Goal: Communication & Community: Participate in discussion

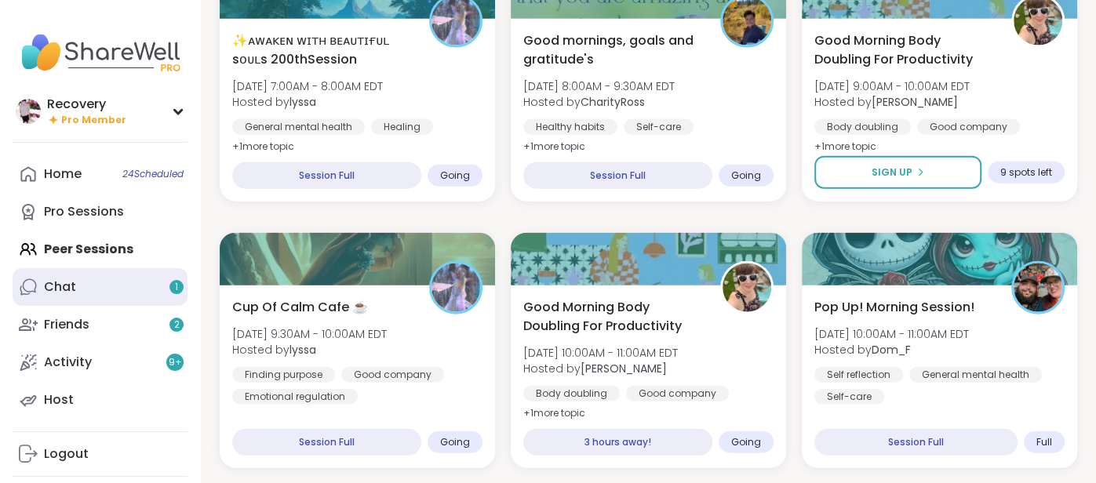
click at [150, 288] on link "Chat 1" at bounding box center [100, 287] width 175 height 38
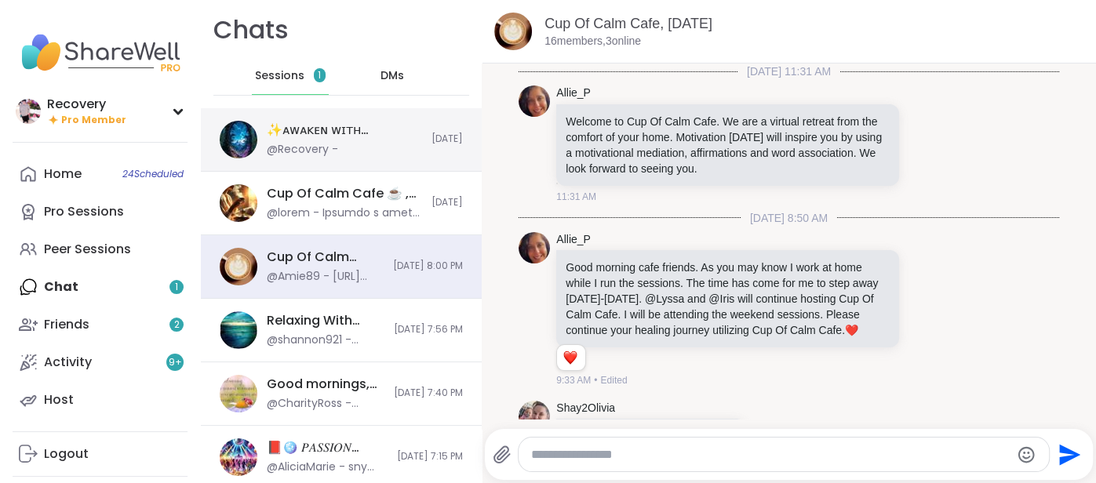
click at [341, 144] on div "✨ᴀᴡᴀᴋᴇɴ ᴡɪᴛʜ ʙᴇᴀᴜᴛɪғᴜʟ sᴏᴜʟs 200thSession, Sep 09 @Recovery -" at bounding box center [344, 140] width 155 height 36
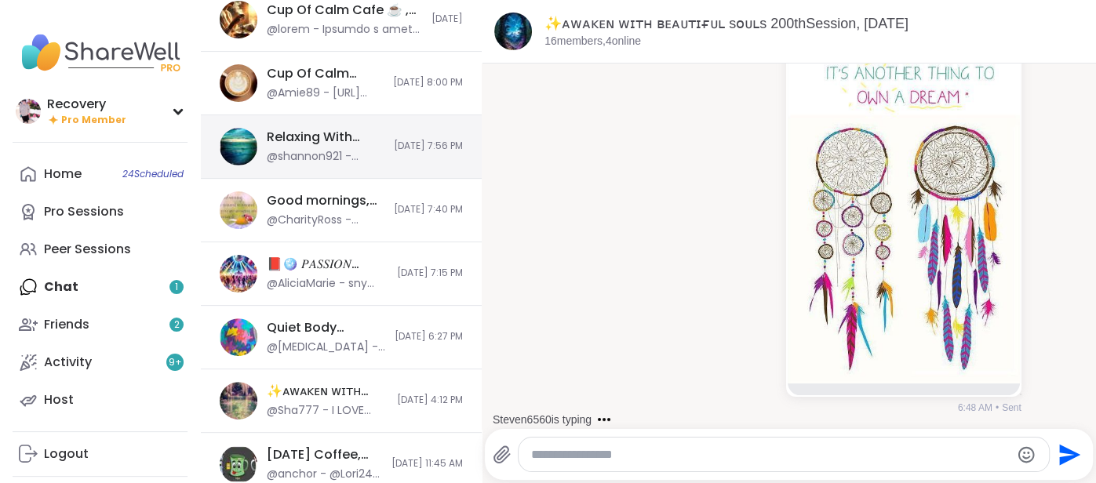
scroll to position [62, 0]
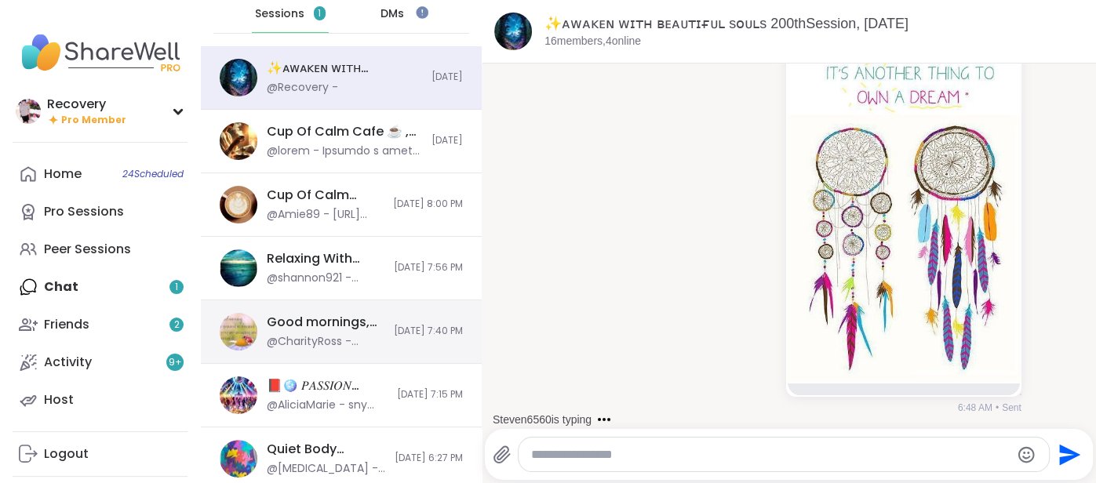
click at [300, 328] on div "Good mornings, goals and gratitude's, Sep 09" at bounding box center [326, 322] width 118 height 17
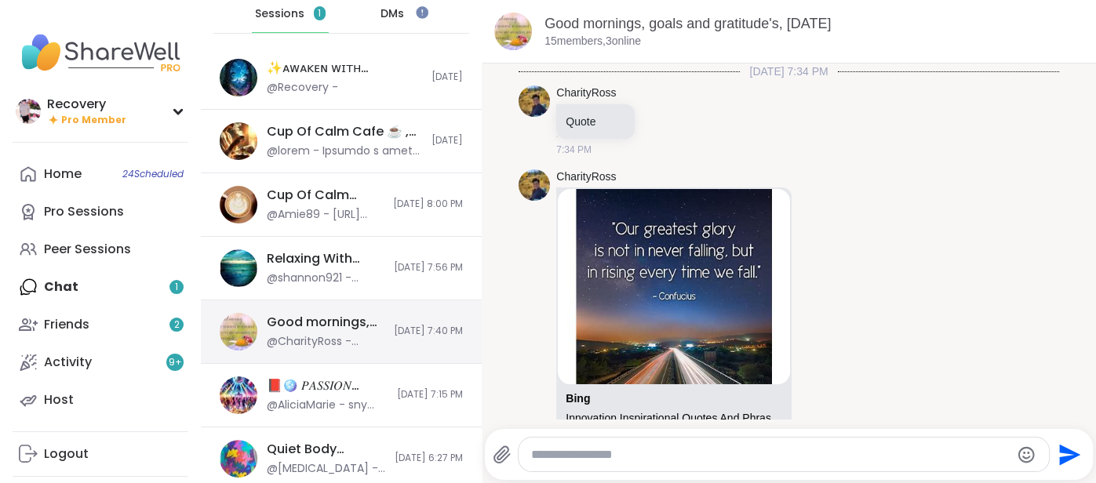
scroll to position [195, 0]
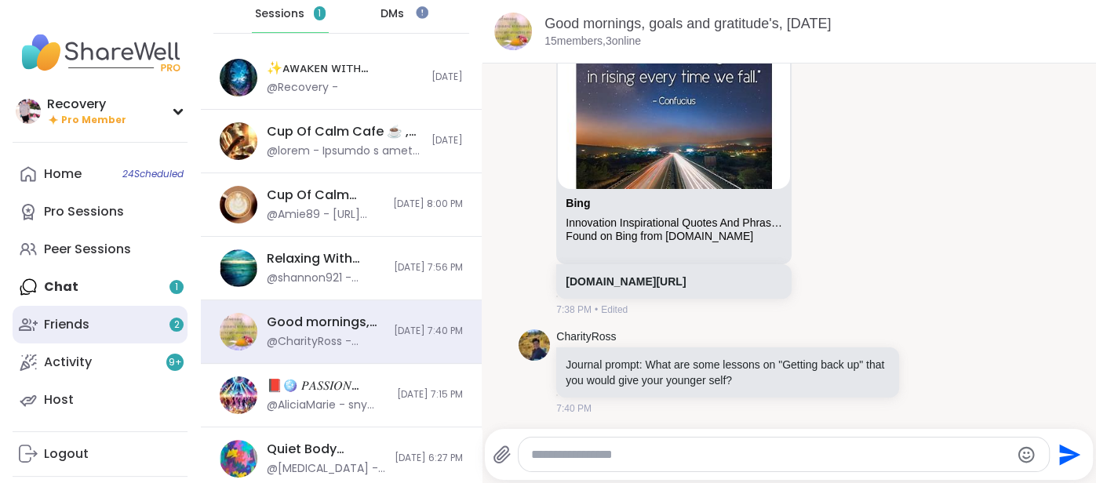
click at [71, 307] on link "Friends 2" at bounding box center [100, 325] width 175 height 38
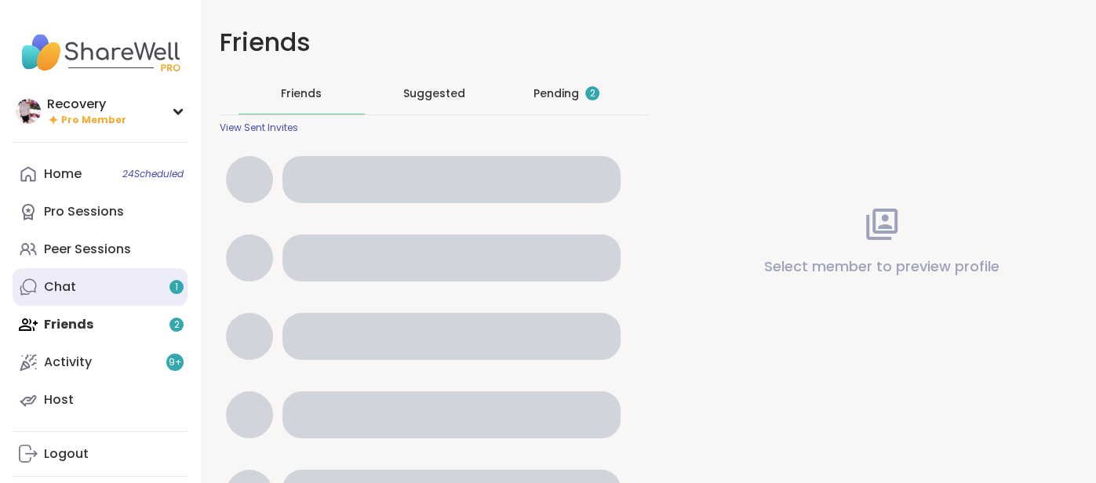
click at [69, 288] on div "Chat 1" at bounding box center [60, 286] width 32 height 17
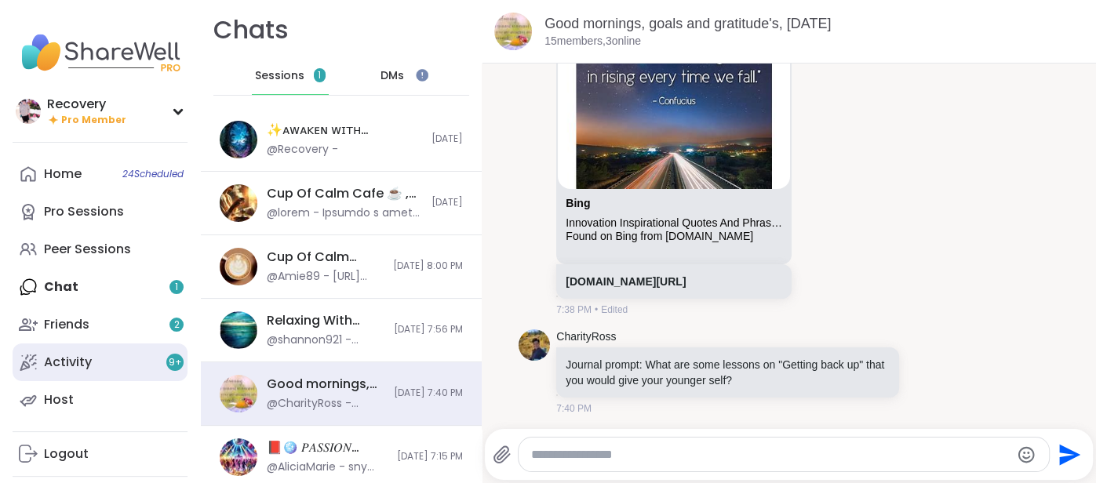
click at [75, 361] on div "Activity 9 +" at bounding box center [68, 362] width 48 height 17
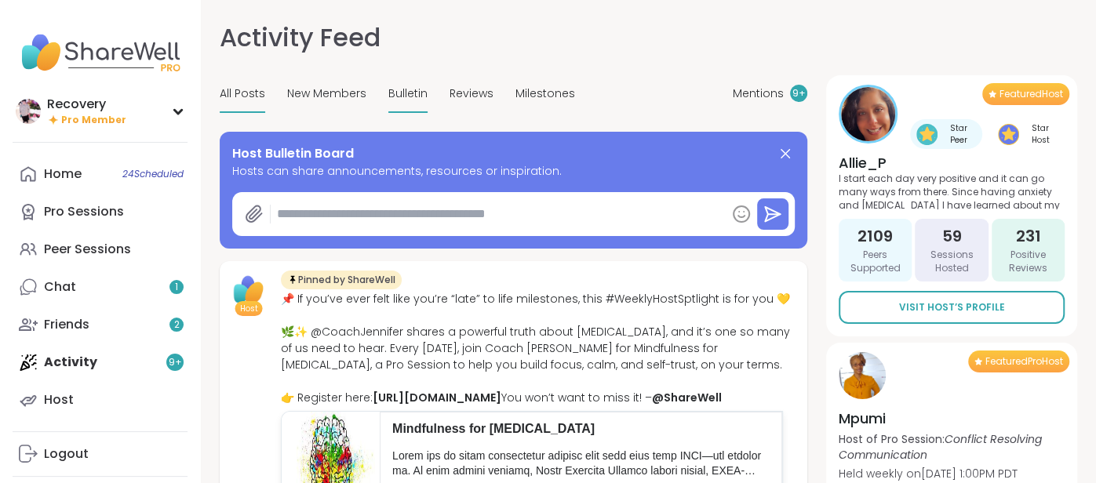
click at [415, 94] on span "Bulletin" at bounding box center [407, 93] width 39 height 16
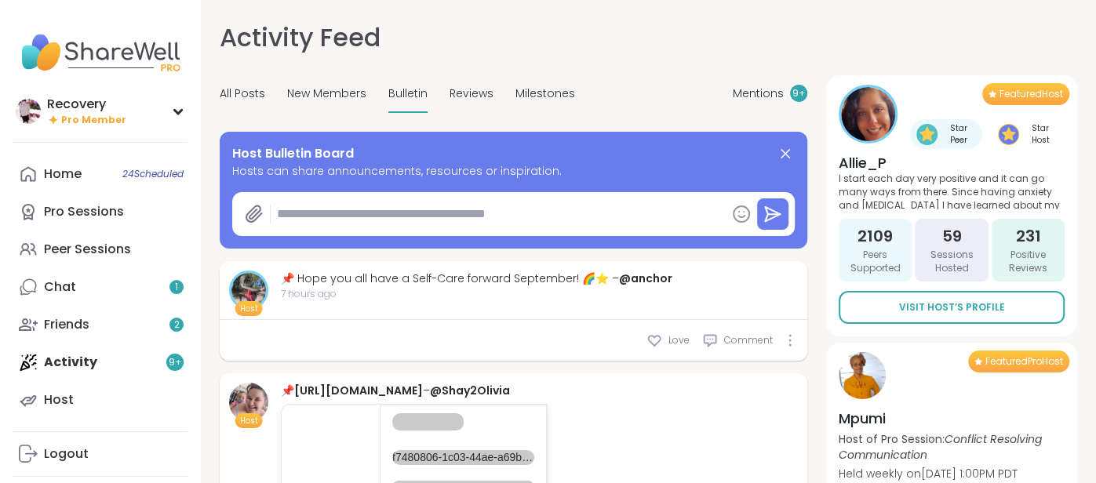
type textarea "*"
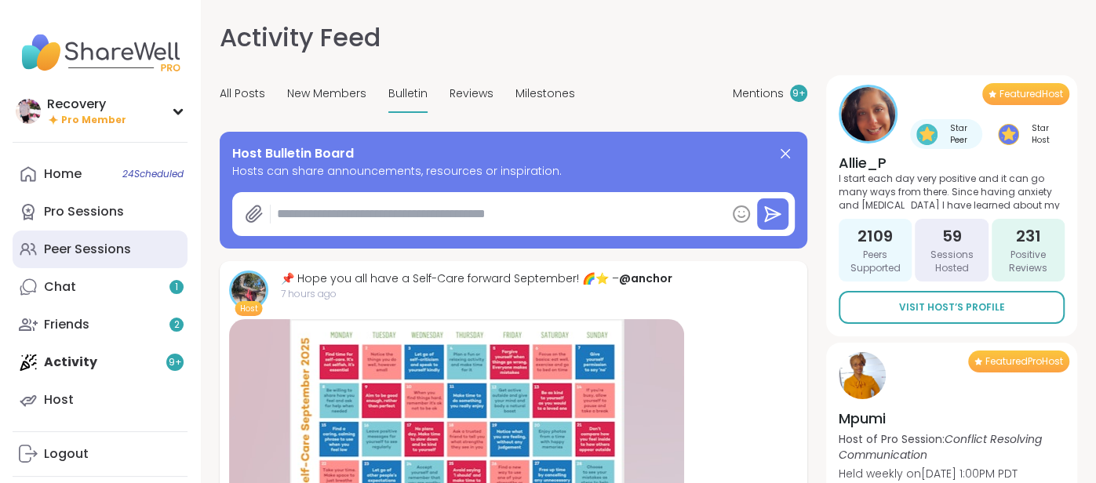
click at [118, 232] on link "Peer Sessions" at bounding box center [100, 250] width 175 height 38
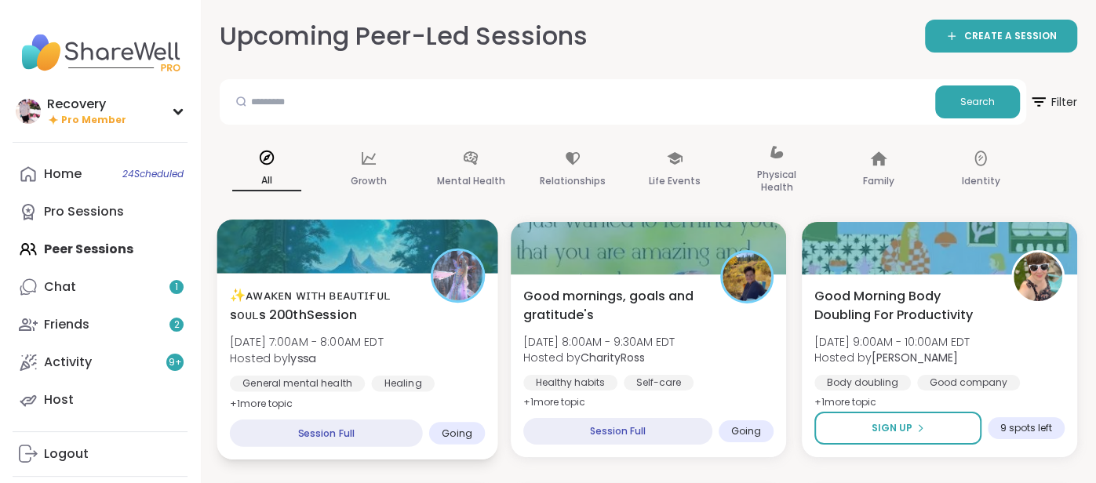
click at [307, 254] on div at bounding box center [356, 246] width 281 height 53
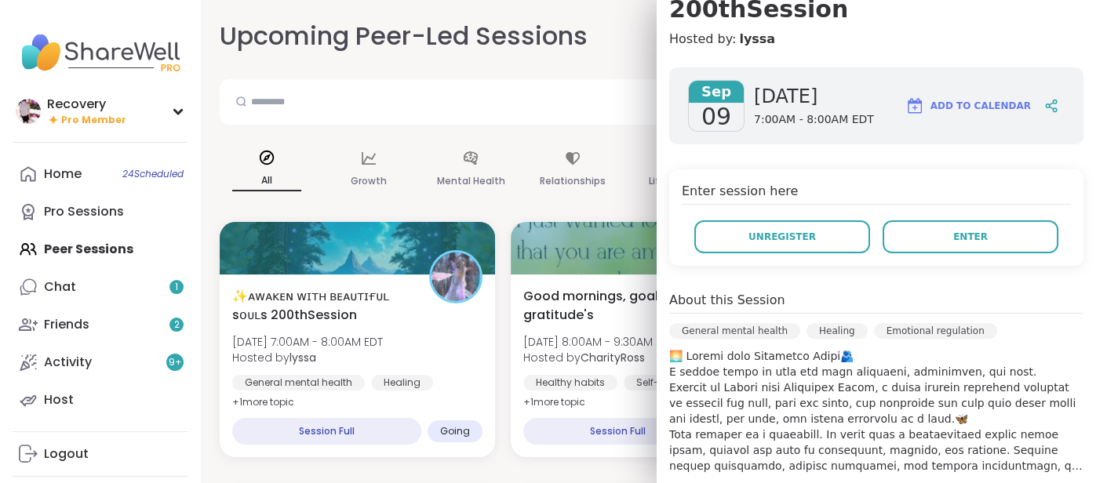
scroll to position [186, 0]
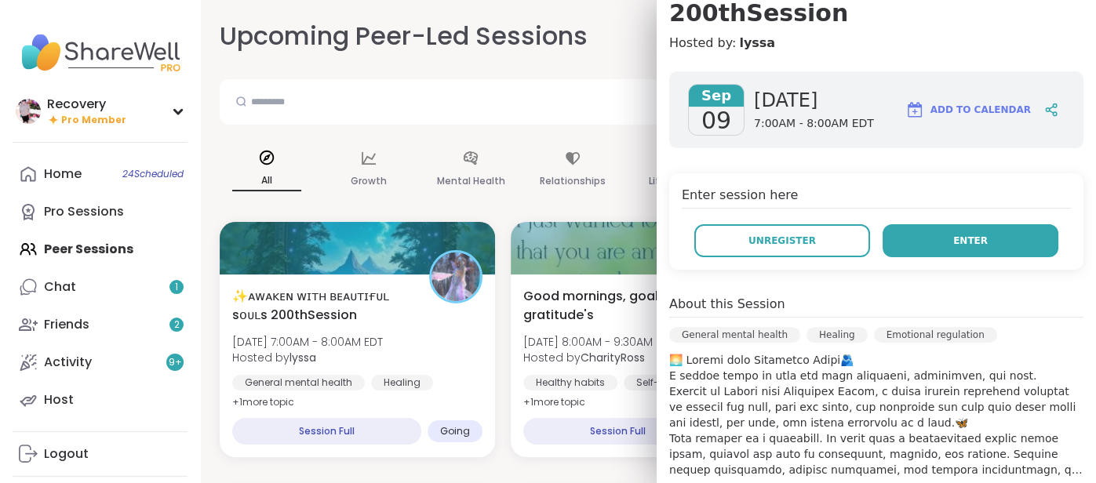
click at [922, 251] on button "Enter" at bounding box center [970, 240] width 176 height 33
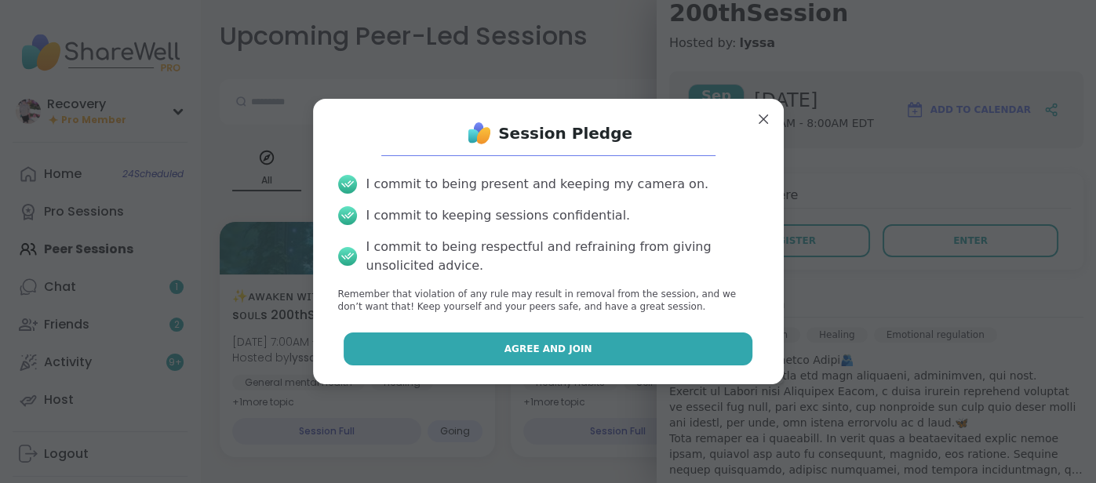
click at [742, 342] on button "Agree and Join" at bounding box center [548, 349] width 409 height 33
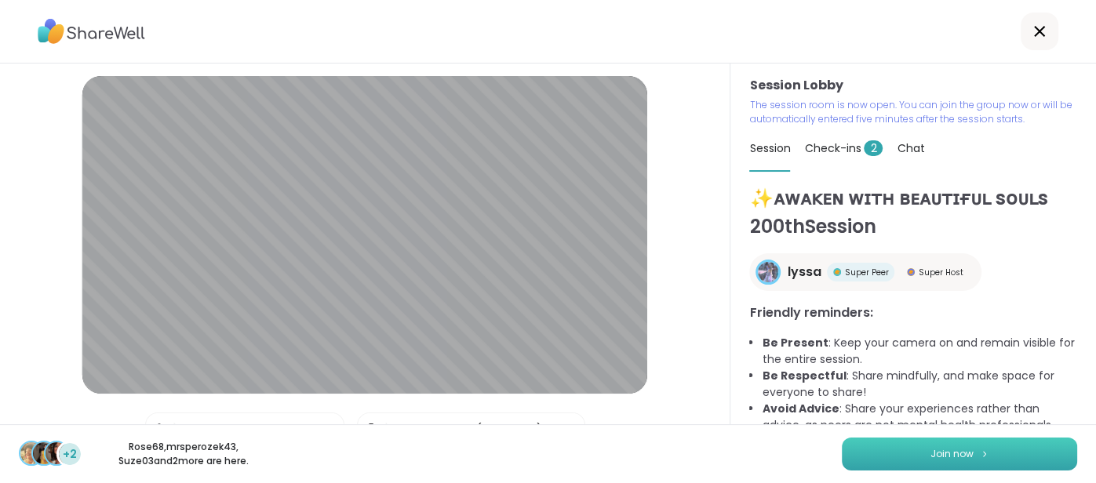
click at [1000, 457] on button "Join now" at bounding box center [959, 454] width 235 height 33
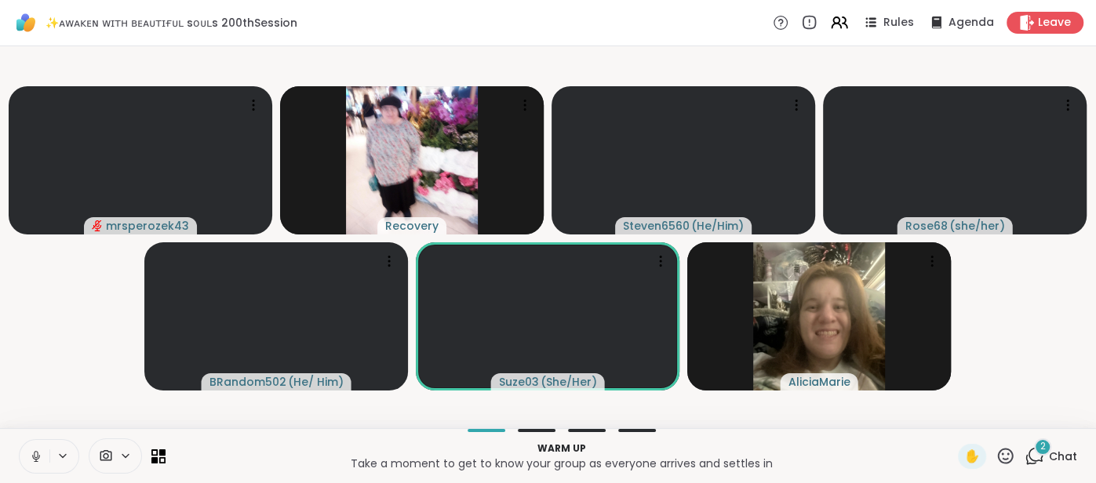
click at [23, 453] on button at bounding box center [35, 456] width 30 height 33
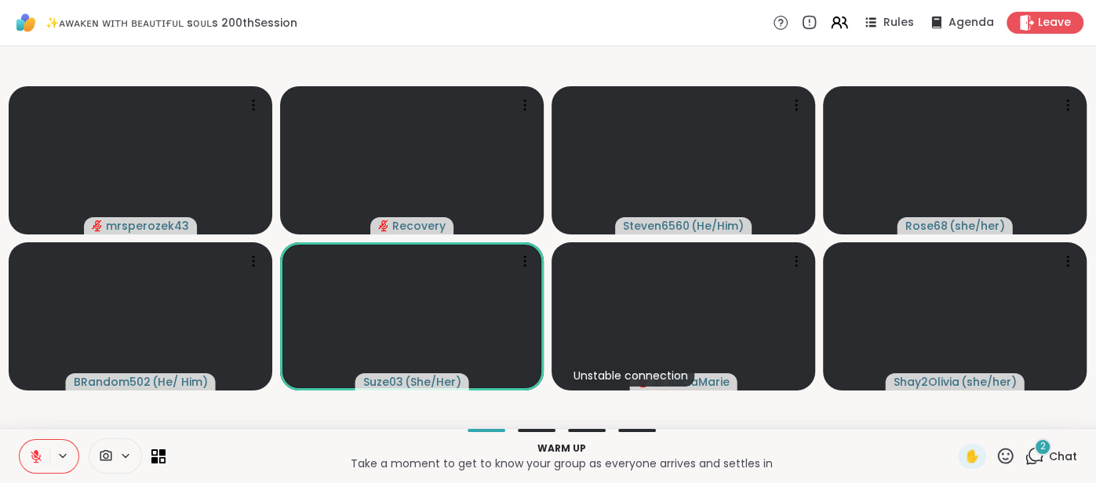
click at [1063, 464] on span "Chat" at bounding box center [1063, 457] width 28 height 16
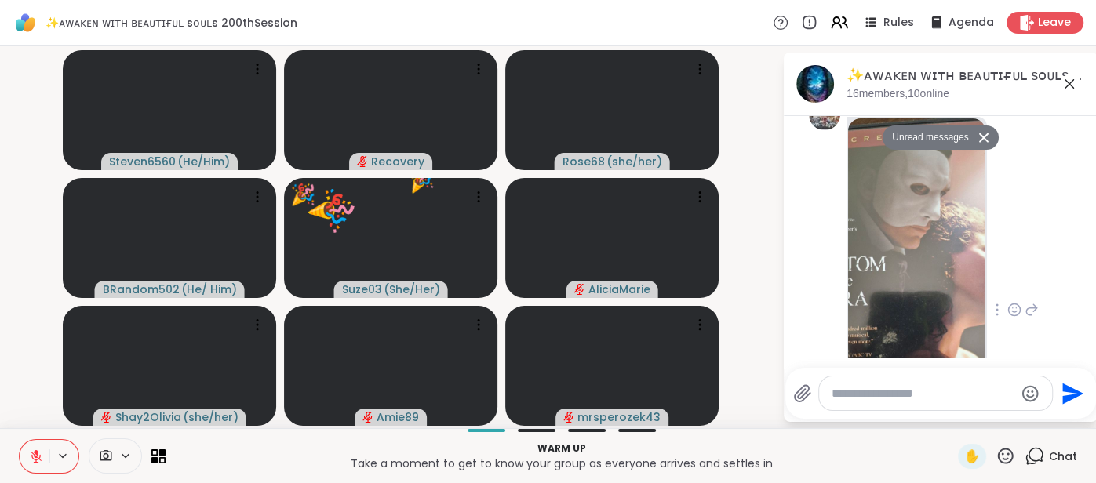
scroll to position [938, 0]
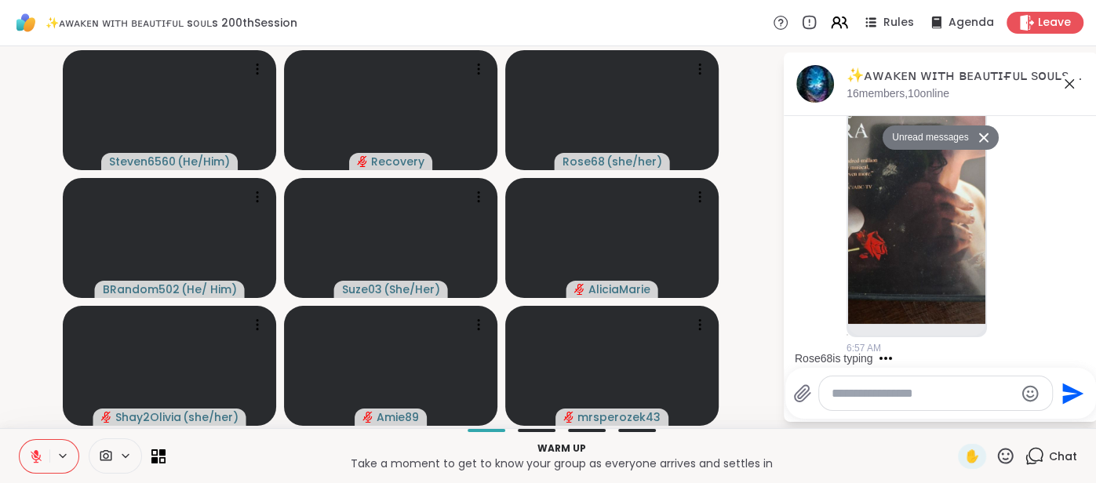
click at [30, 458] on icon at bounding box center [36, 456] width 14 height 14
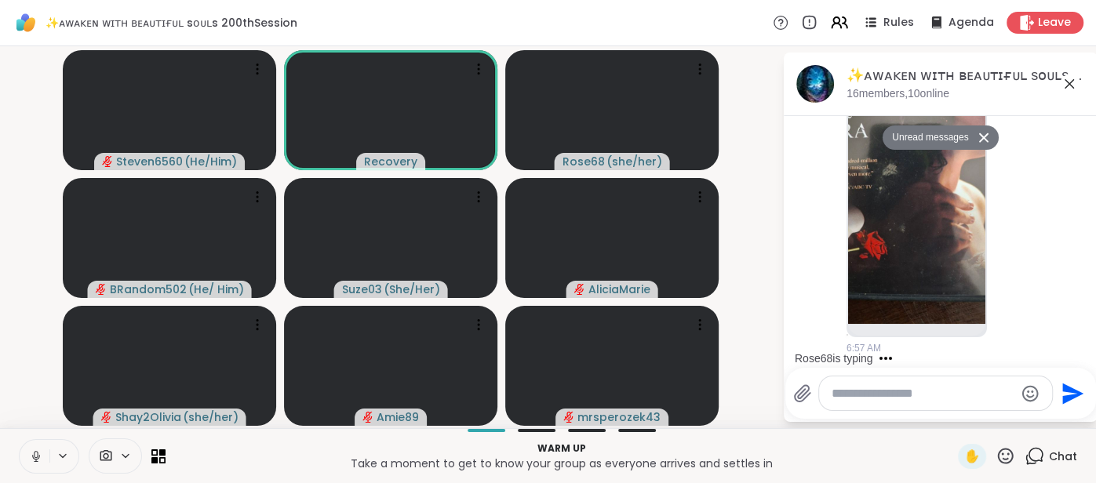
click at [30, 458] on icon at bounding box center [36, 456] width 14 height 14
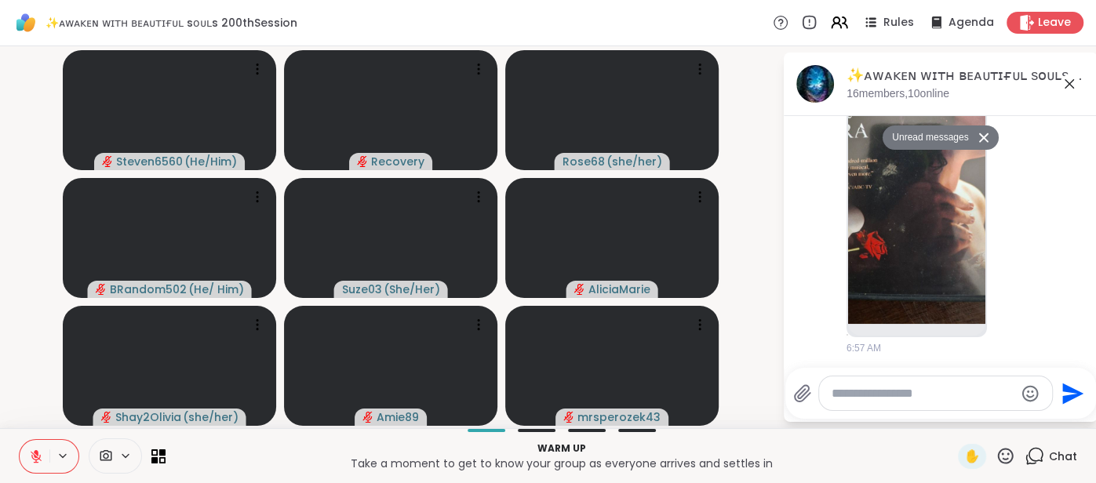
scroll to position [1046, 0]
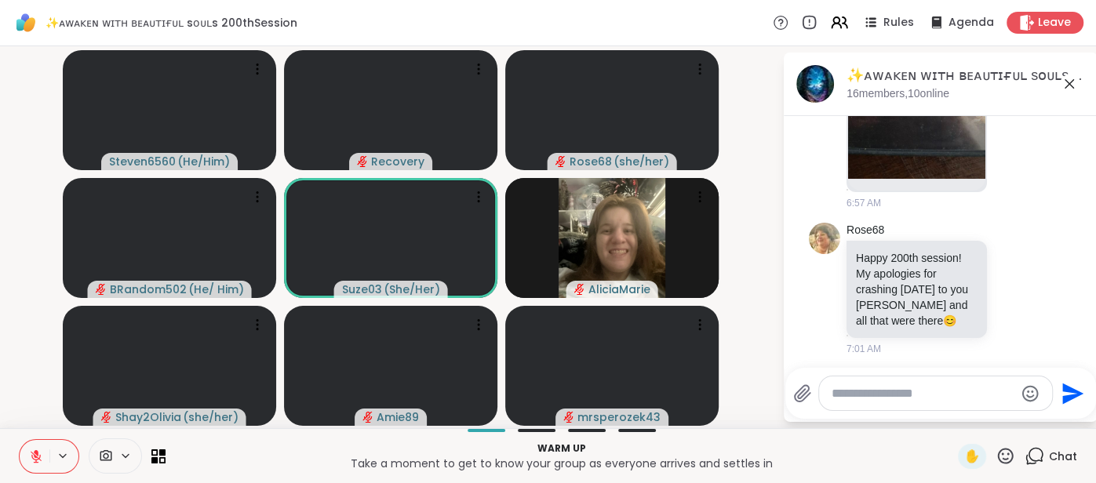
click at [884, 398] on textarea "Type your message" at bounding box center [922, 394] width 183 height 16
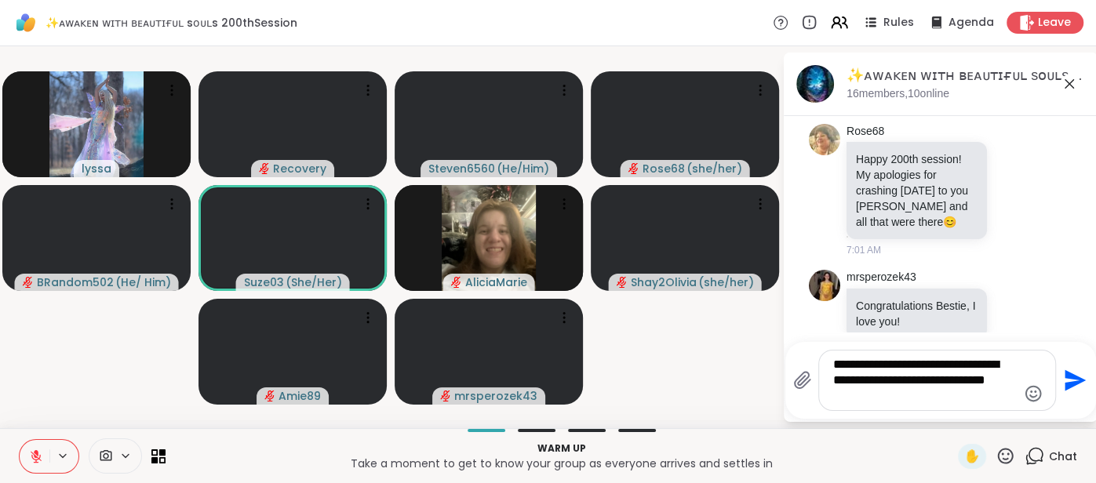
scroll to position [0, 0]
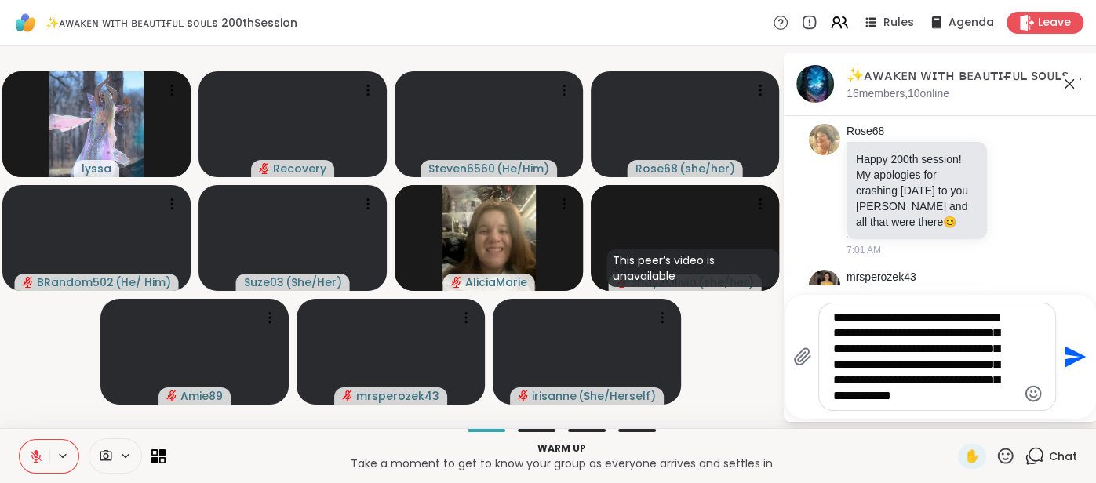
type textarea "**********"
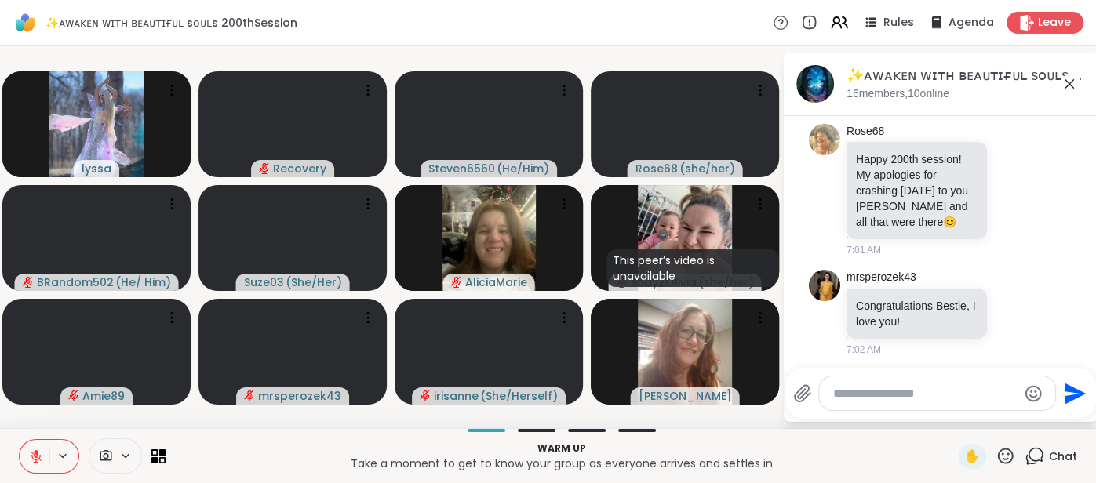
scroll to position [1339, 0]
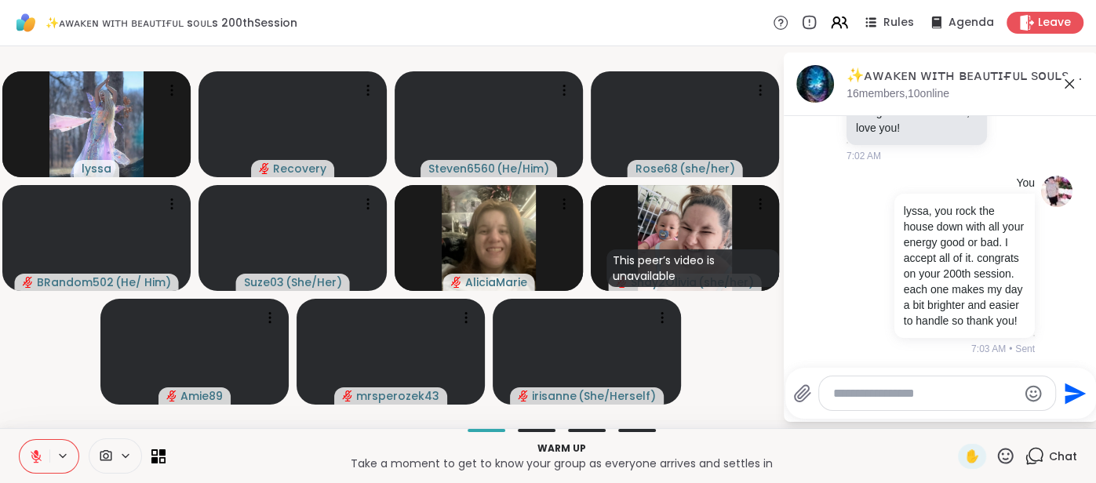
click at [35, 449] on button at bounding box center [35, 456] width 30 height 33
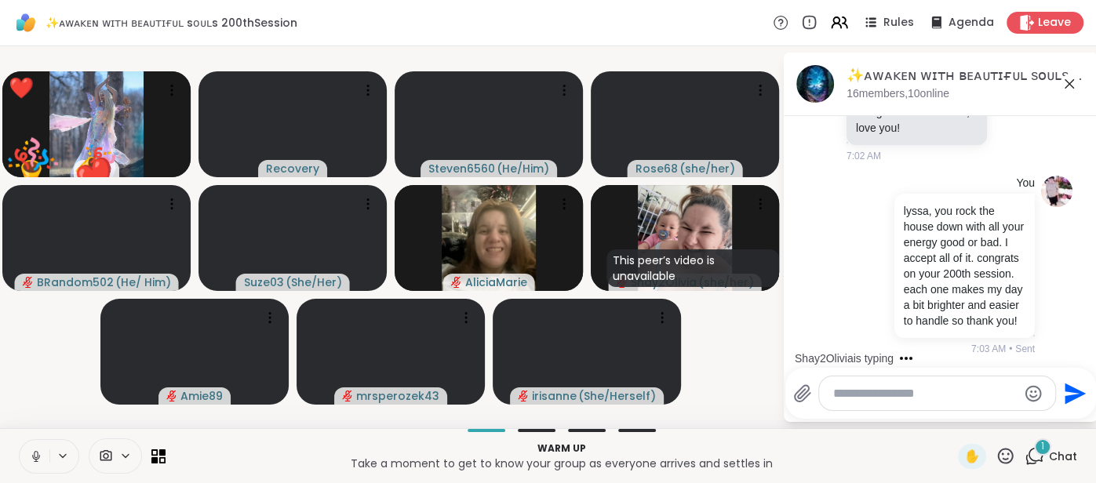
scroll to position [1421, 0]
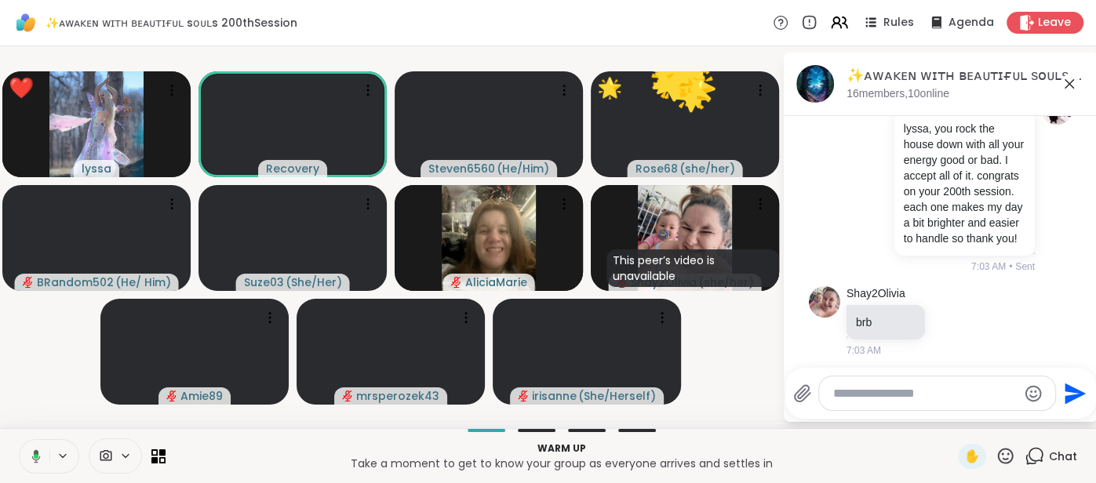
click at [1005, 459] on icon at bounding box center [1006, 456] width 16 height 16
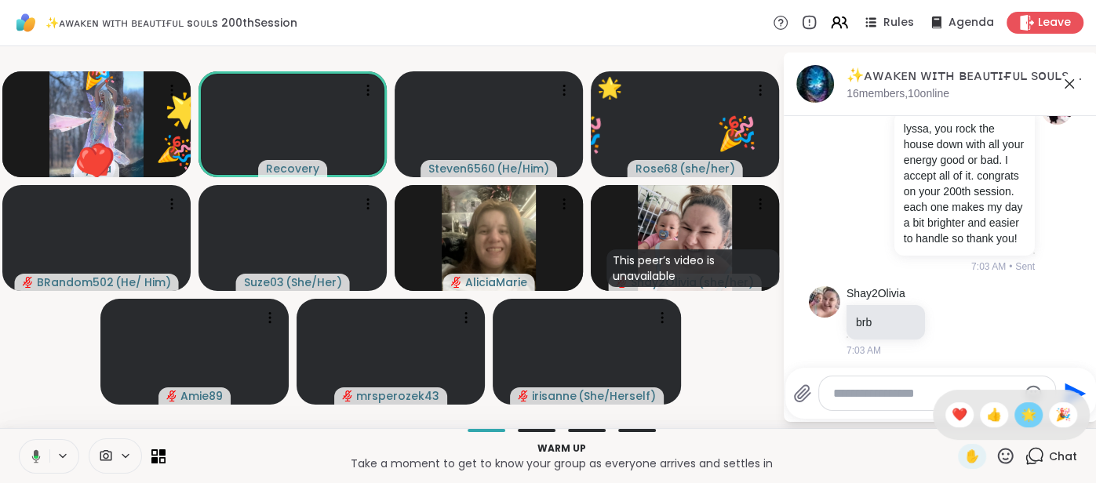
click at [1026, 424] on span "🌟" at bounding box center [1028, 414] width 16 height 19
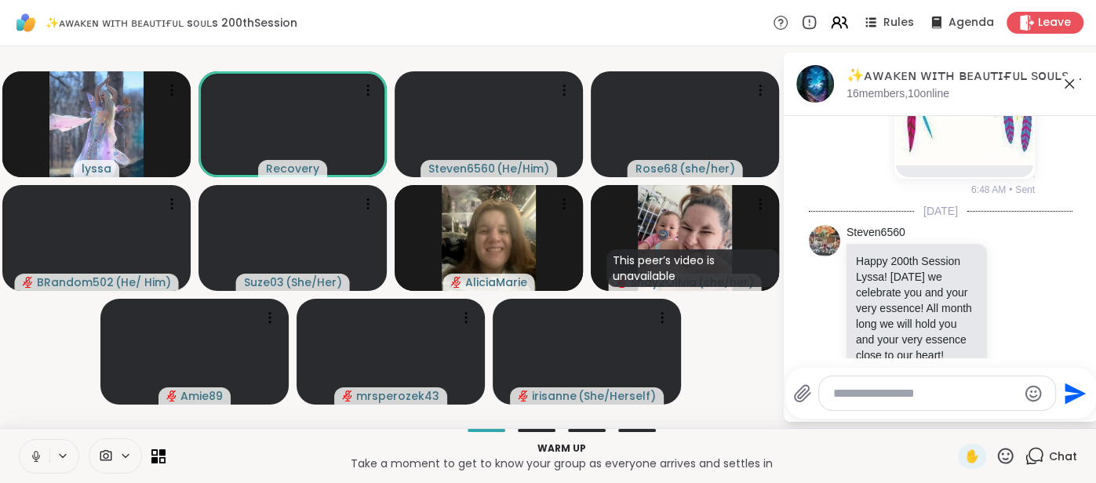
scroll to position [361, 0]
click at [868, 263] on p "Happy 200th Session Lyssa! [DATE] we celebrate you and your very essence! All m…" at bounding box center [917, 344] width 122 height 173
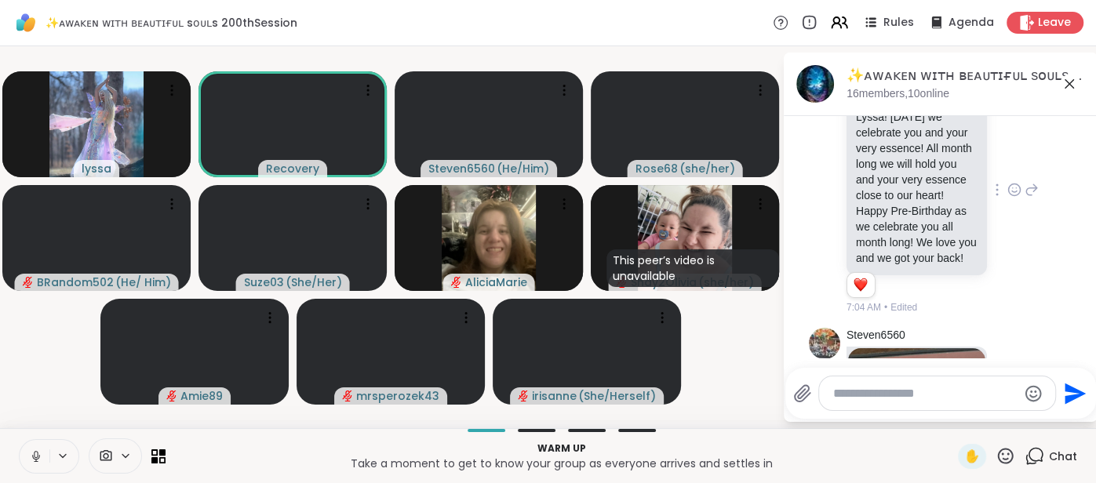
scroll to position [546, 0]
click at [862, 127] on p "Happy 200th Session Lyssa! [DATE] we celebrate you and your very essence! All m…" at bounding box center [917, 182] width 122 height 173
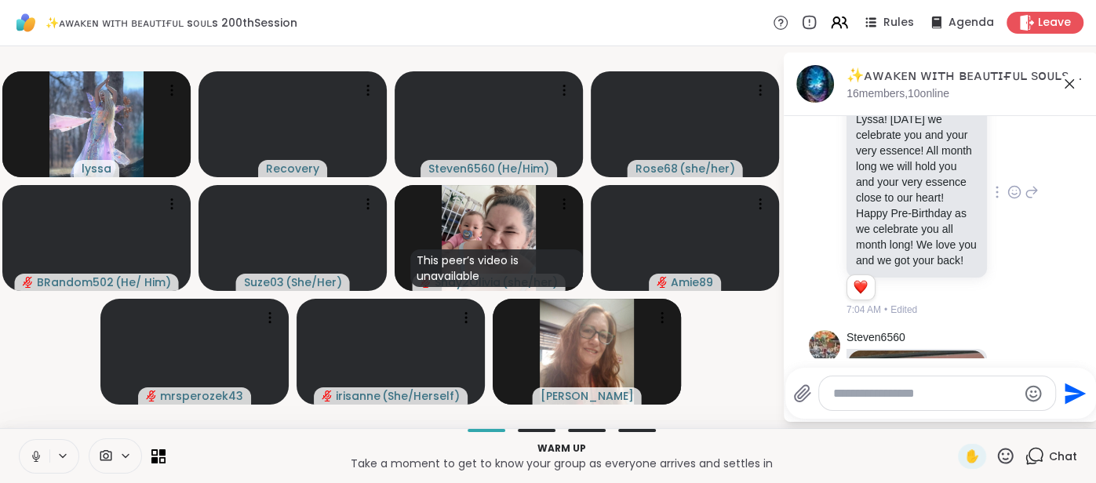
click at [1007, 193] on icon at bounding box center [1014, 192] width 14 height 16
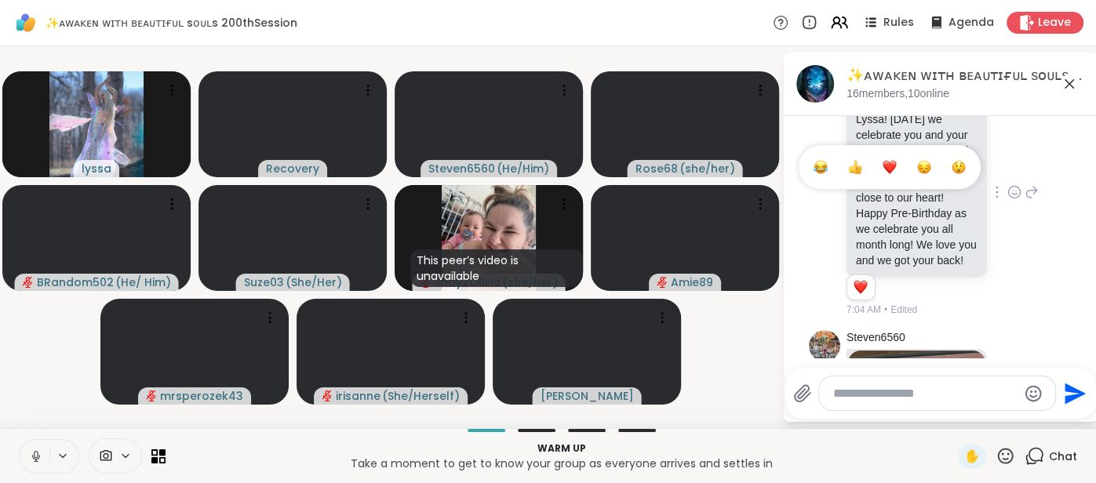
click at [889, 176] on button "Select Reaction: Heart" at bounding box center [889, 166] width 31 height 31
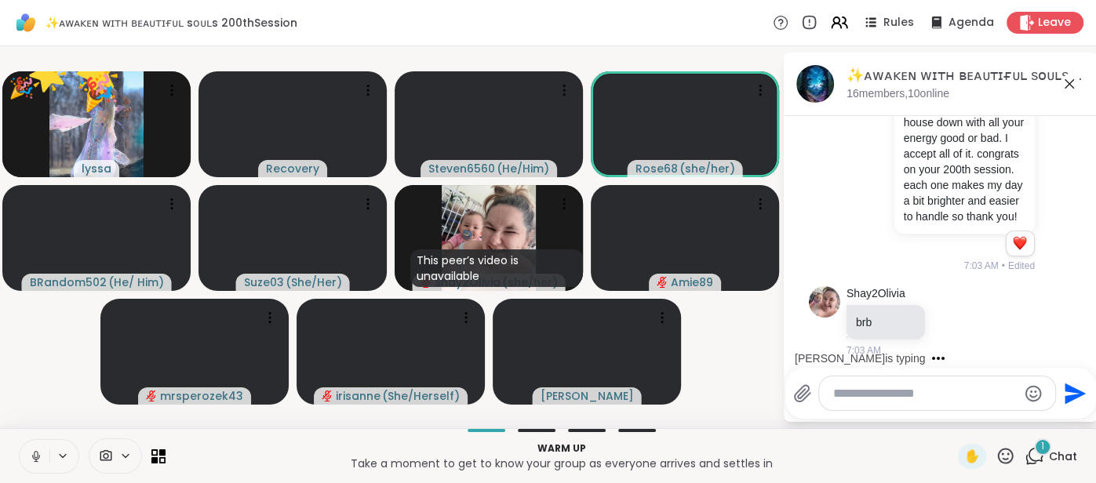
scroll to position [1572, 0]
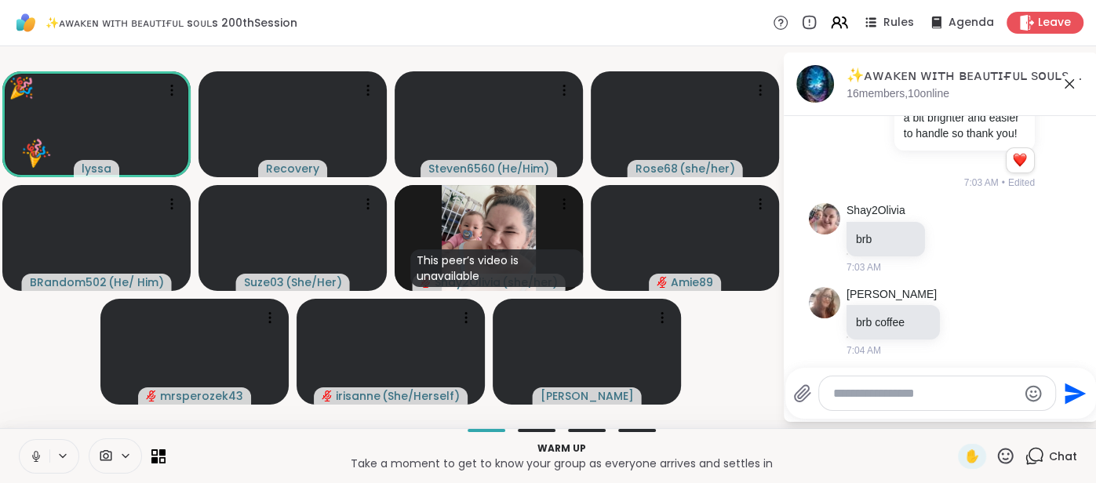
click at [1073, 89] on icon at bounding box center [1069, 84] width 19 height 19
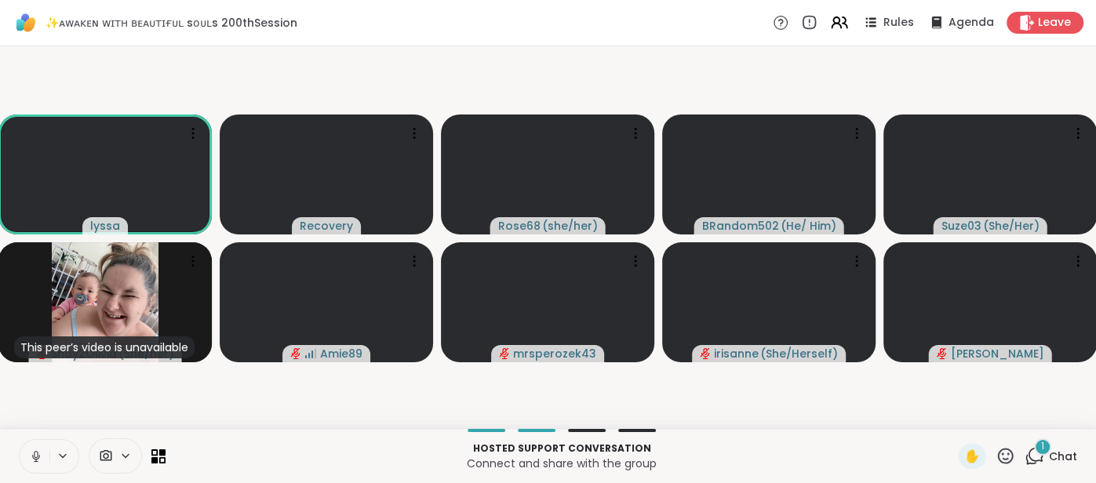
click at [1064, 457] on span "Chat" at bounding box center [1063, 457] width 28 height 16
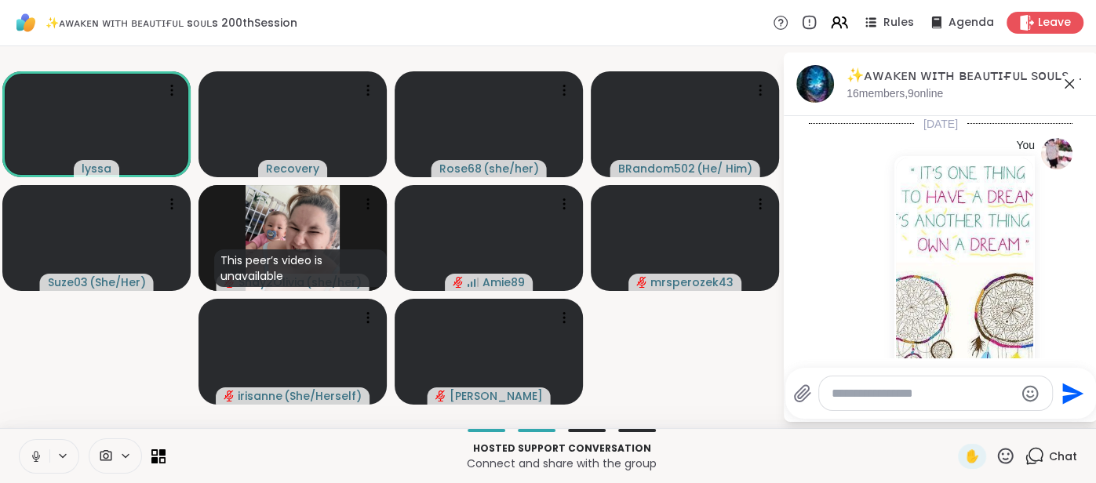
scroll to position [1692, 0]
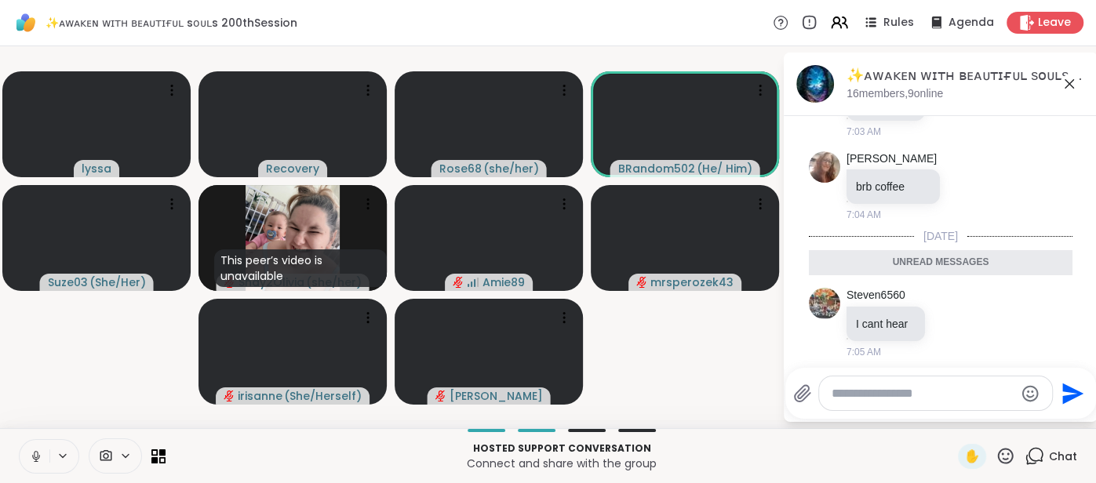
click at [1075, 88] on icon at bounding box center [1069, 84] width 19 height 19
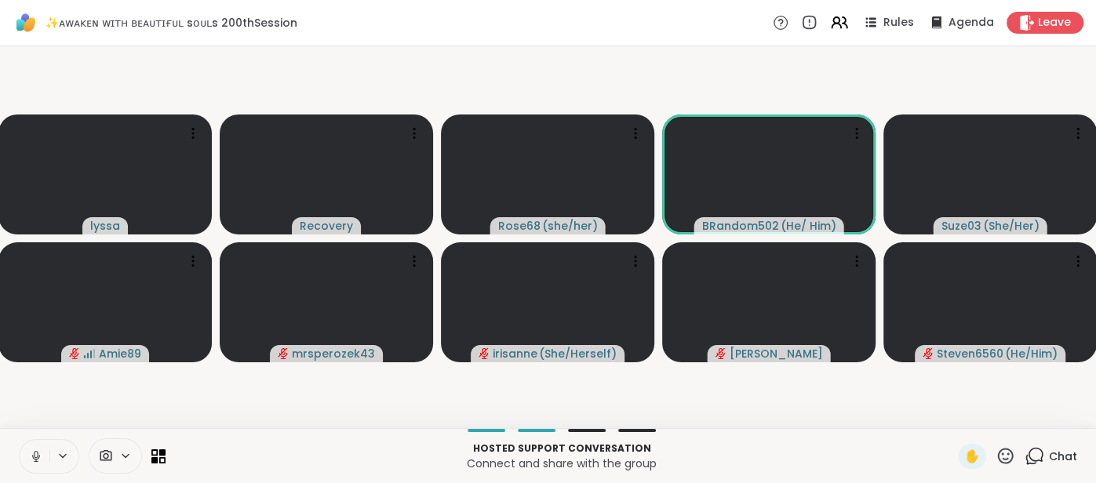
click at [27, 457] on button at bounding box center [35, 456] width 30 height 33
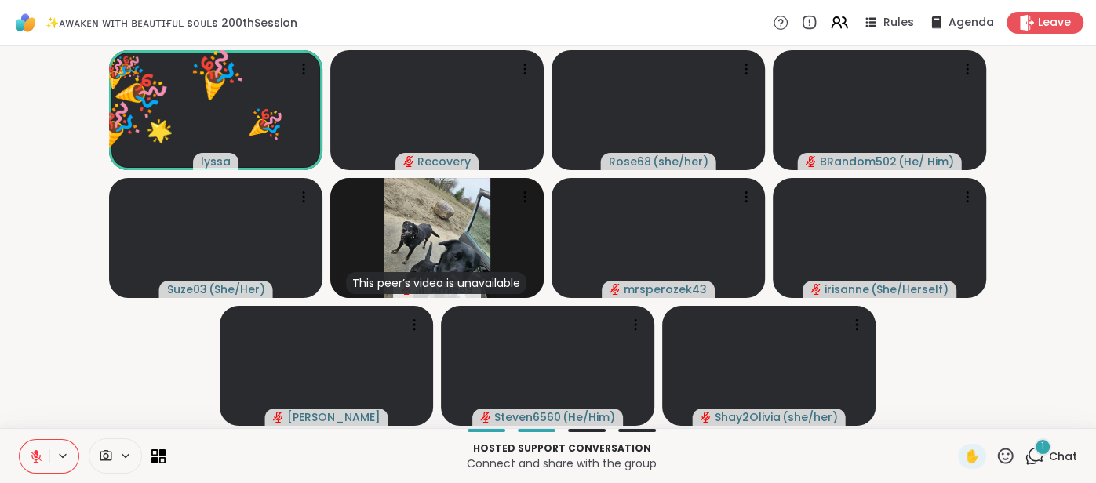
click at [1007, 457] on icon at bounding box center [1005, 456] width 20 height 20
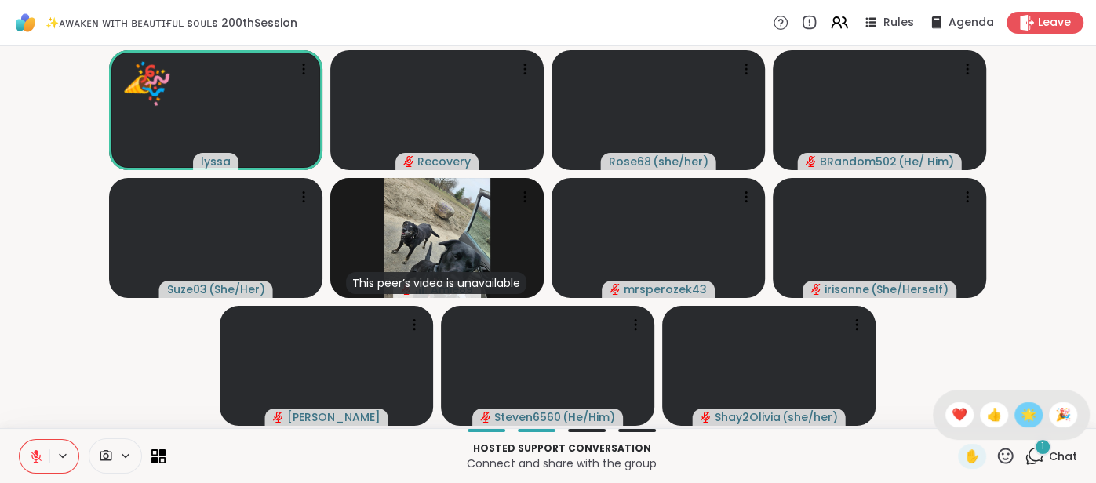
click at [1029, 423] on span "🌟" at bounding box center [1028, 414] width 16 height 19
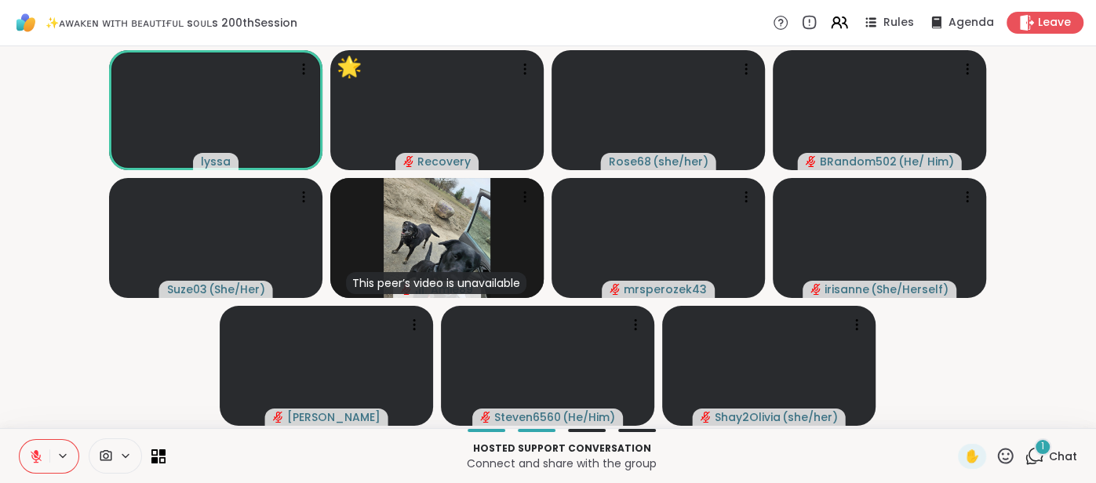
click at [1064, 464] on div "1 Chat" at bounding box center [1050, 456] width 53 height 25
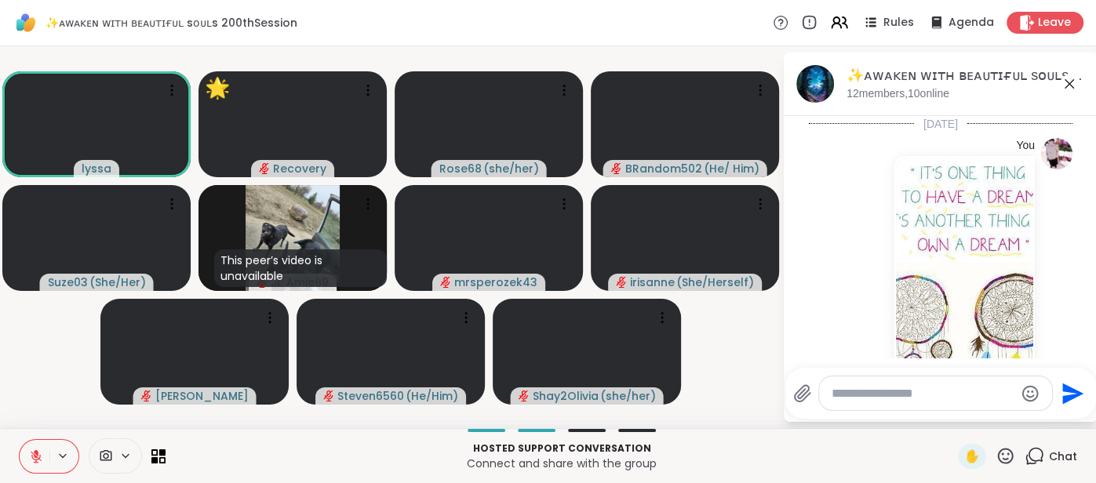
scroll to position [1776, 0]
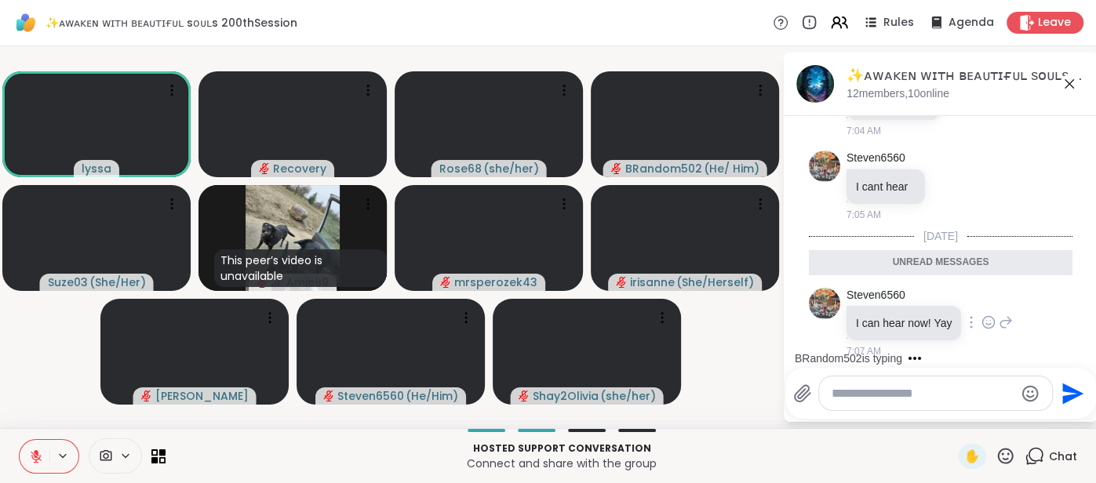
click at [983, 320] on icon at bounding box center [989, 322] width 12 height 12
click at [918, 297] on div "Select Reaction: Joy" at bounding box center [919, 297] width 14 height 14
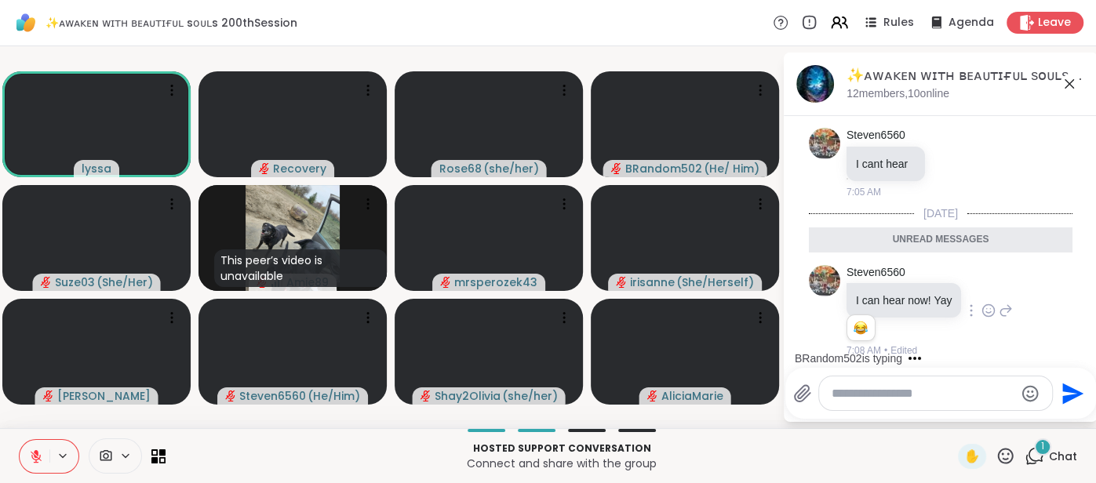
scroll to position [1953, 0]
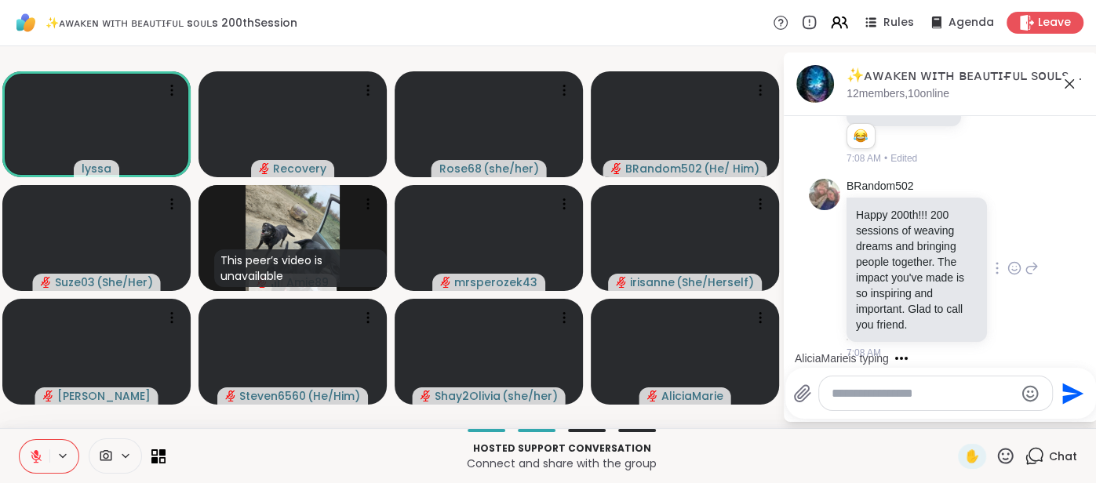
click at [1016, 260] on icon at bounding box center [1014, 268] width 14 height 16
click at [823, 238] on div "Select Reaction: Joy" at bounding box center [820, 243] width 14 height 14
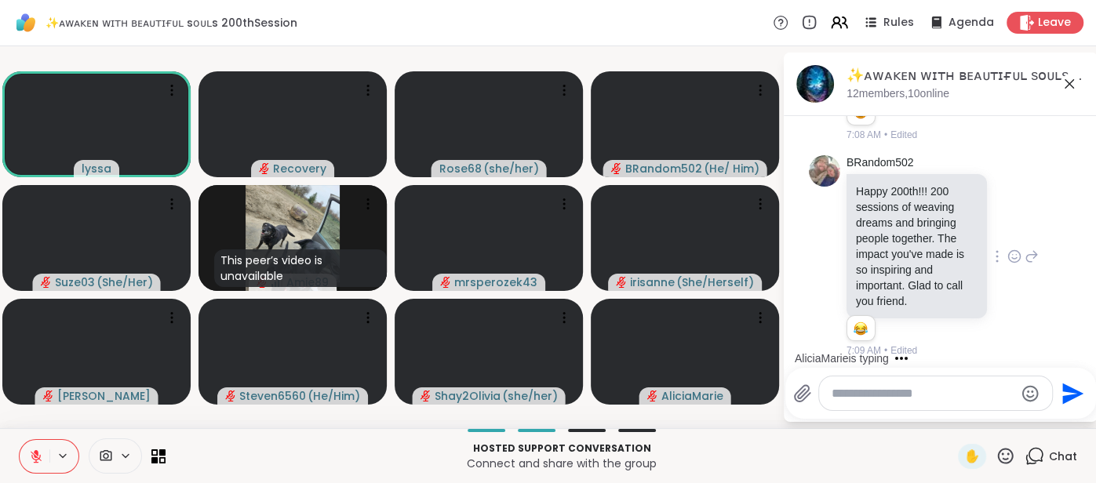
scroll to position [2091, 0]
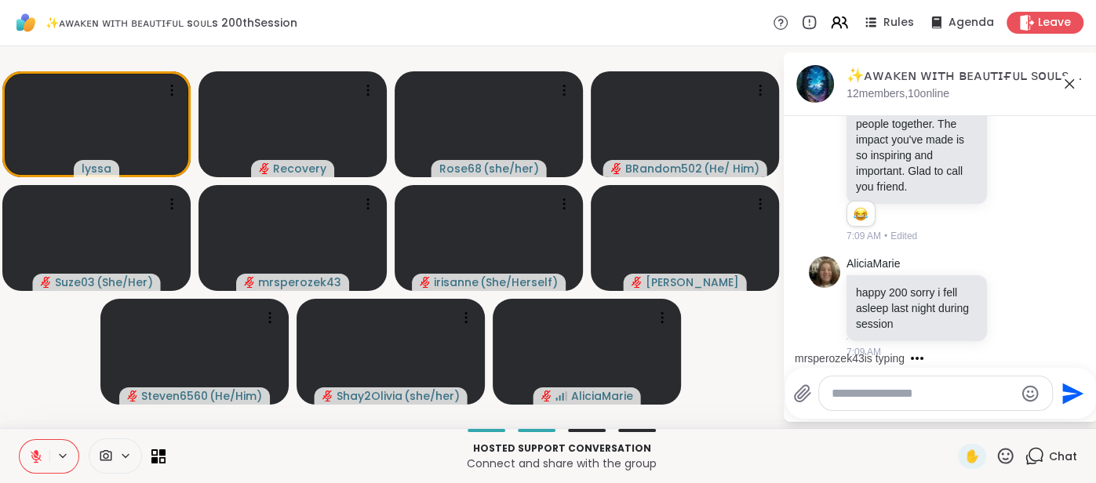
click at [1067, 91] on icon at bounding box center [1069, 84] width 19 height 19
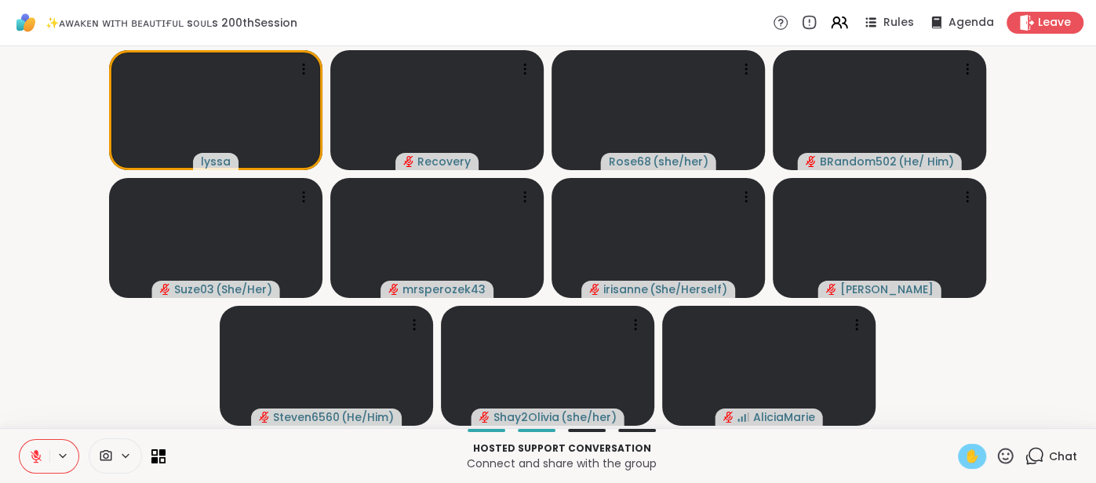
click at [967, 456] on span "✋" at bounding box center [972, 456] width 16 height 19
click at [31, 449] on icon at bounding box center [36, 456] width 14 height 14
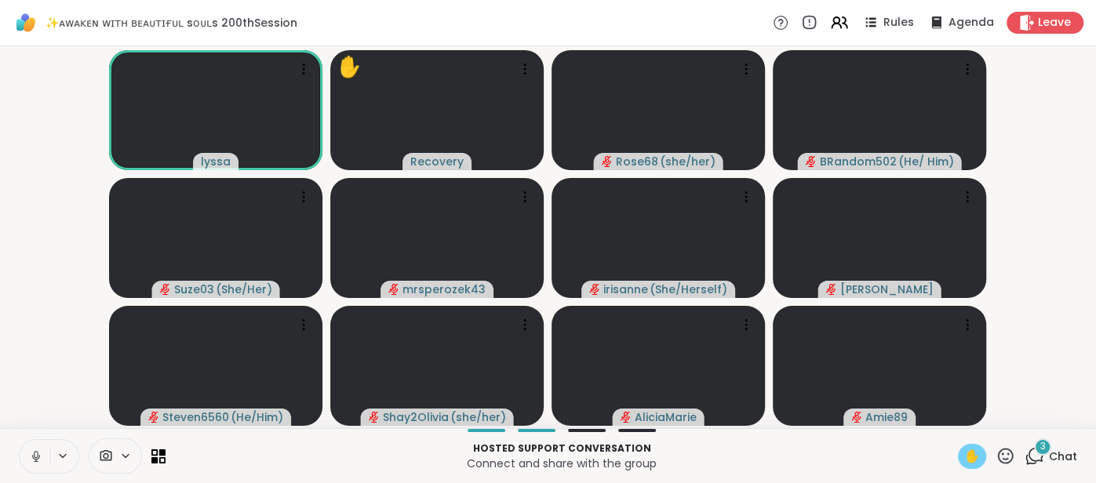
click at [30, 459] on icon at bounding box center [36, 456] width 14 height 14
click at [30, 456] on icon at bounding box center [36, 456] width 14 height 14
click at [966, 458] on span "✋" at bounding box center [972, 456] width 16 height 19
click at [32, 457] on icon at bounding box center [36, 456] width 11 height 11
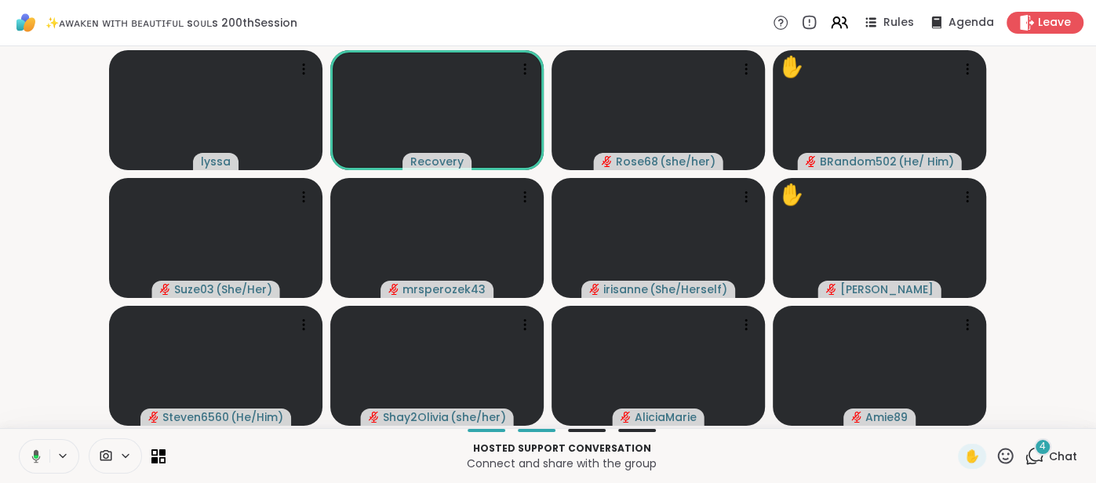
click at [24, 456] on button at bounding box center [33, 456] width 32 height 33
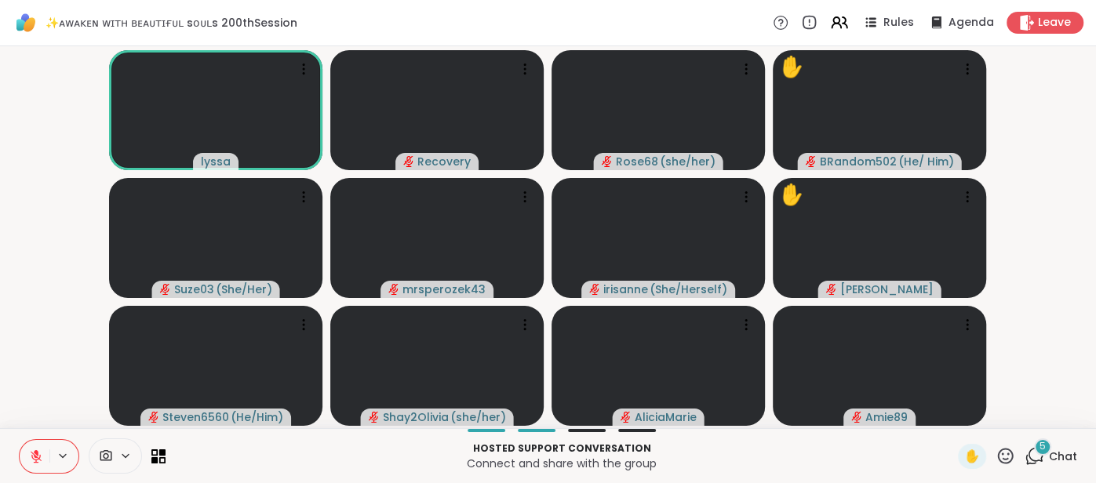
click at [1052, 444] on div "5 Chat" at bounding box center [1050, 456] width 53 height 25
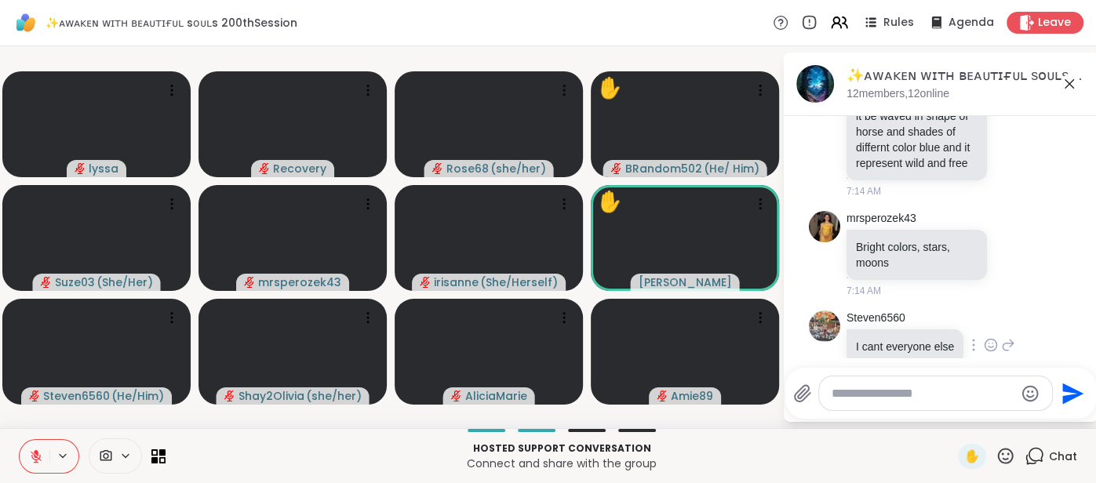
scroll to position [3132, 0]
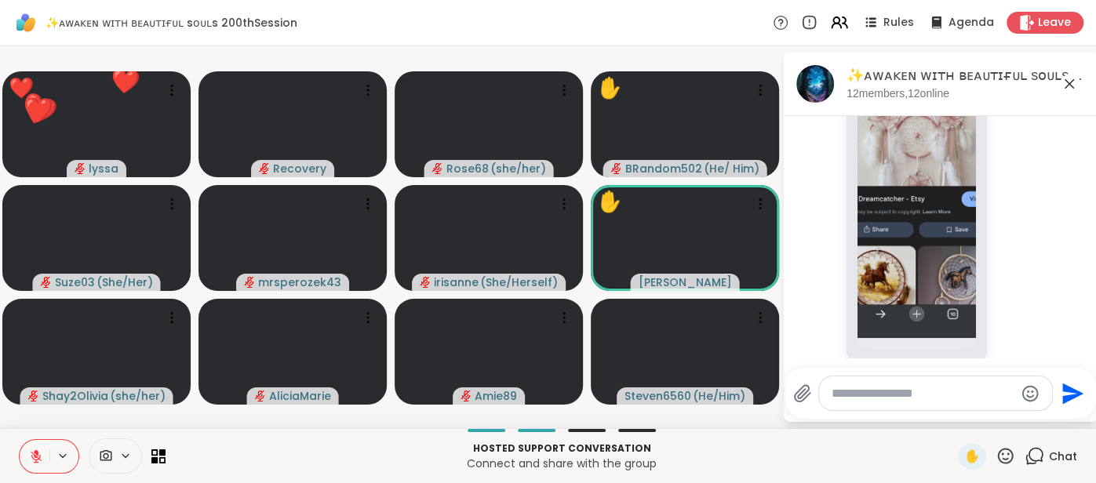
click at [870, 394] on textarea "Type your message" at bounding box center [922, 394] width 183 height 16
type textarea "*"
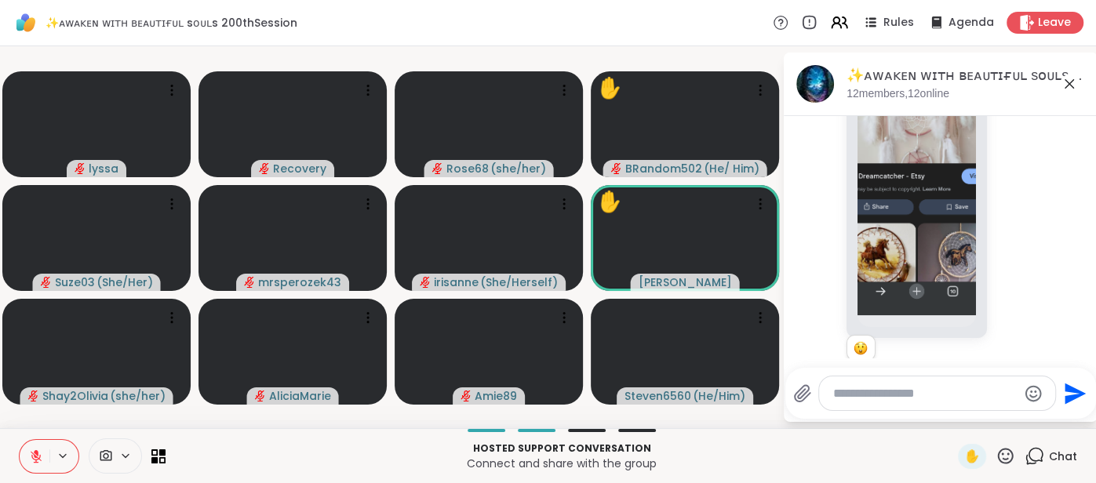
type textarea "*"
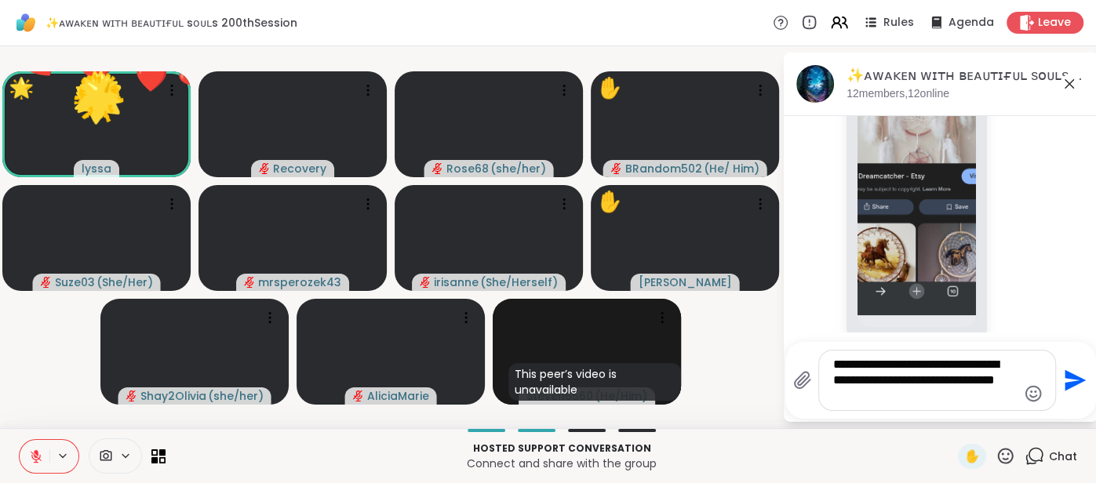
type textarea "**********"
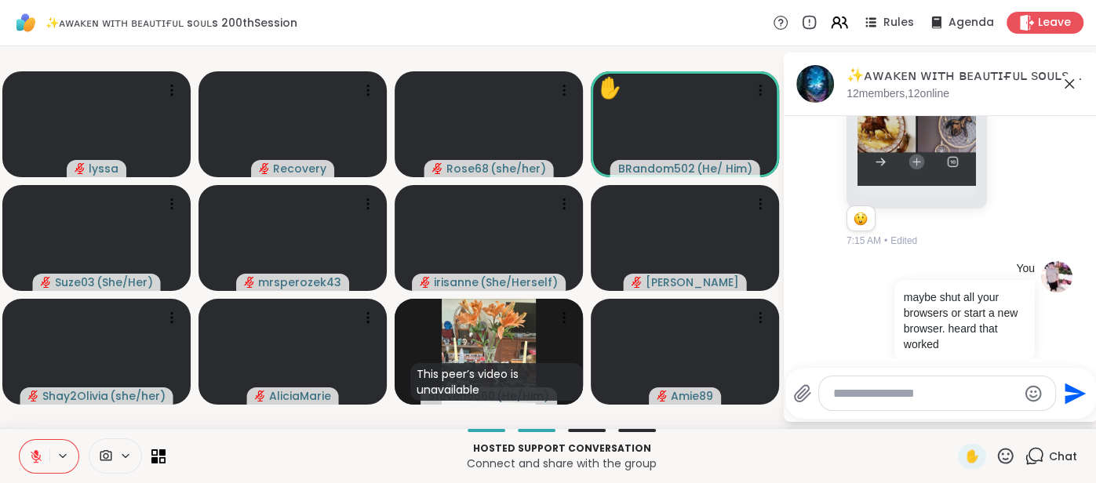
scroll to position [3936, 0]
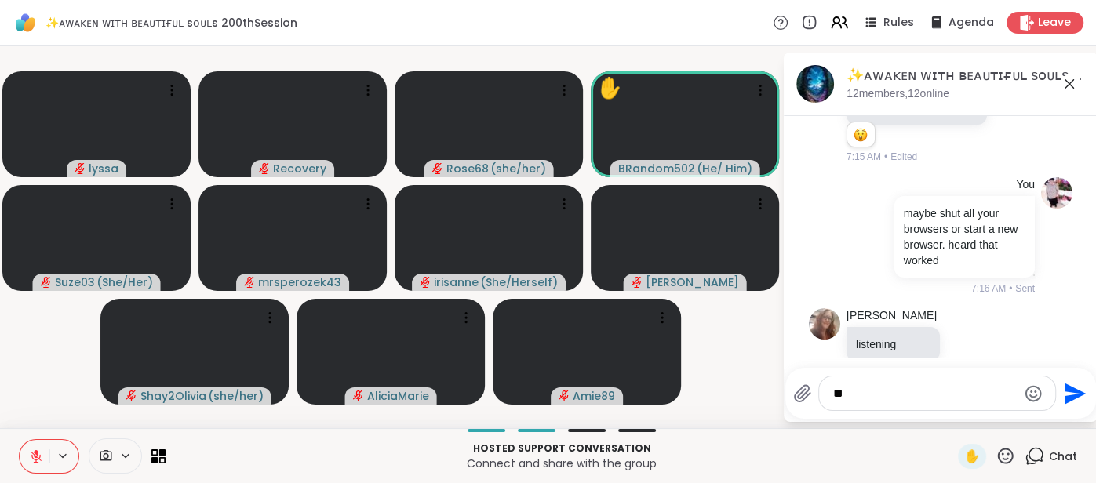
type textarea "***"
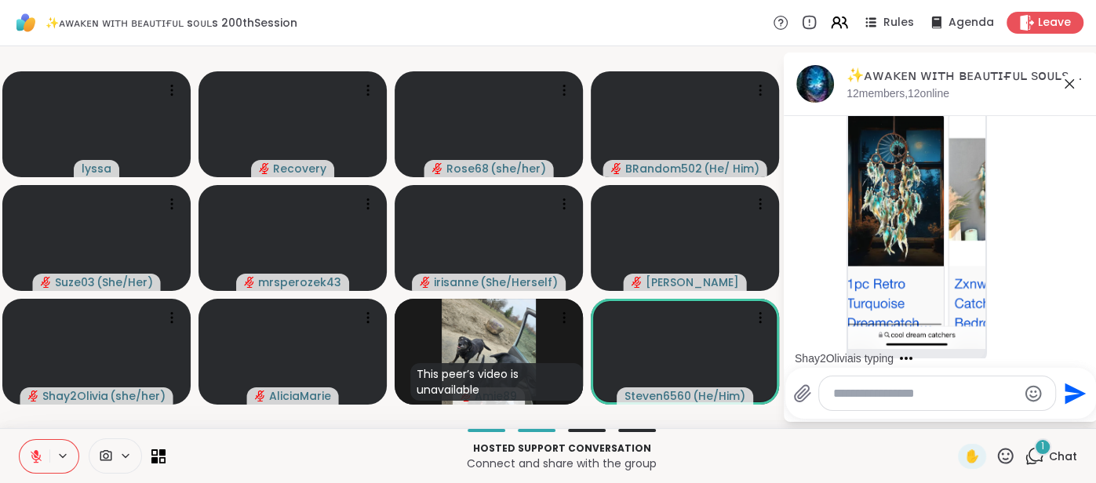
scroll to position [4554, 0]
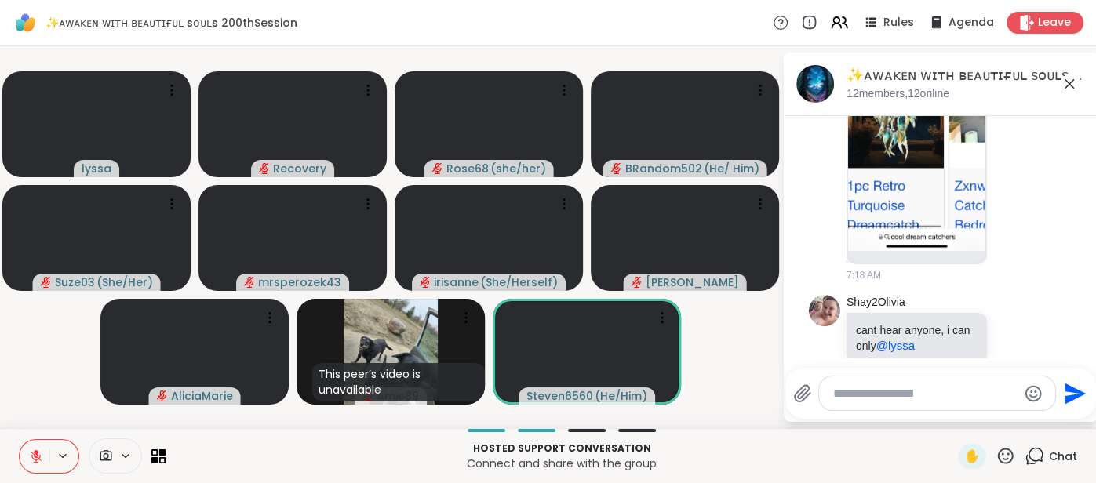
click at [863, 389] on textarea "Type your message" at bounding box center [925, 394] width 184 height 16
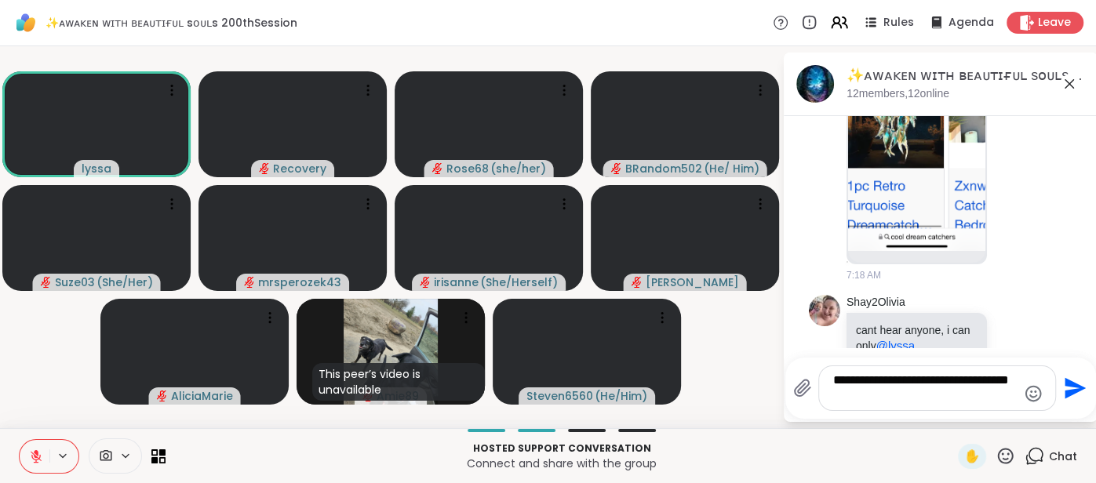
click at [917, 380] on textarea "**********" at bounding box center [925, 388] width 184 height 31
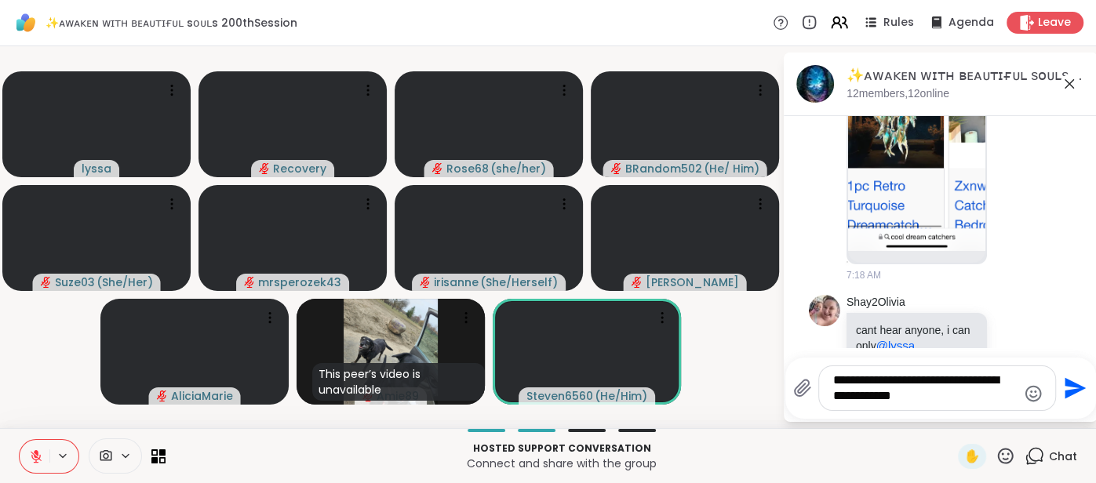
type textarea "**********"
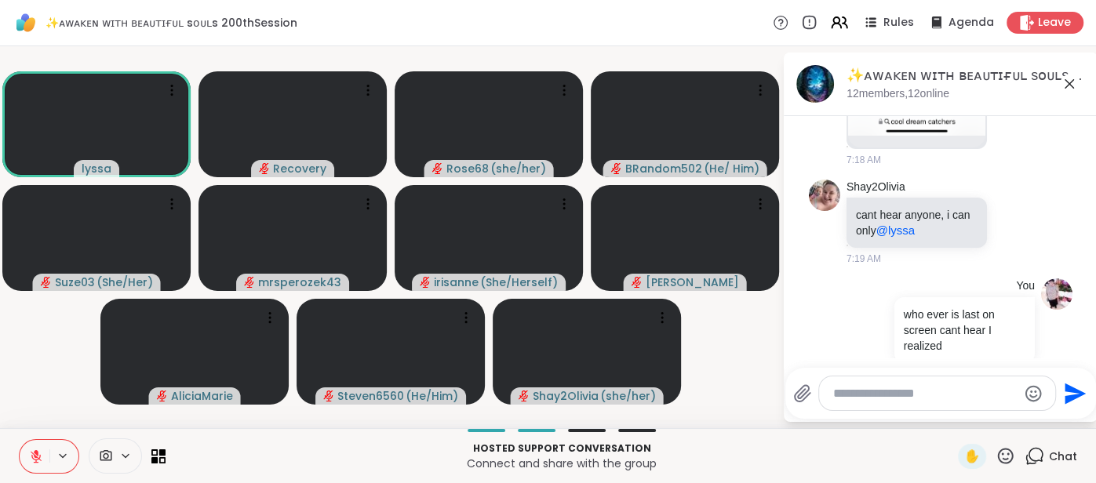
click at [1070, 89] on icon at bounding box center [1069, 84] width 19 height 19
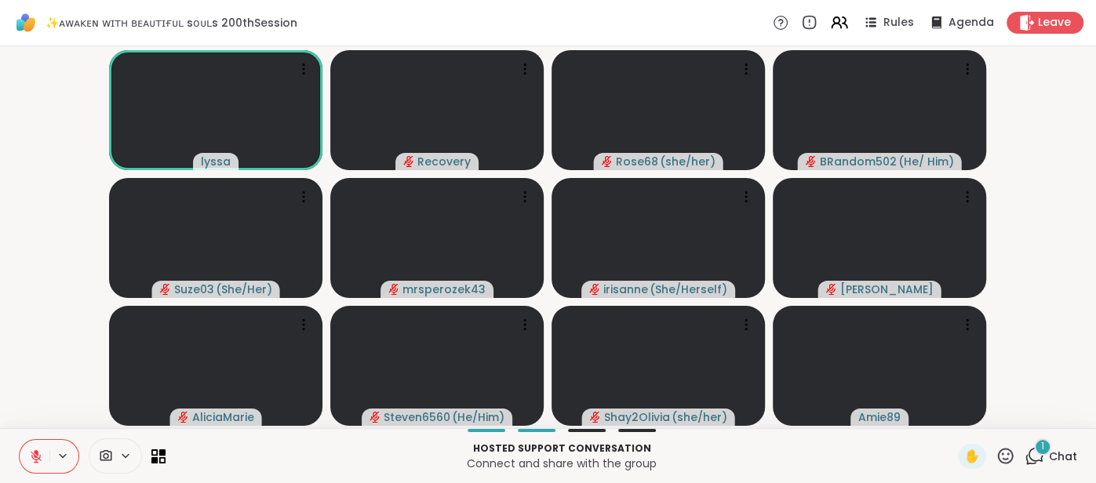
click at [39, 455] on icon at bounding box center [36, 456] width 11 height 11
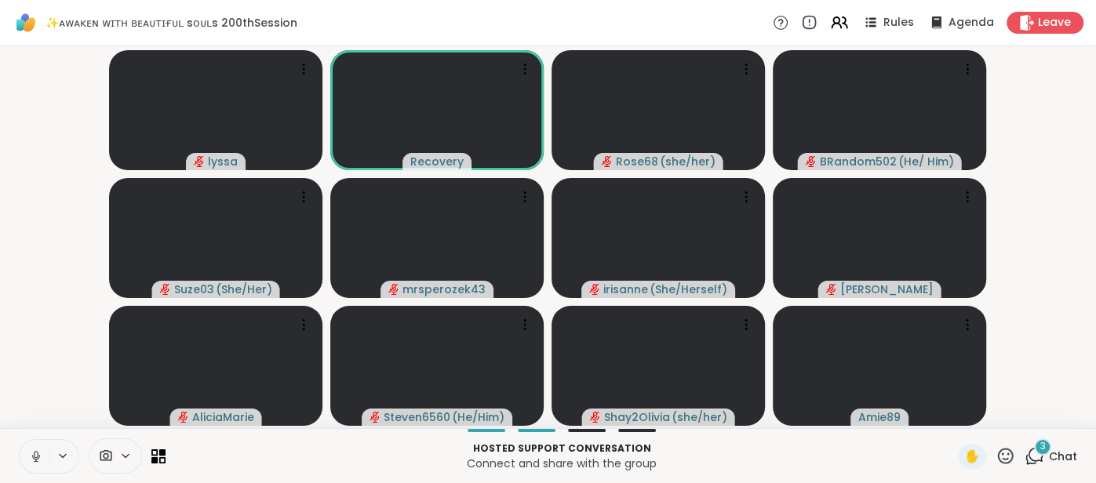
click at [27, 453] on button at bounding box center [35, 456] width 30 height 33
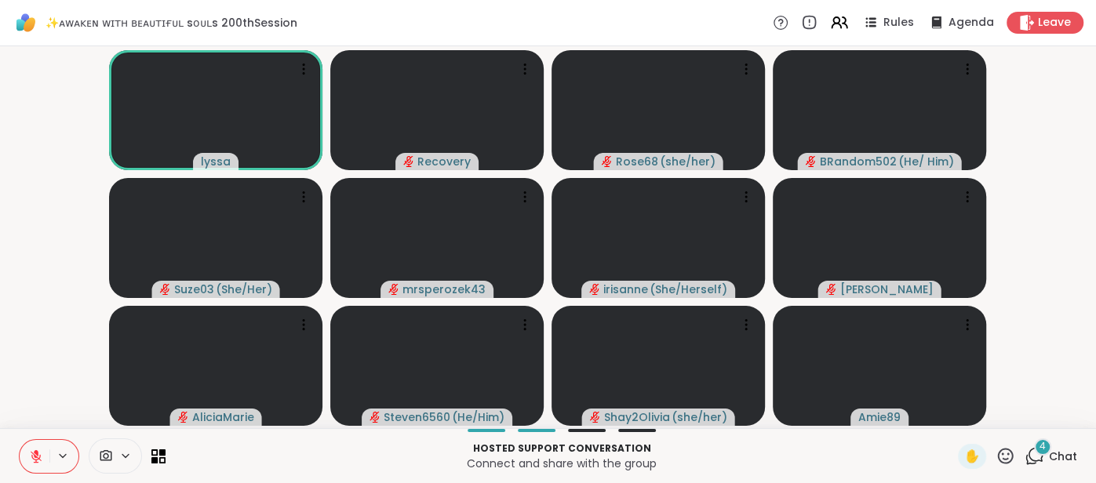
click at [1002, 453] on icon at bounding box center [1005, 456] width 20 height 20
click at [1025, 424] on span "🌟" at bounding box center [1028, 414] width 16 height 19
click at [965, 465] on span "✋" at bounding box center [972, 456] width 16 height 19
click at [35, 453] on icon at bounding box center [36, 452] width 5 height 6
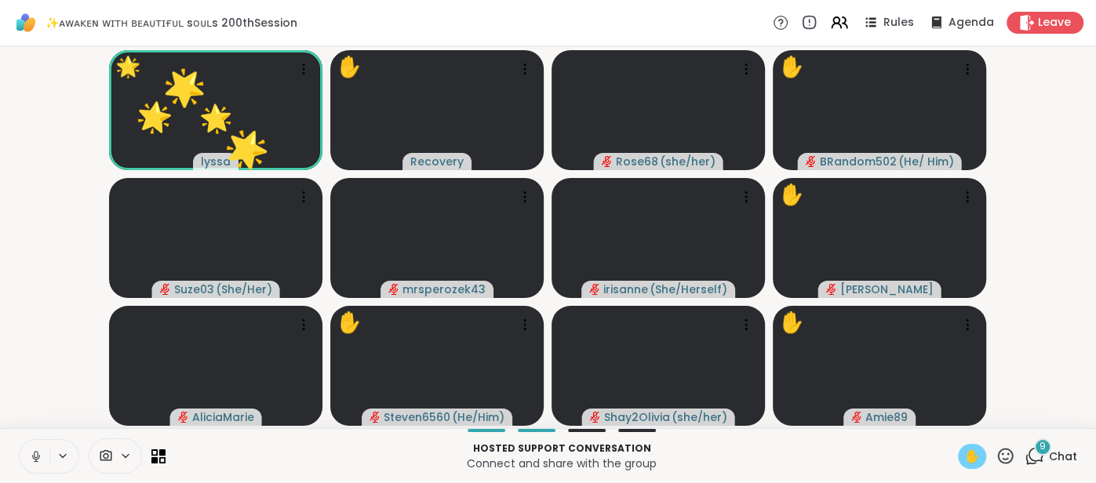
click at [29, 447] on button at bounding box center [35, 456] width 30 height 33
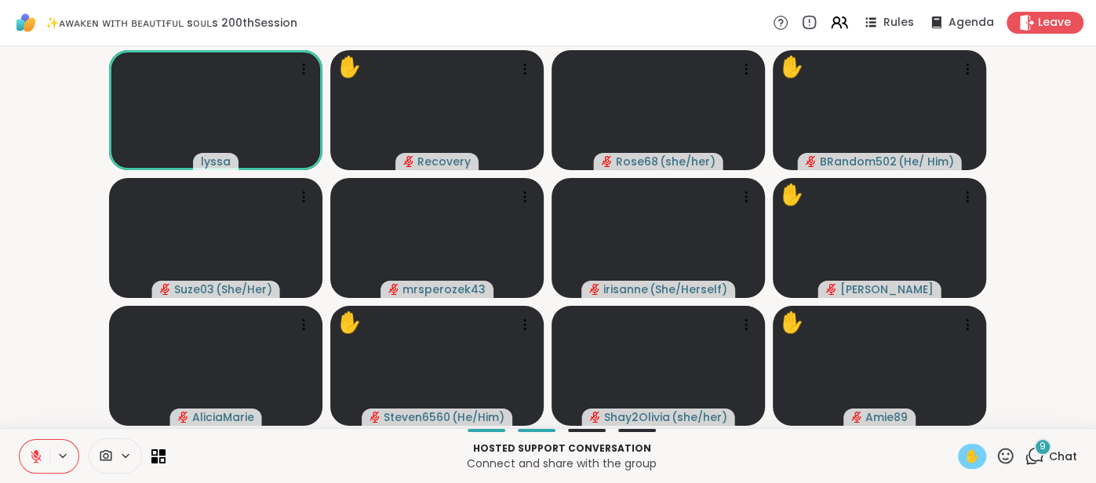
click at [983, 459] on div "✋" at bounding box center [972, 456] width 28 height 25
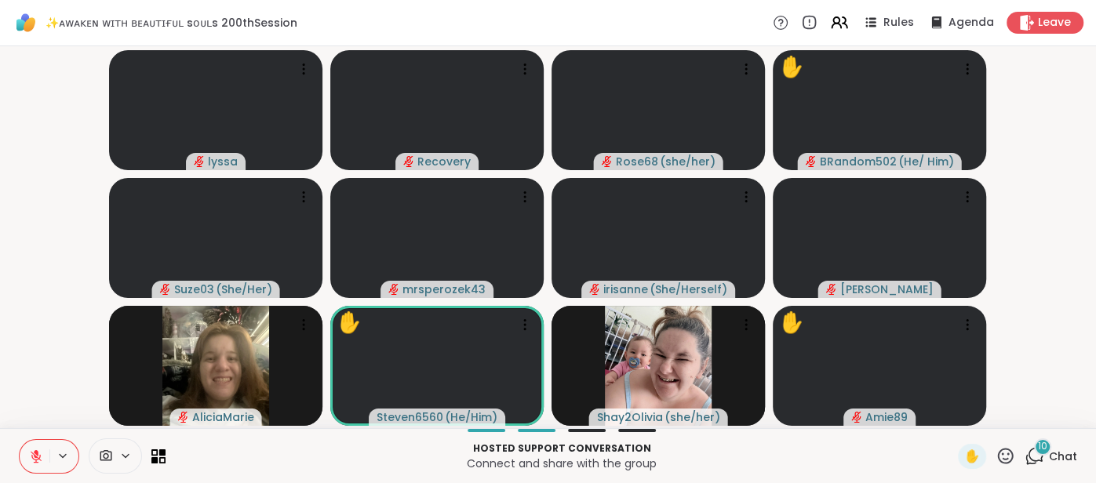
click at [1057, 457] on span "Chat" at bounding box center [1063, 457] width 28 height 16
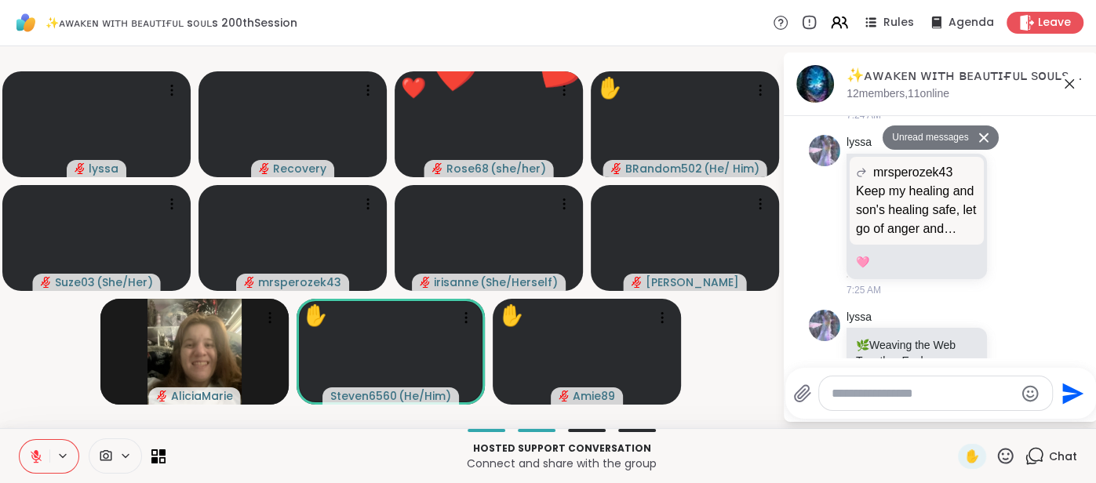
scroll to position [7145, 0]
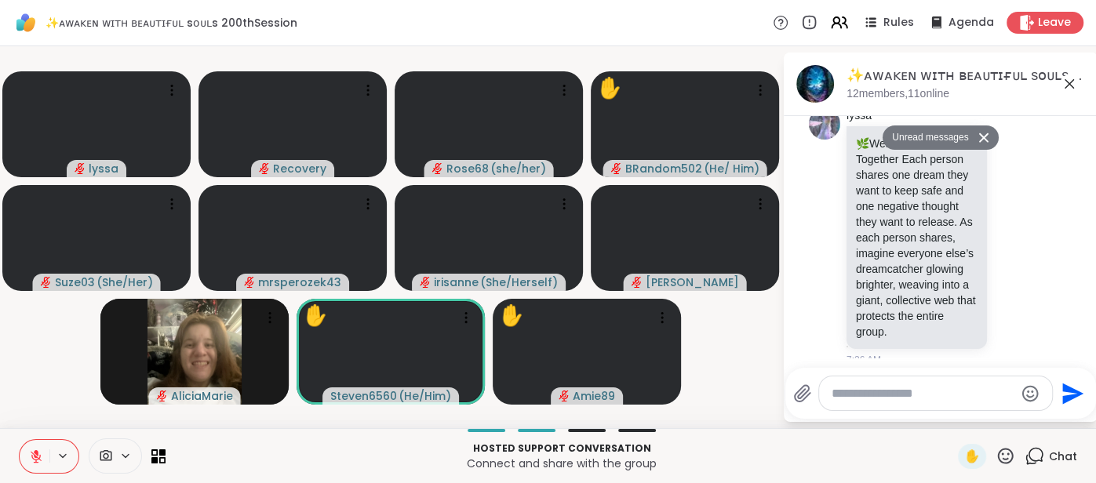
click at [1066, 78] on icon at bounding box center [1069, 84] width 19 height 19
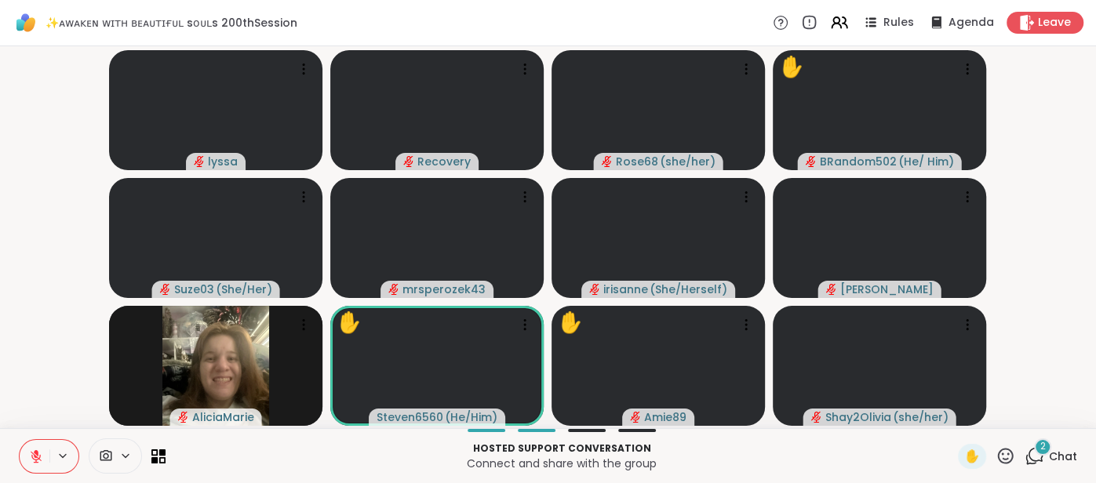
click at [1007, 449] on icon at bounding box center [1006, 456] width 16 height 16
click at [1024, 418] on span "🌟" at bounding box center [1028, 414] width 16 height 19
click at [1006, 454] on icon at bounding box center [1005, 456] width 20 height 20
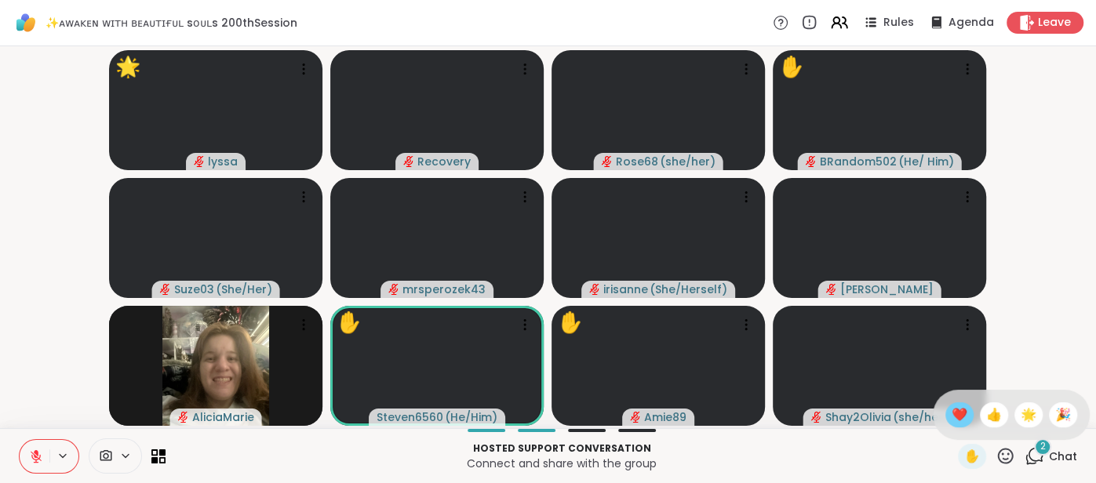
click at [952, 426] on div "❤️" at bounding box center [959, 414] width 28 height 25
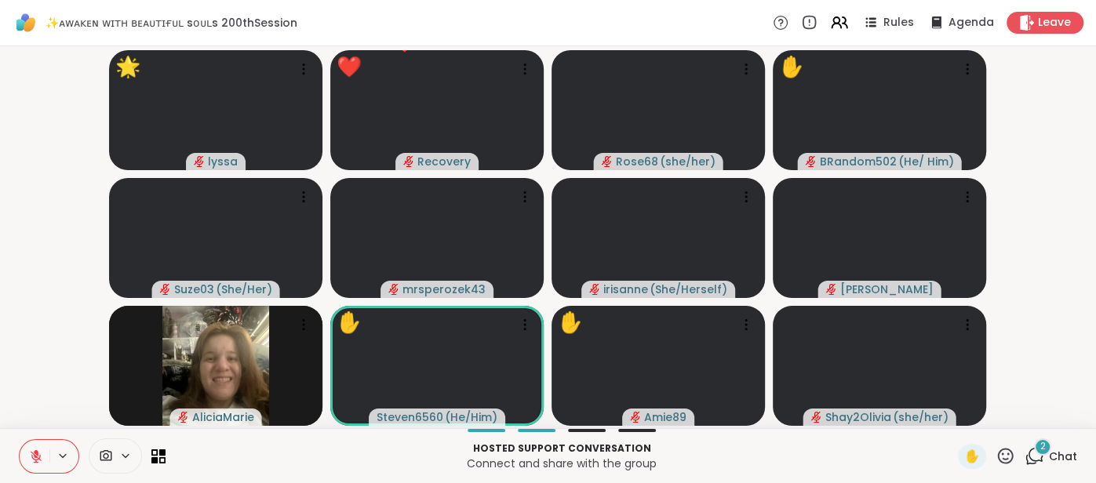
click at [1064, 461] on span "Chat" at bounding box center [1063, 457] width 28 height 16
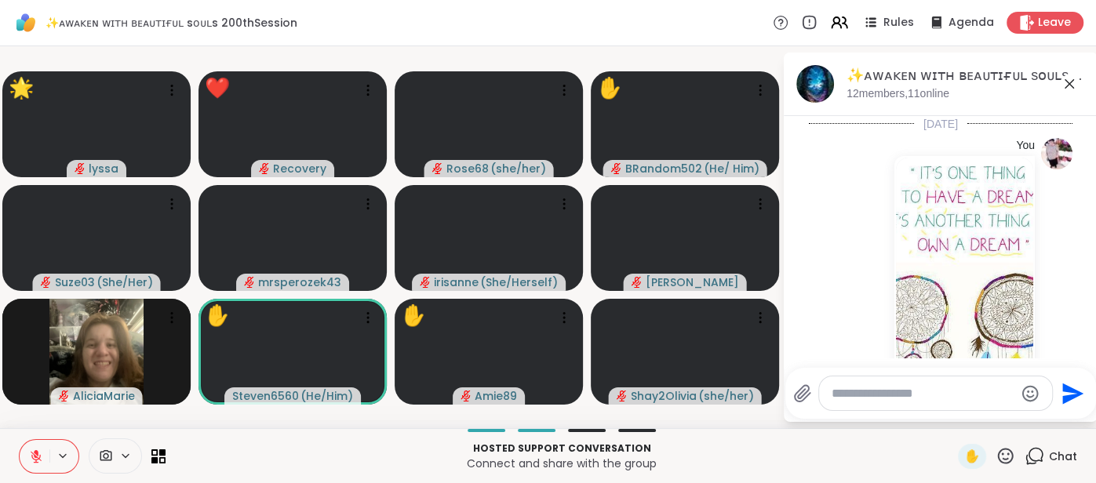
scroll to position [7312, 0]
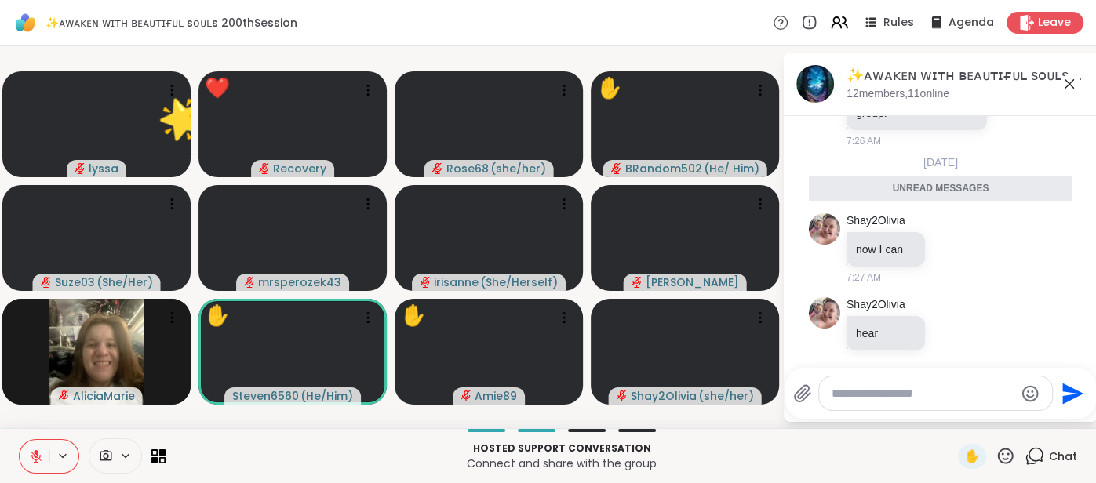
click at [1070, 88] on icon at bounding box center [1069, 84] width 19 height 19
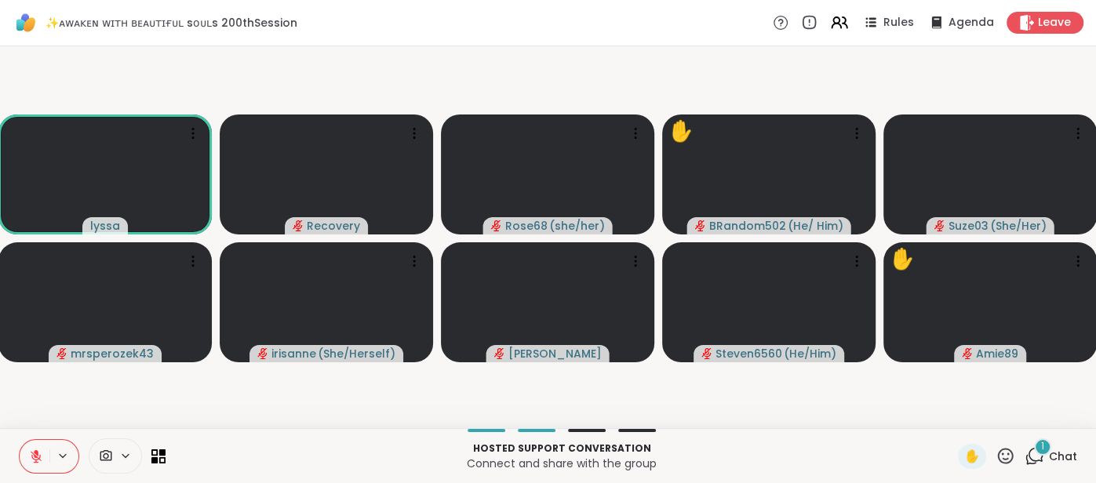
click at [1071, 466] on div "1 Chat" at bounding box center [1050, 456] width 53 height 25
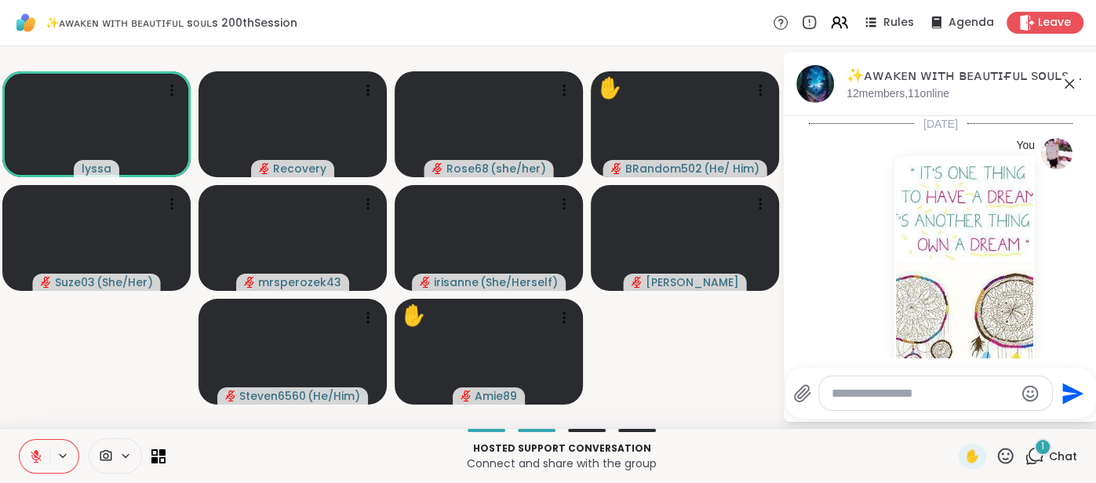
scroll to position [7489, 0]
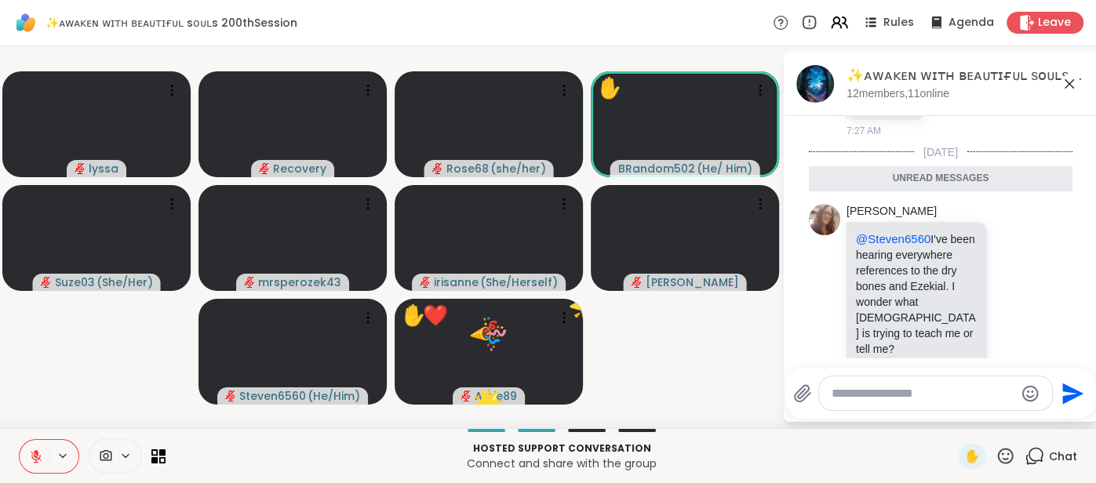
click at [832, 400] on textarea "Type your message" at bounding box center [922, 394] width 183 height 16
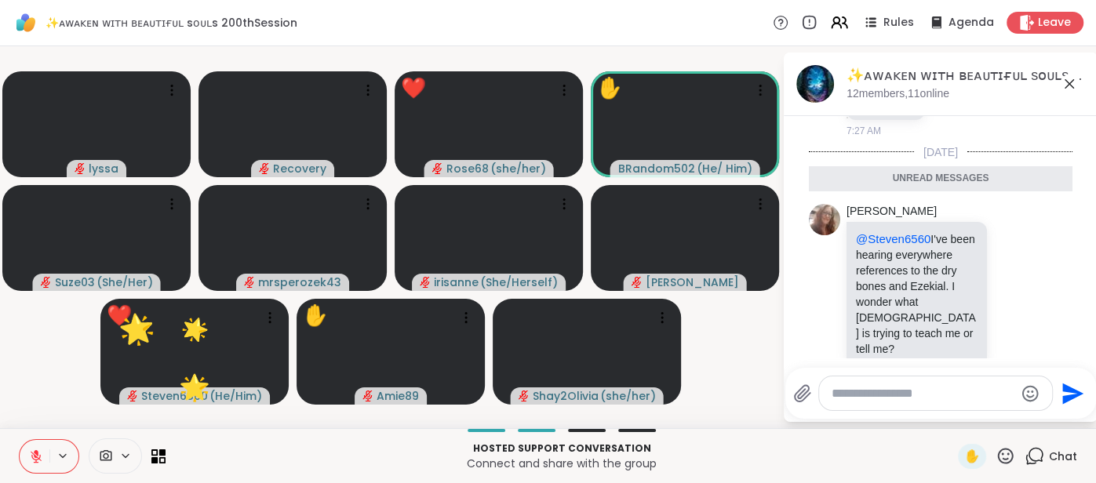
type textarea "*"
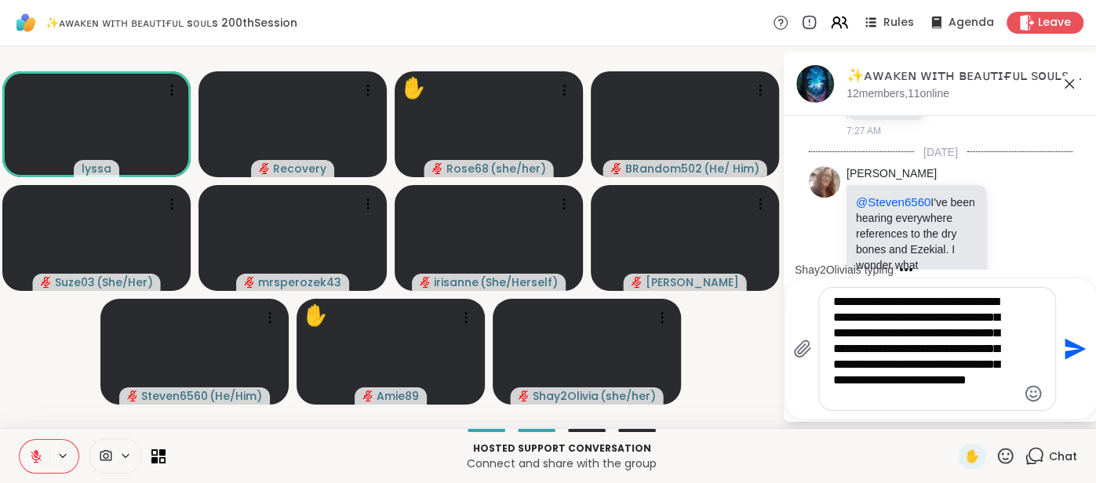
scroll to position [7686, 0]
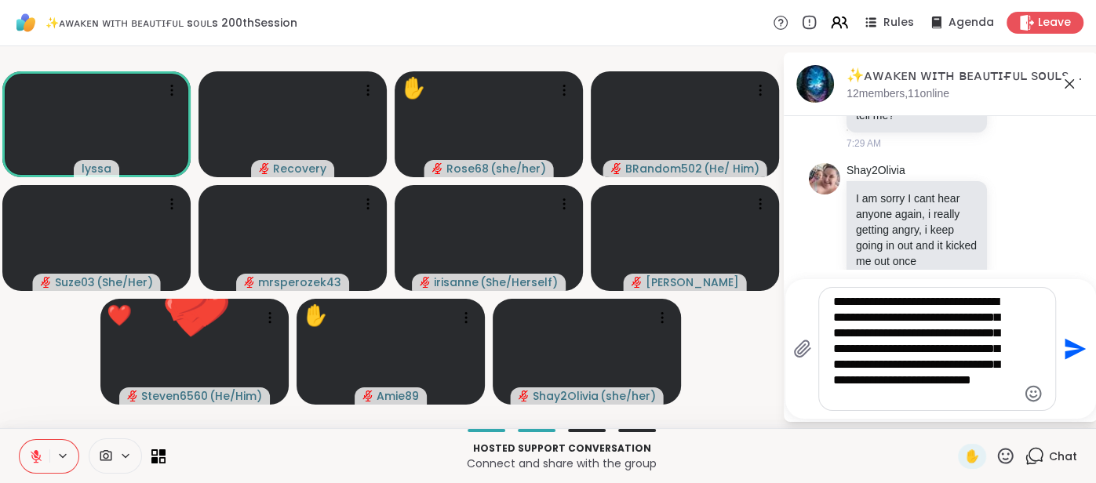
type textarea "**********"
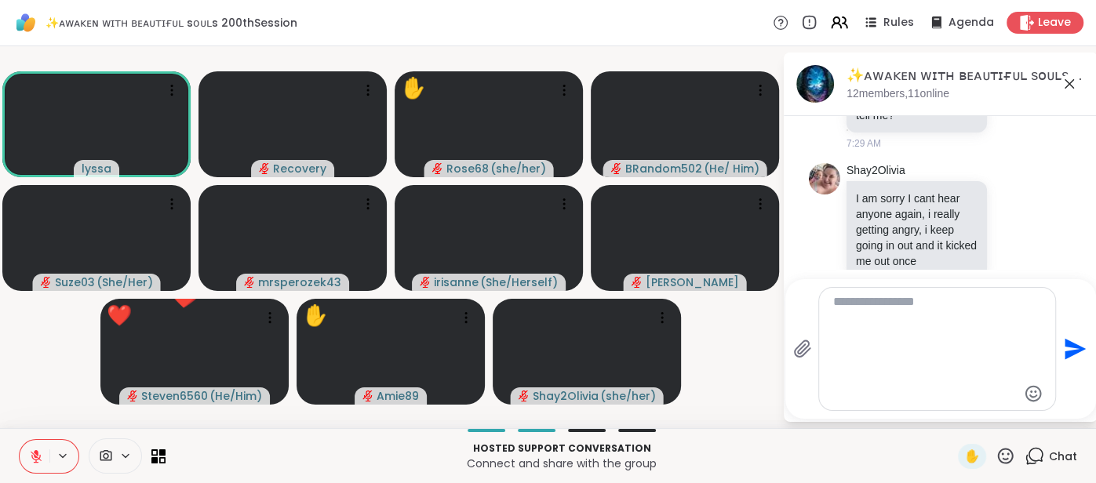
scroll to position [7822, 0]
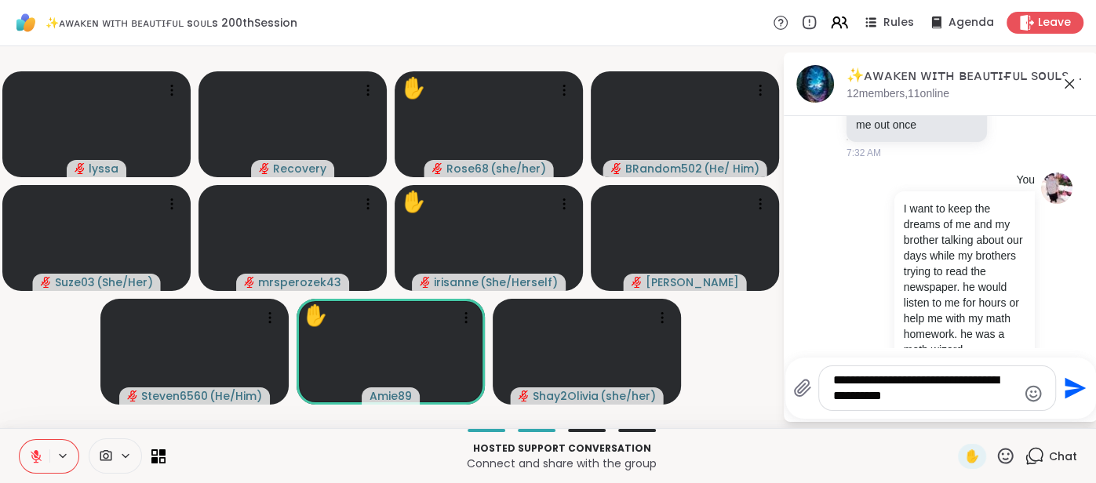
click at [1003, 462] on icon at bounding box center [1005, 456] width 20 height 20
click at [1024, 420] on span "🌟" at bounding box center [1028, 414] width 16 height 19
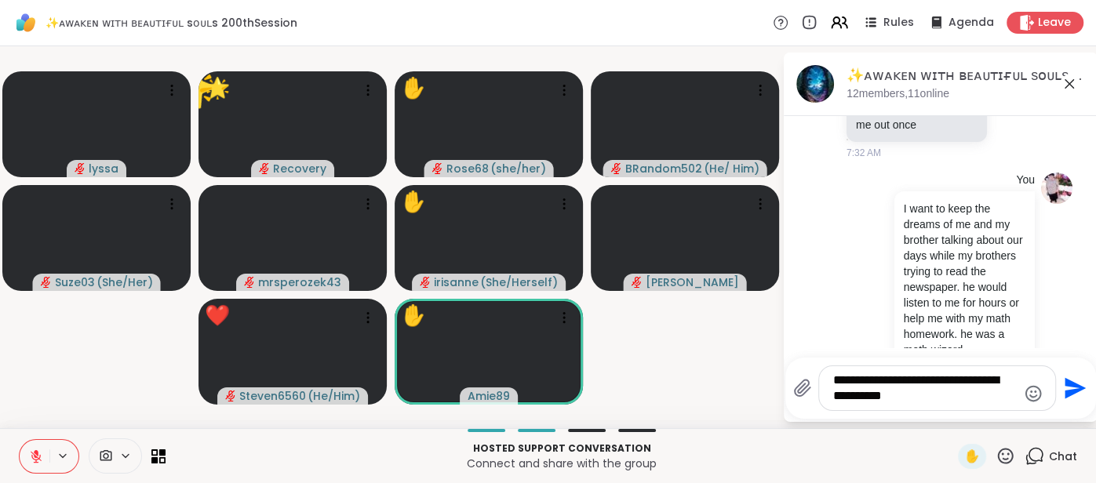
click at [903, 396] on textarea "**********" at bounding box center [925, 388] width 184 height 31
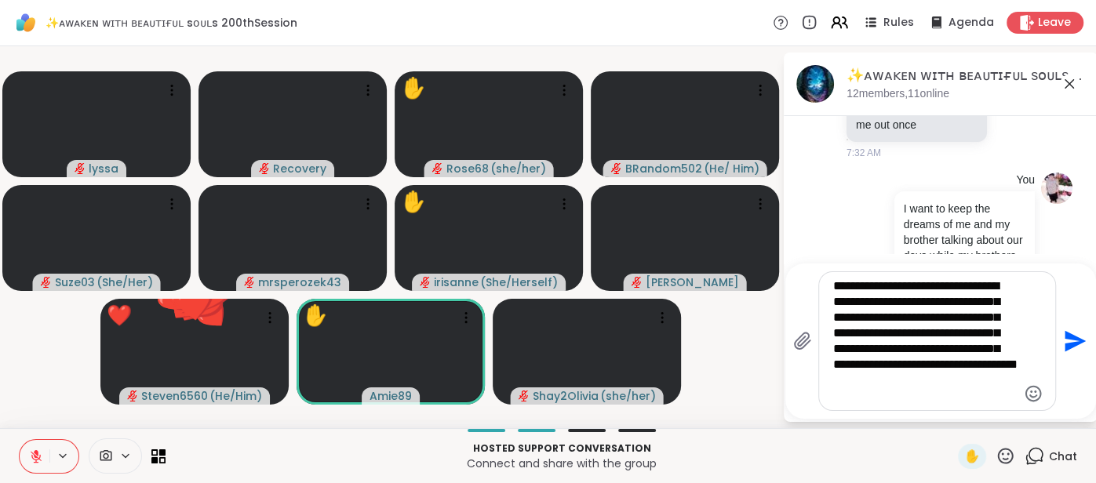
scroll to position [0, 0]
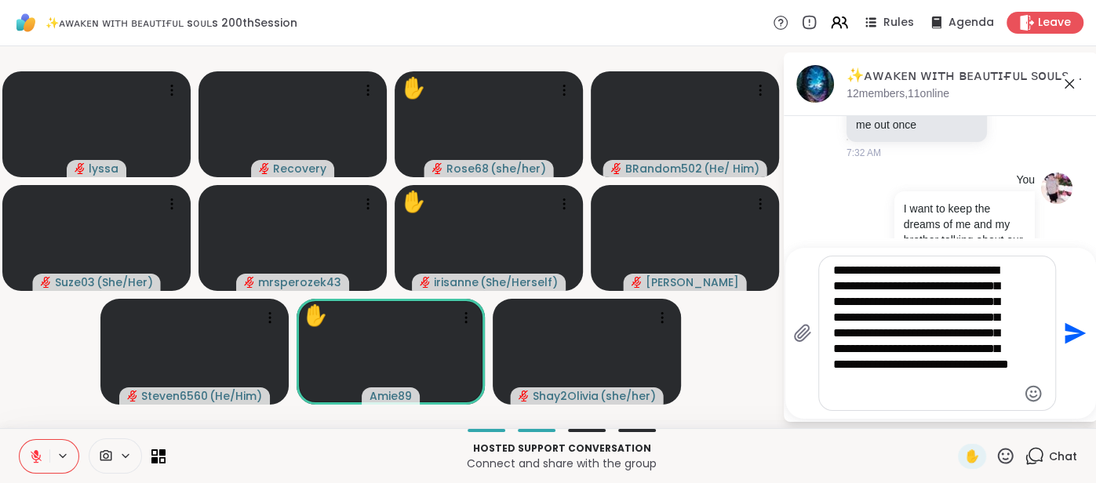
type textarea "**********"
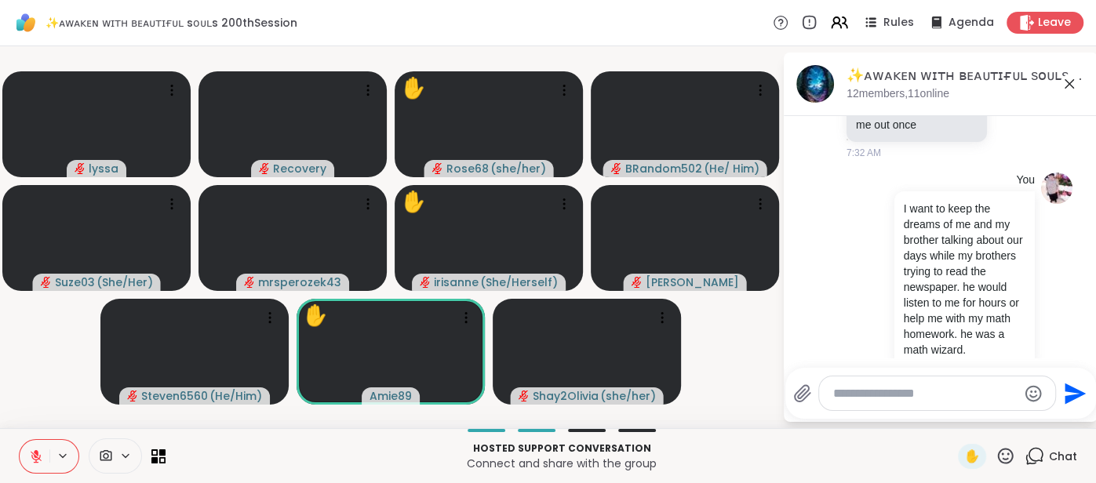
scroll to position [8077, 0]
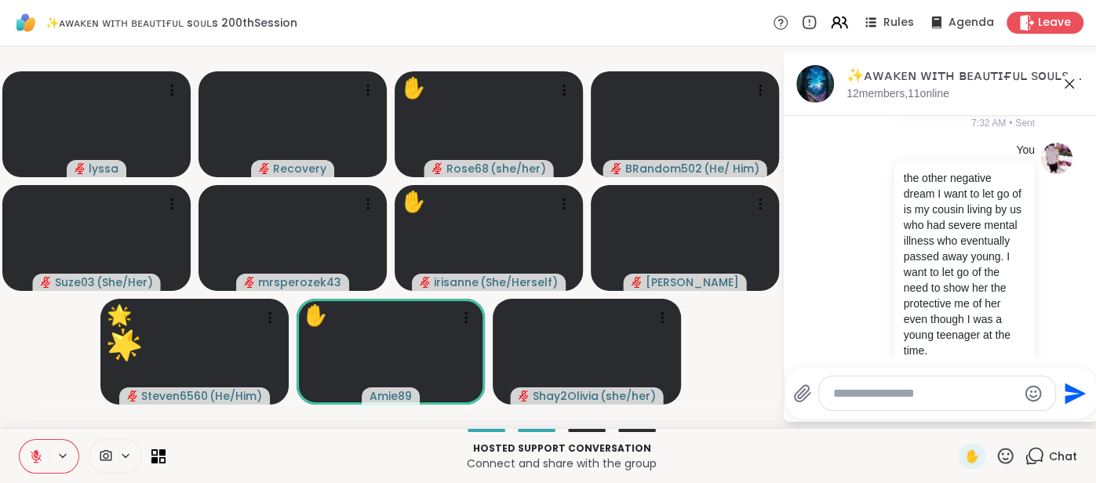
click at [1001, 458] on icon at bounding box center [1005, 456] width 20 height 20
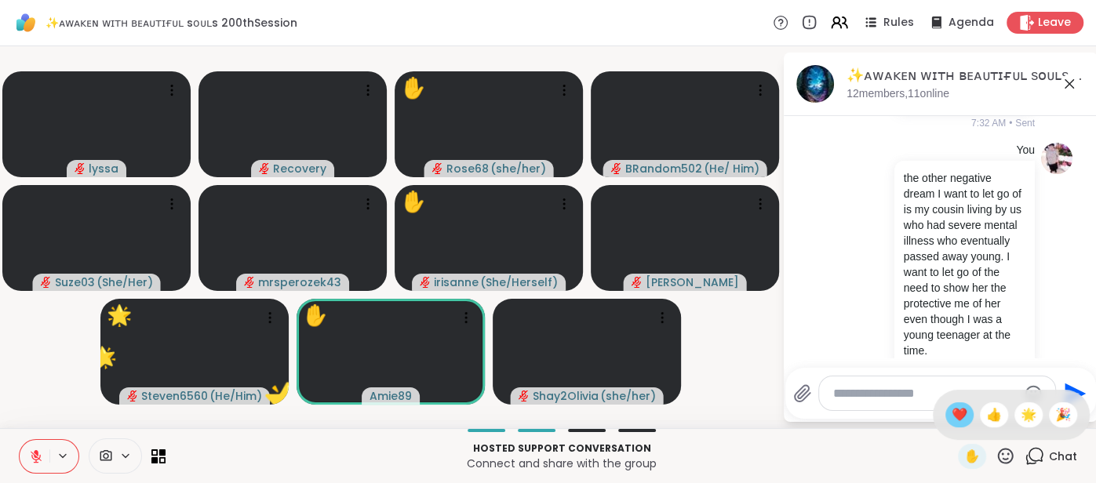
click at [951, 422] on span "❤️" at bounding box center [959, 414] width 16 height 19
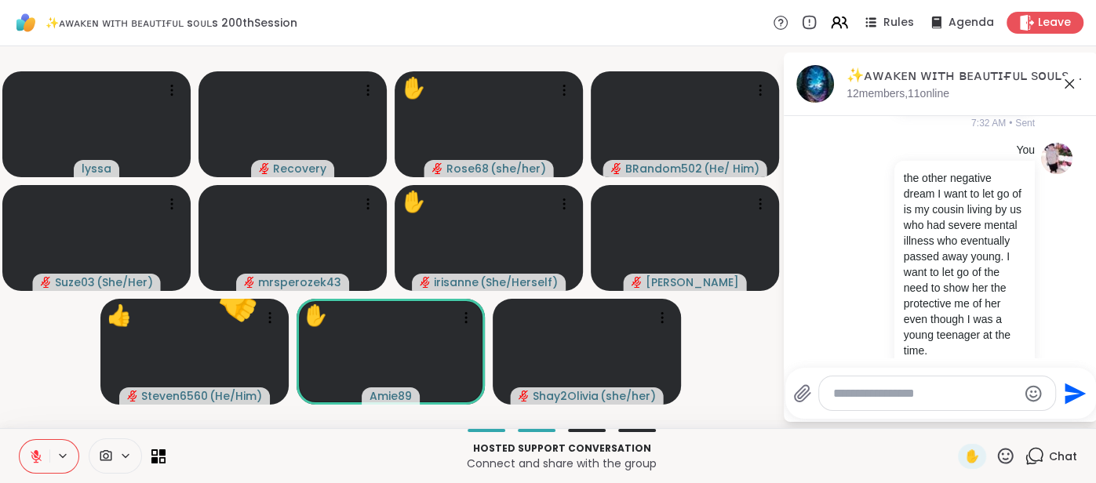
click at [869, 389] on textarea "Type your message" at bounding box center [925, 394] width 184 height 16
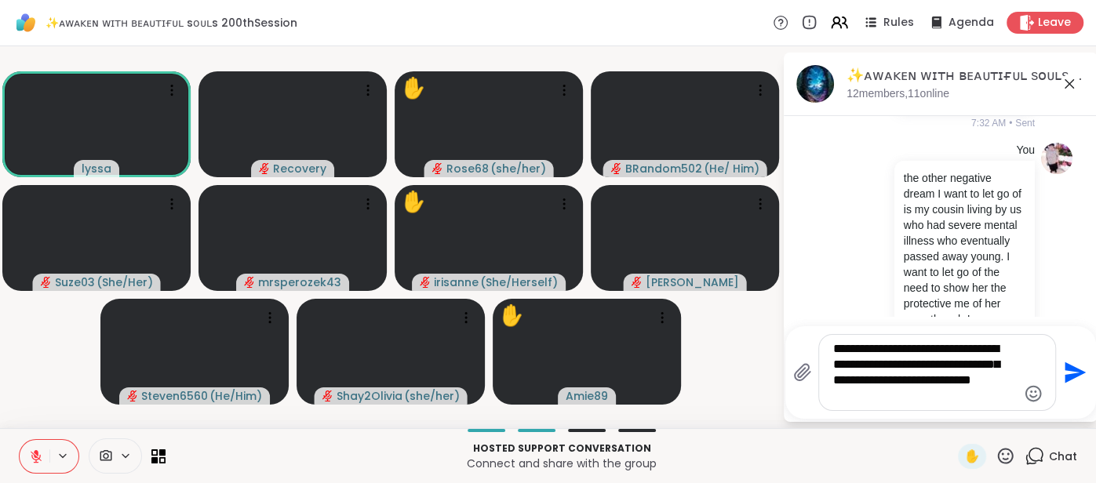
click at [932, 380] on textarea "**********" at bounding box center [925, 372] width 184 height 63
click at [903, 399] on textarea "**********" at bounding box center [925, 372] width 184 height 63
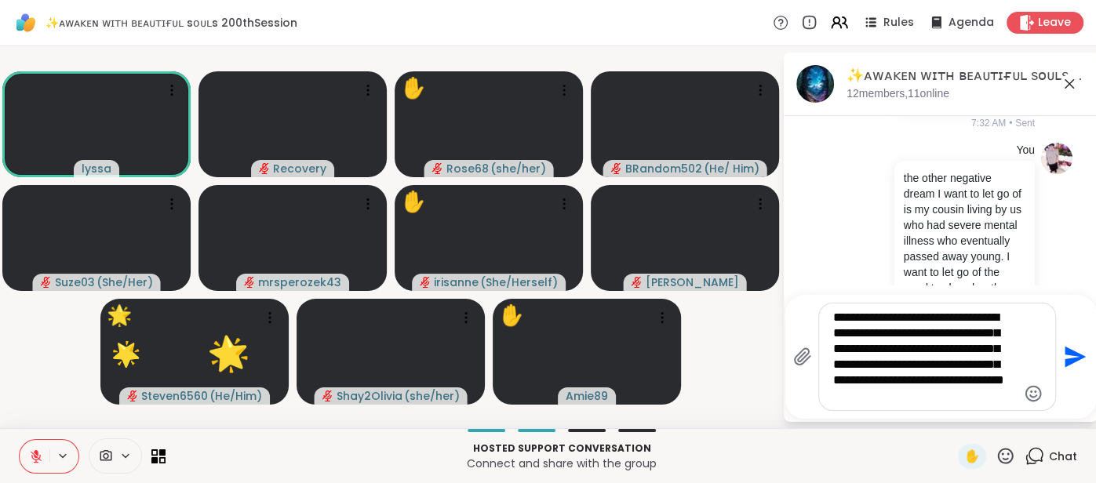
type textarea "**********"
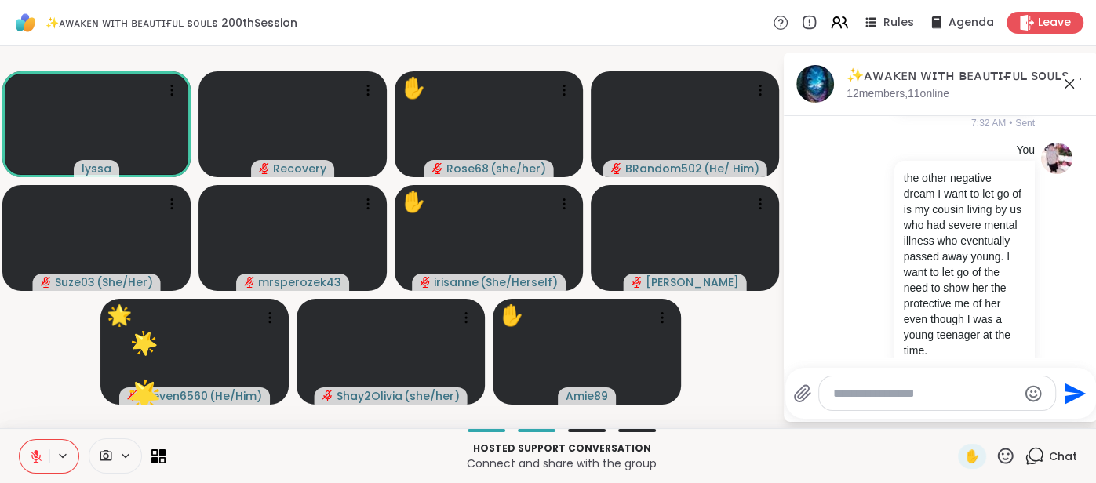
scroll to position [8271, 0]
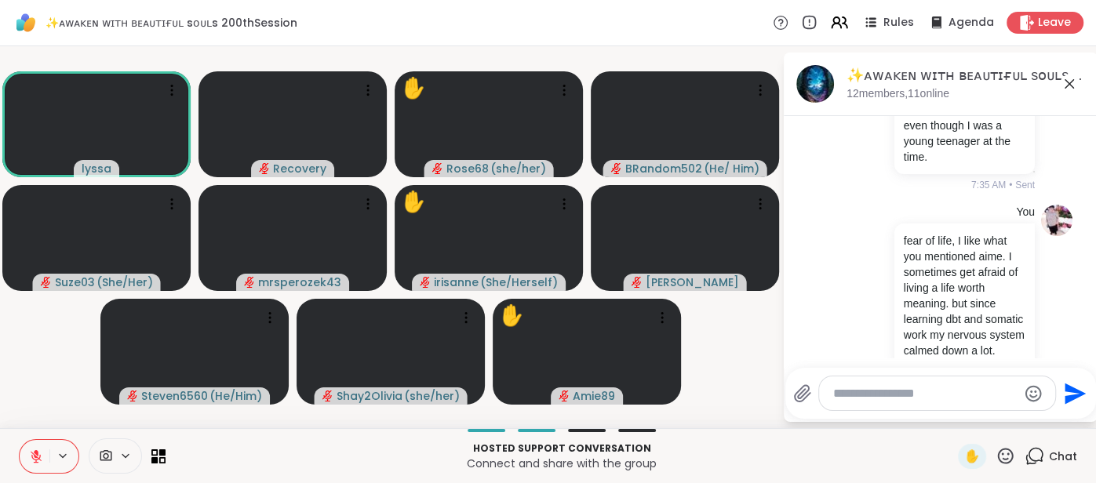
click at [1066, 88] on icon at bounding box center [1069, 84] width 19 height 19
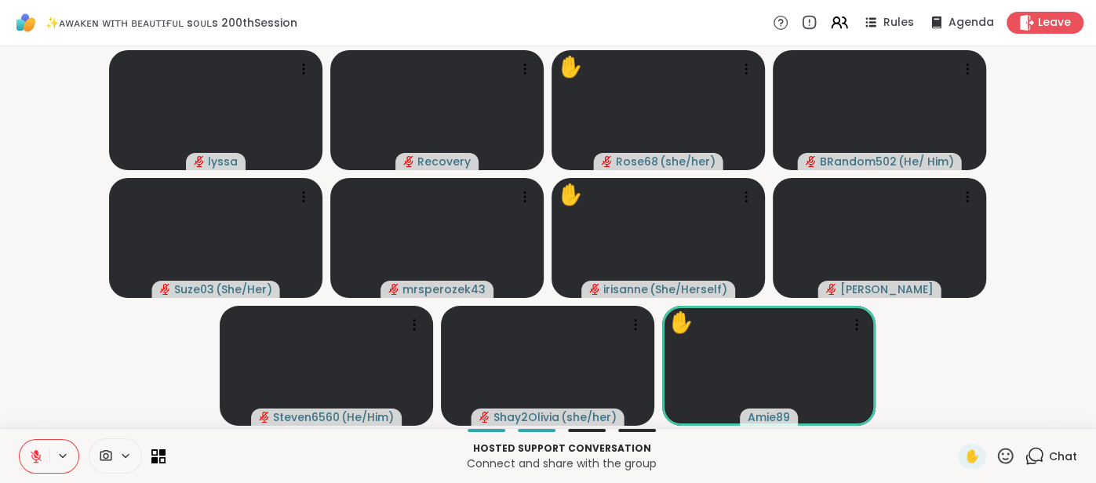
click at [1057, 453] on span "Chat" at bounding box center [1063, 457] width 28 height 16
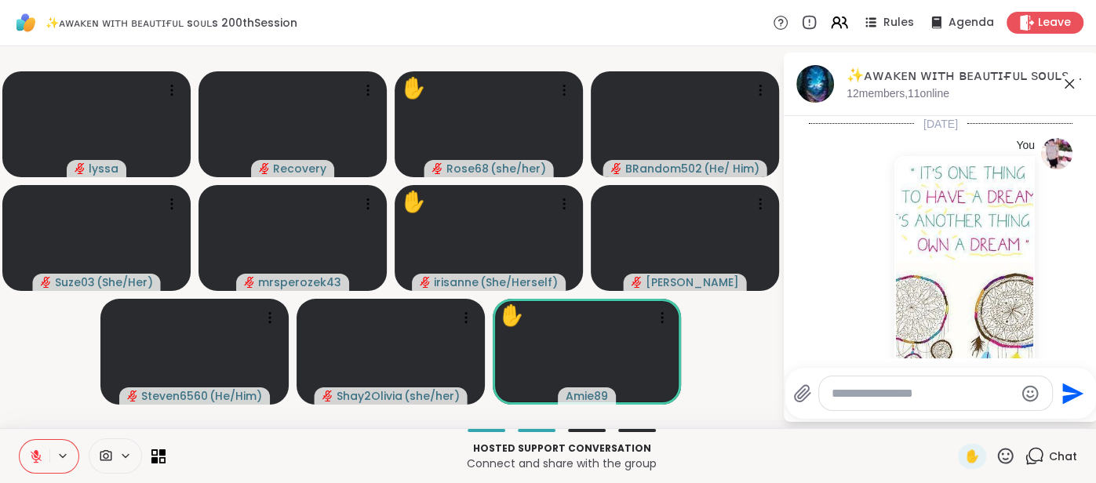
scroll to position [8254, 0]
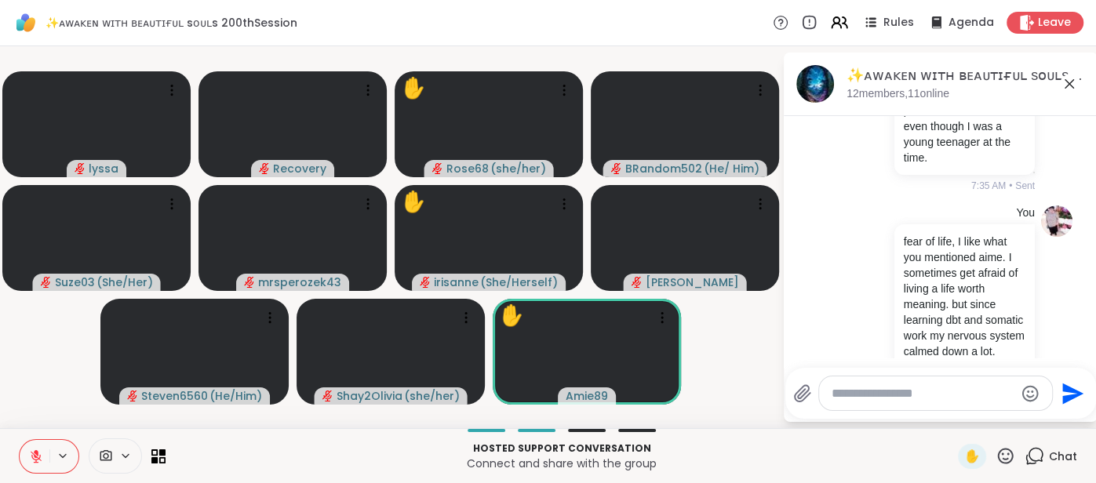
click at [1069, 85] on icon at bounding box center [1069, 84] width 19 height 19
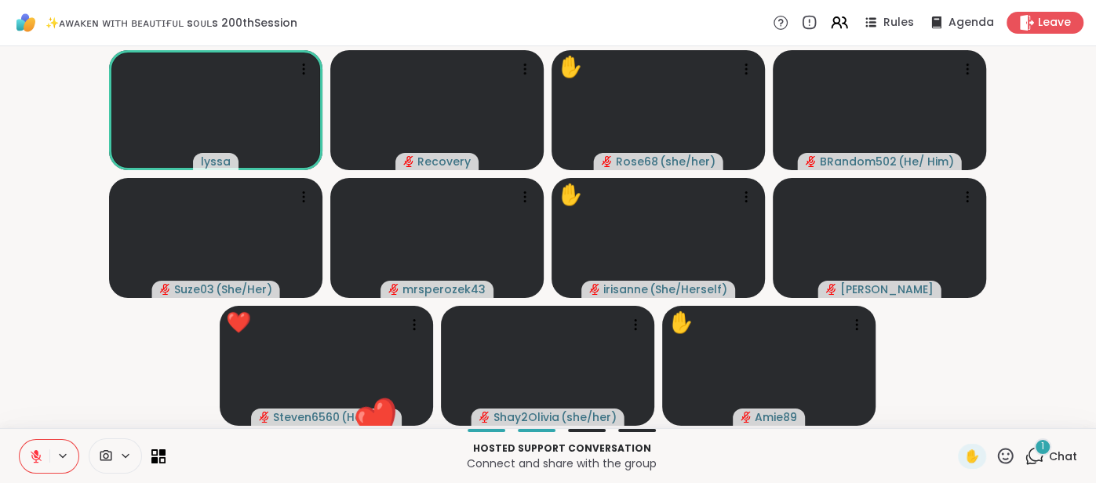
click at [36, 455] on icon at bounding box center [36, 456] width 14 height 14
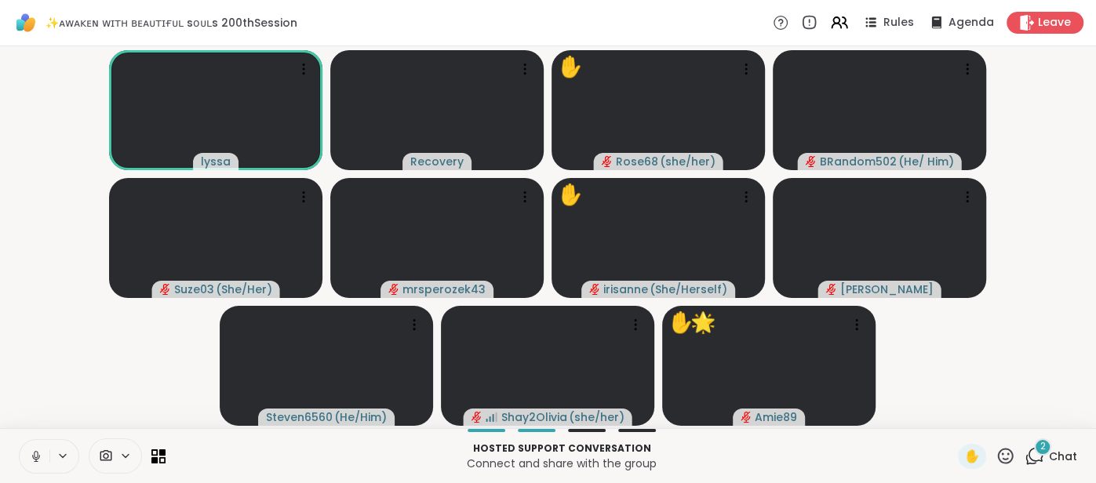
click at [29, 454] on icon at bounding box center [36, 456] width 14 height 14
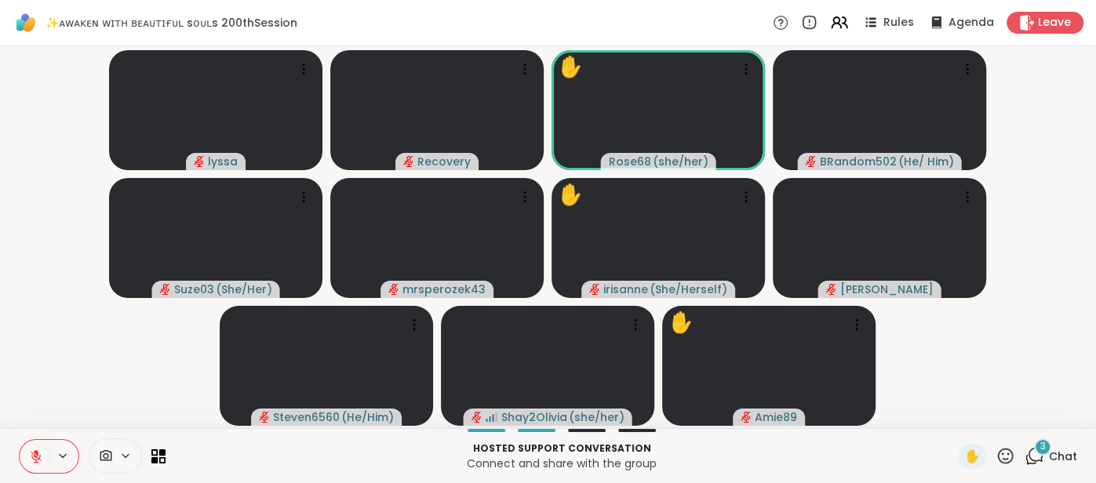
click at [999, 455] on icon at bounding box center [1006, 456] width 16 height 16
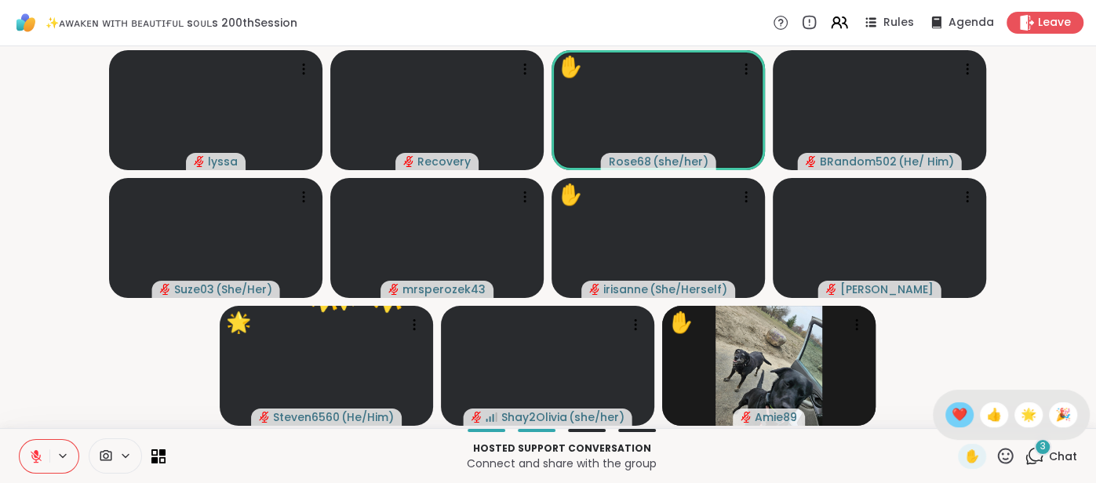
click at [962, 420] on span "❤️" at bounding box center [959, 414] width 16 height 19
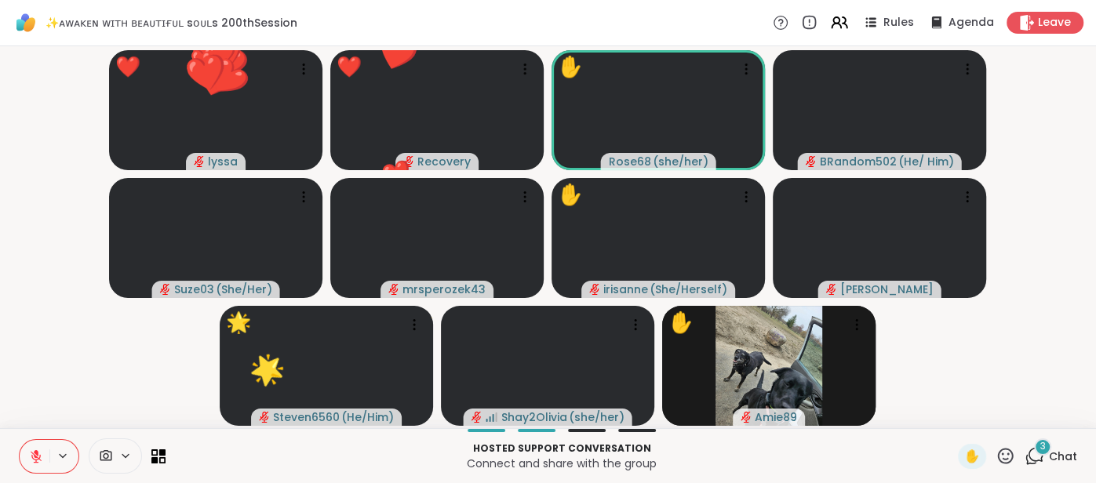
click at [1056, 464] on div "3 Chat" at bounding box center [1050, 456] width 53 height 25
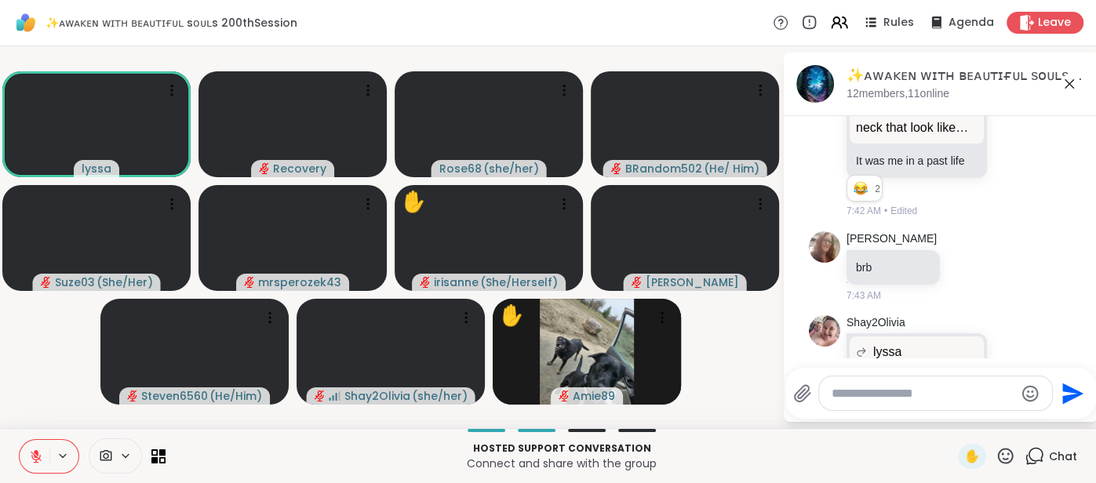
scroll to position [9065, 0]
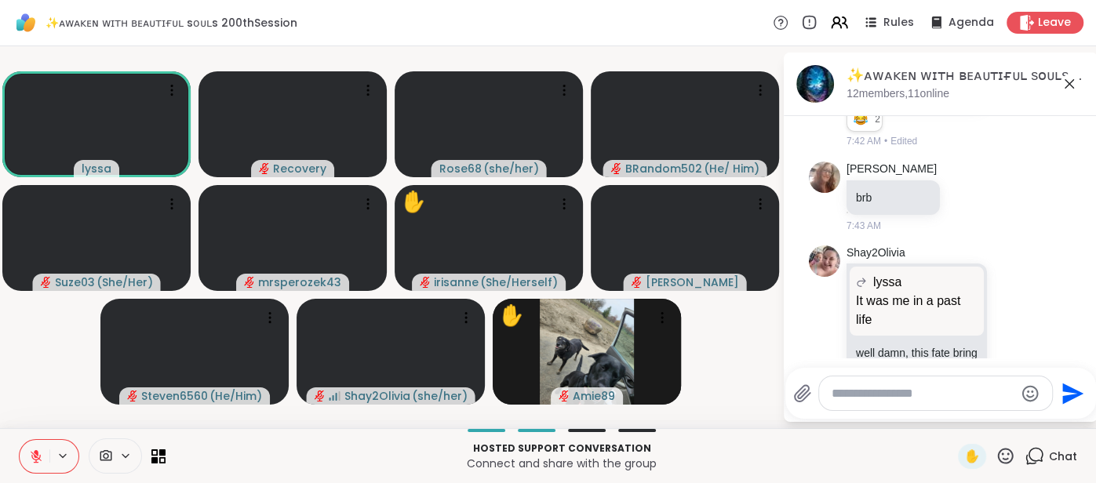
click at [1067, 82] on icon at bounding box center [1068, 83] width 9 height 9
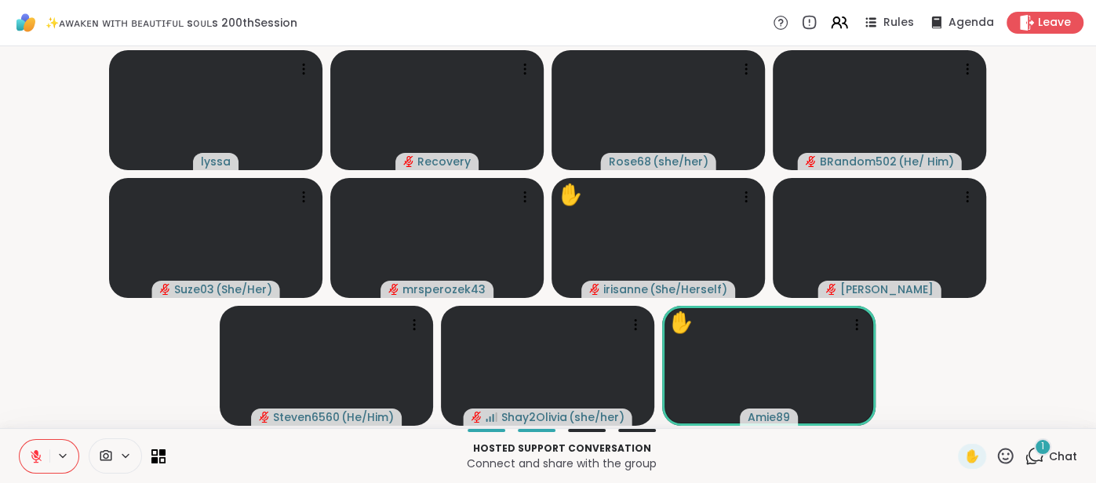
click at [1058, 449] on span "Chat" at bounding box center [1063, 457] width 28 height 16
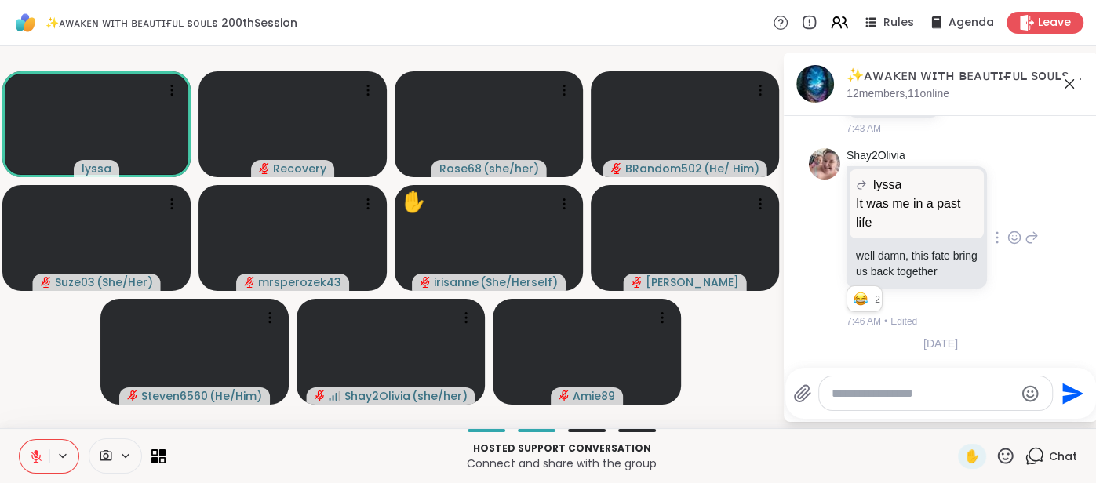
scroll to position [9207, 0]
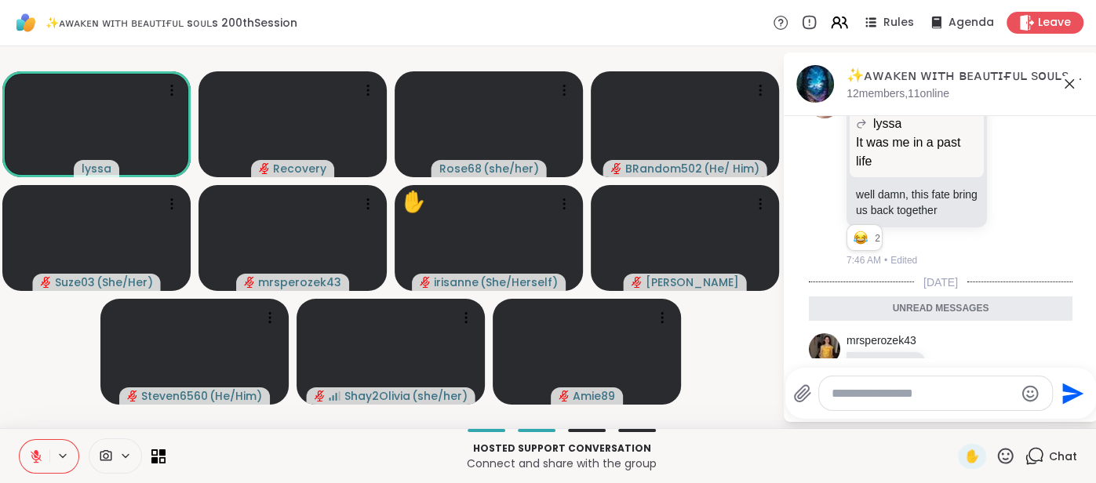
click at [1065, 85] on icon at bounding box center [1069, 84] width 19 height 19
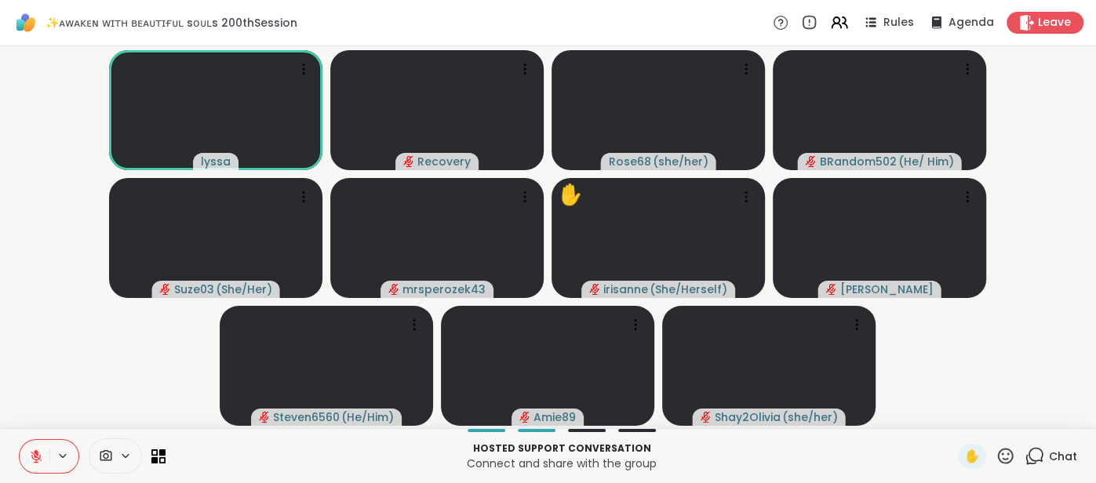
click at [1064, 464] on div "Chat" at bounding box center [1050, 456] width 53 height 25
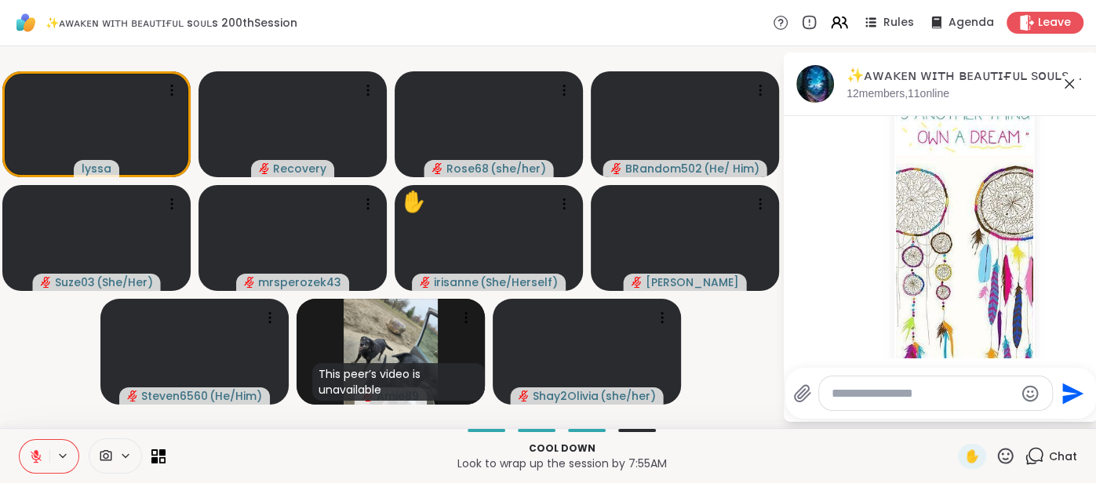
scroll to position [0, 0]
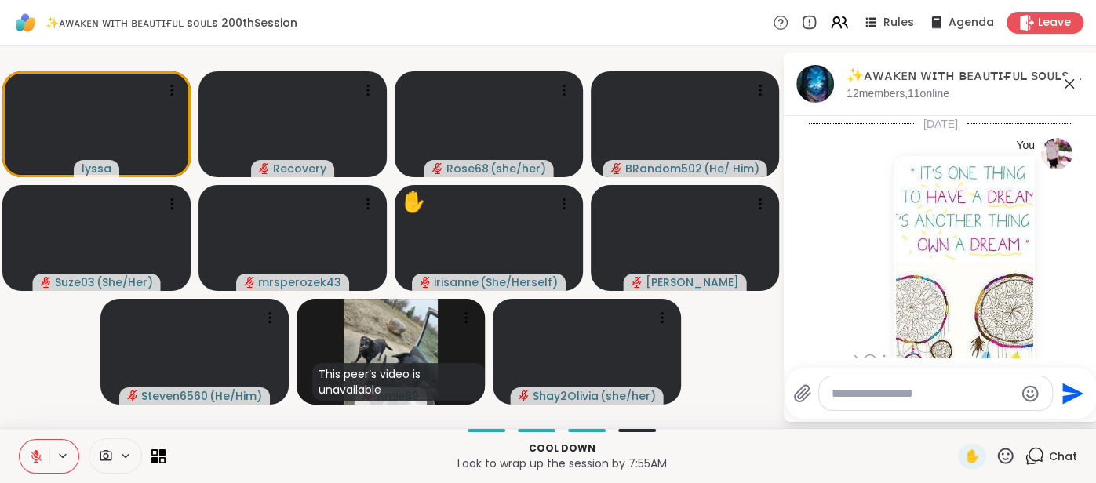
click at [986, 274] on img at bounding box center [964, 344] width 137 height 373
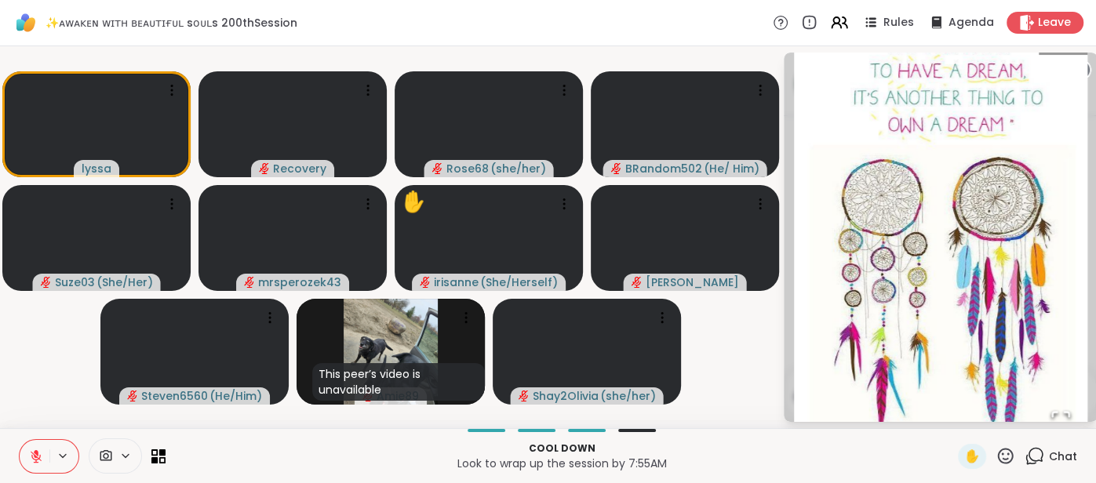
click at [1085, 67] on img "Go to Slide 1" at bounding box center [940, 237] width 293 height 420
click at [1089, 67] on icon at bounding box center [1080, 70] width 22 height 22
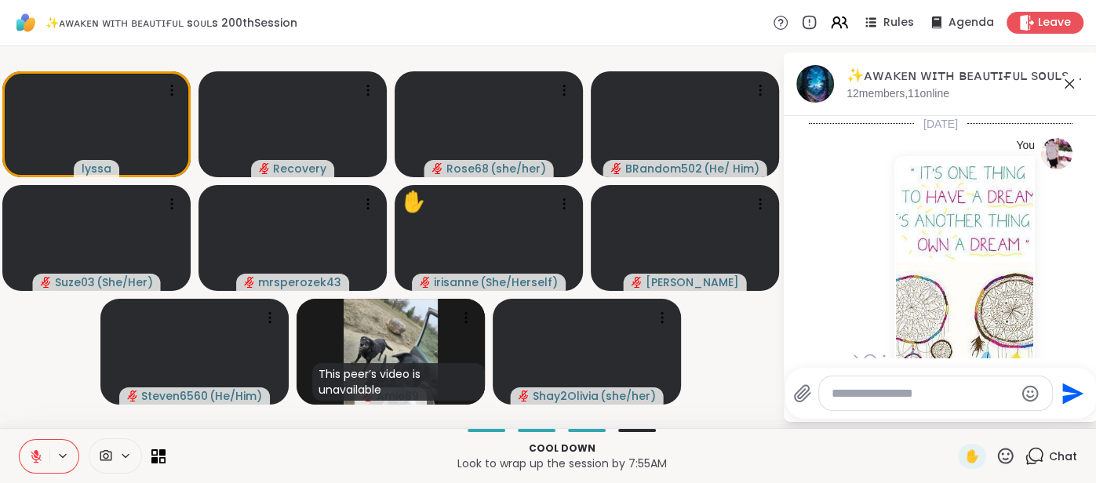
click at [972, 196] on img at bounding box center [964, 344] width 137 height 373
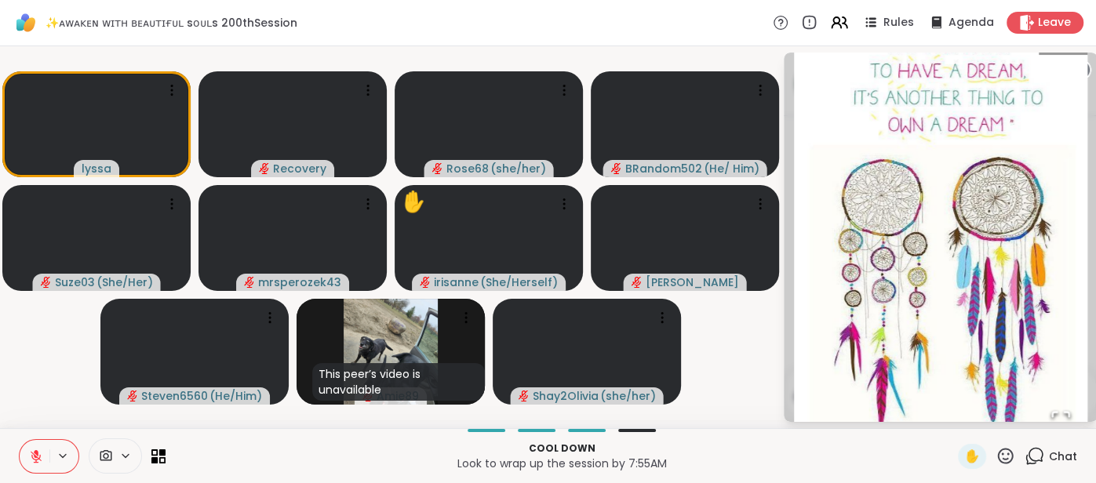
click at [1087, 71] on circle at bounding box center [1080, 69] width 19 height 19
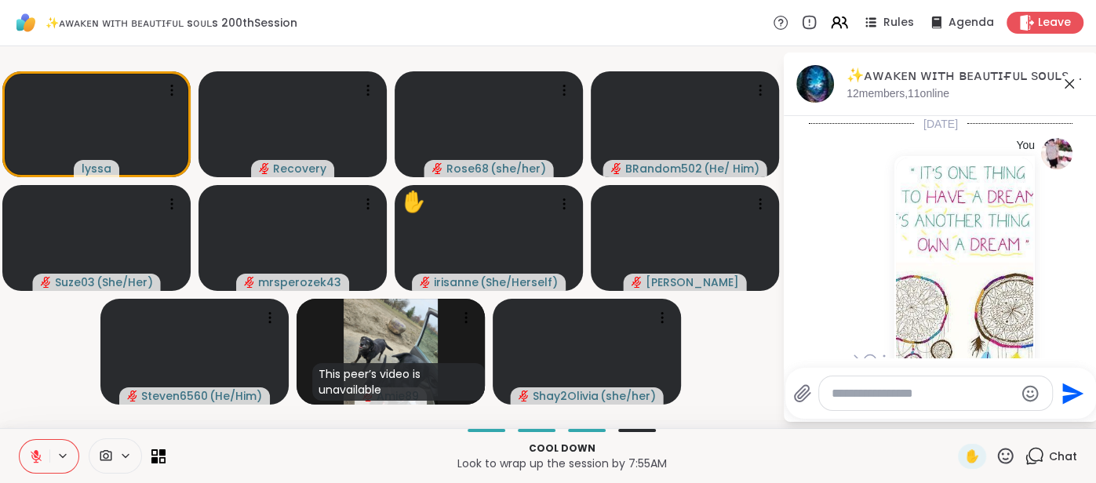
click at [927, 187] on img at bounding box center [964, 344] width 137 height 373
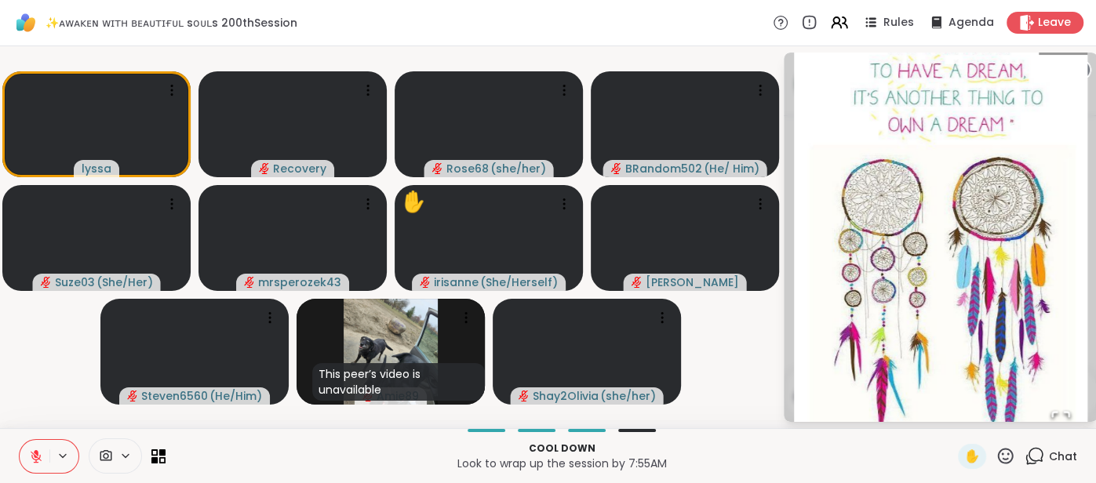
click at [31, 449] on button at bounding box center [35, 456] width 30 height 33
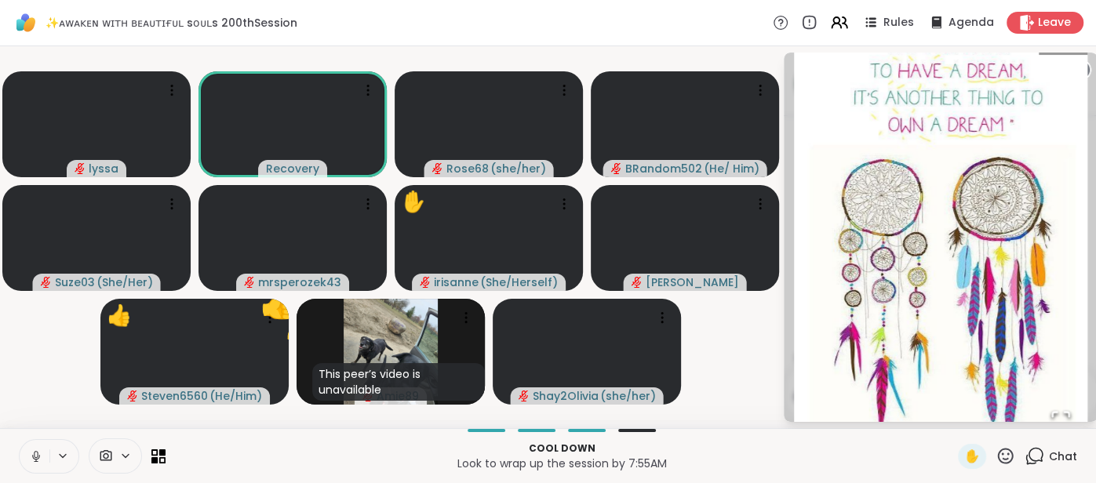
click at [1086, 71] on circle at bounding box center [1080, 69] width 19 height 19
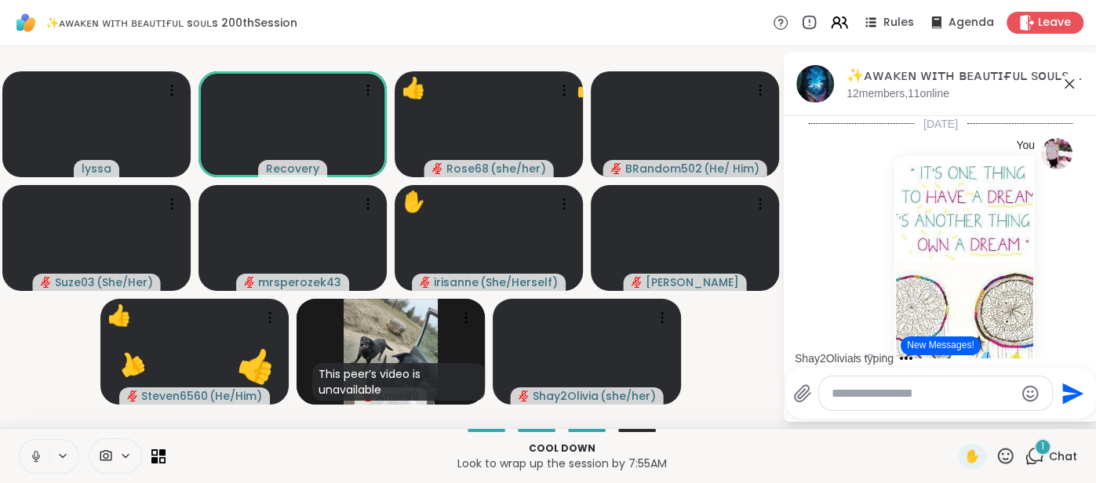
click at [1070, 85] on icon at bounding box center [1069, 84] width 19 height 19
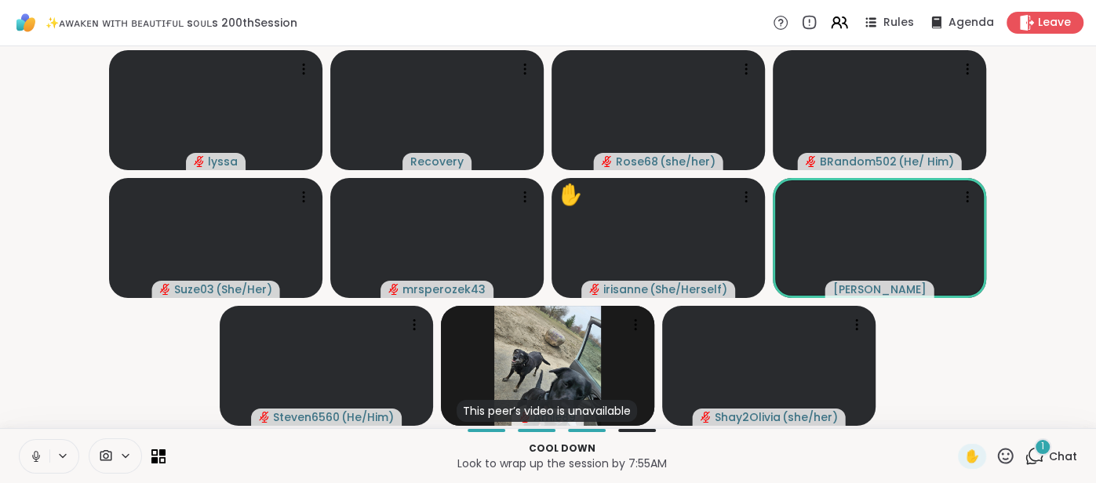
click at [32, 454] on icon at bounding box center [36, 456] width 14 height 14
click at [1047, 450] on div "1" at bounding box center [1042, 446] width 17 height 17
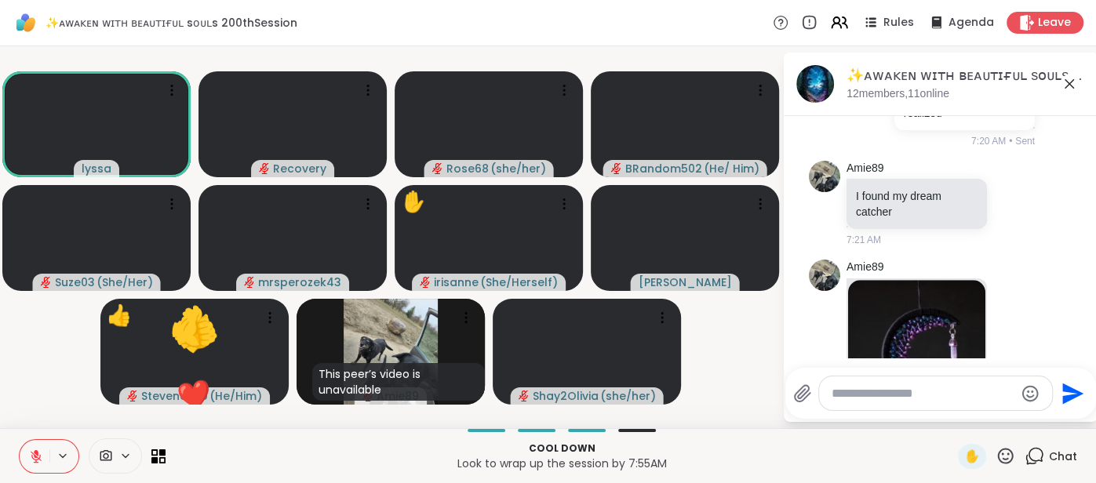
scroll to position [5082, 0]
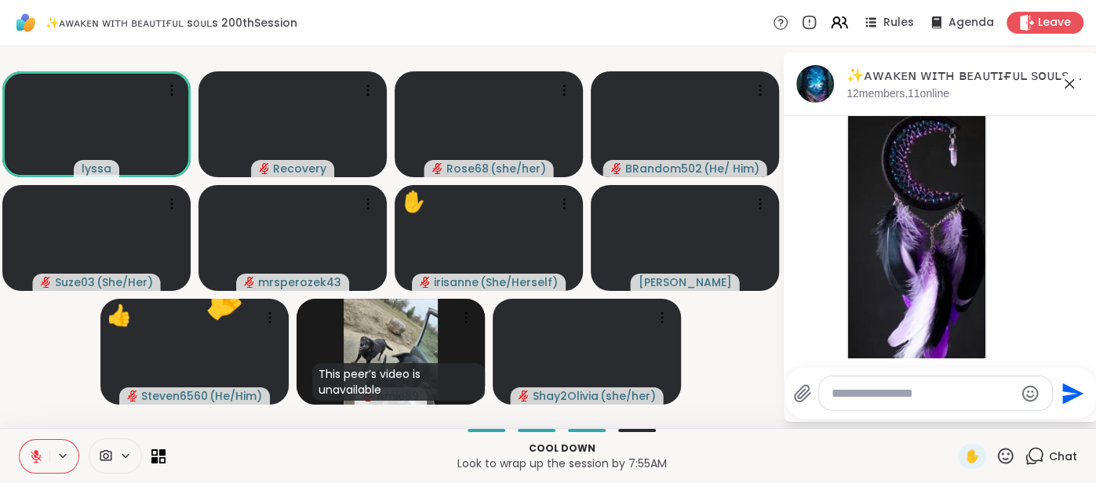
click at [1067, 88] on icon at bounding box center [1069, 84] width 19 height 19
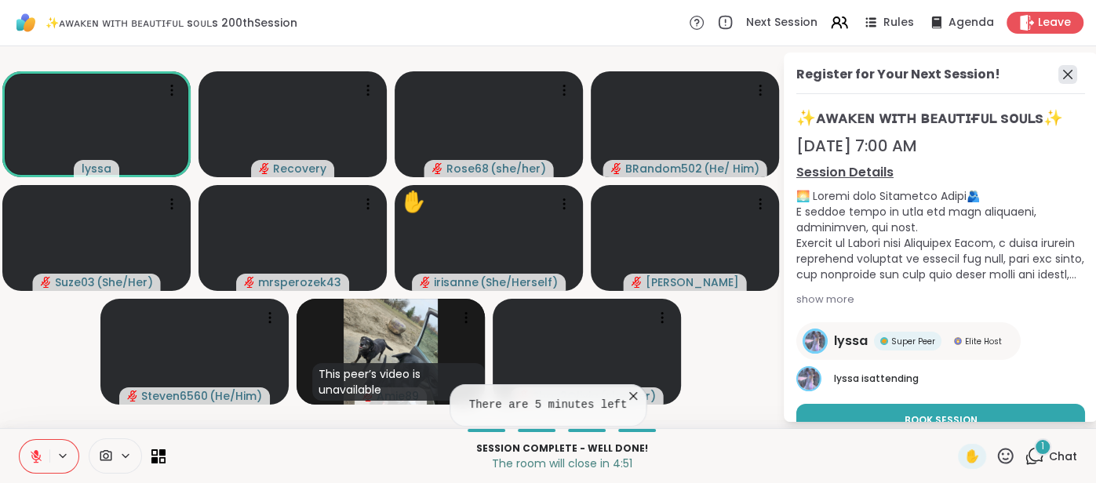
click at [1062, 71] on icon at bounding box center [1067, 74] width 19 height 19
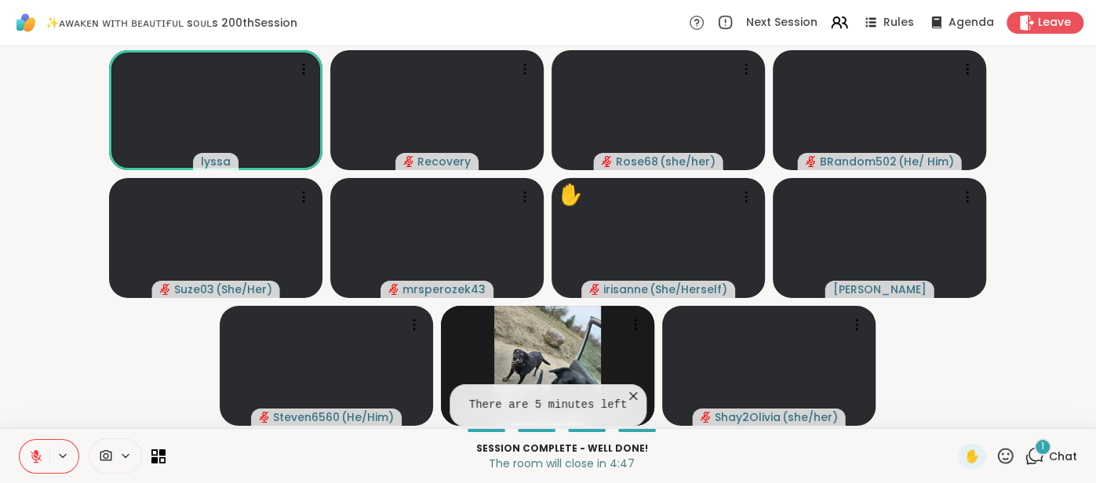
click at [1060, 461] on span "Chat" at bounding box center [1063, 457] width 28 height 16
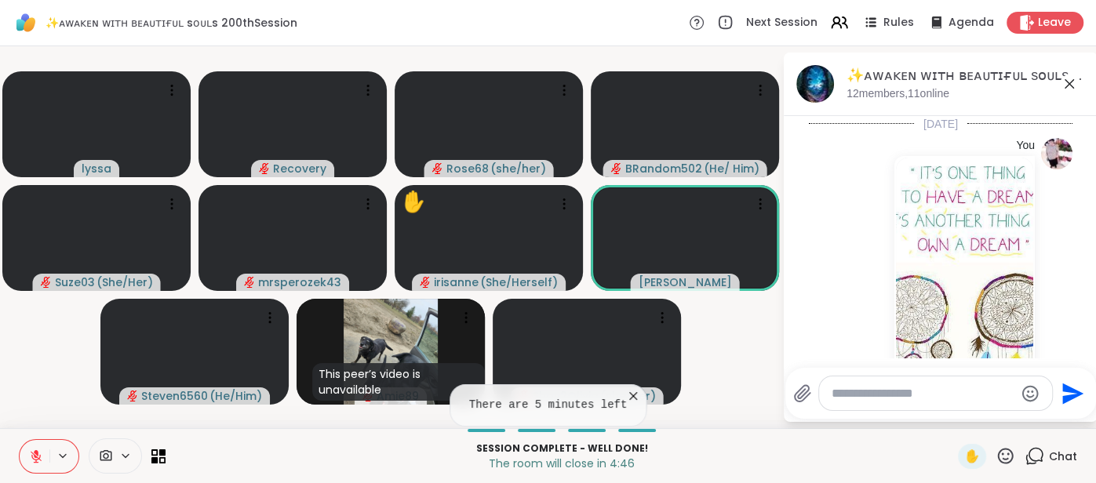
scroll to position [9496, 0]
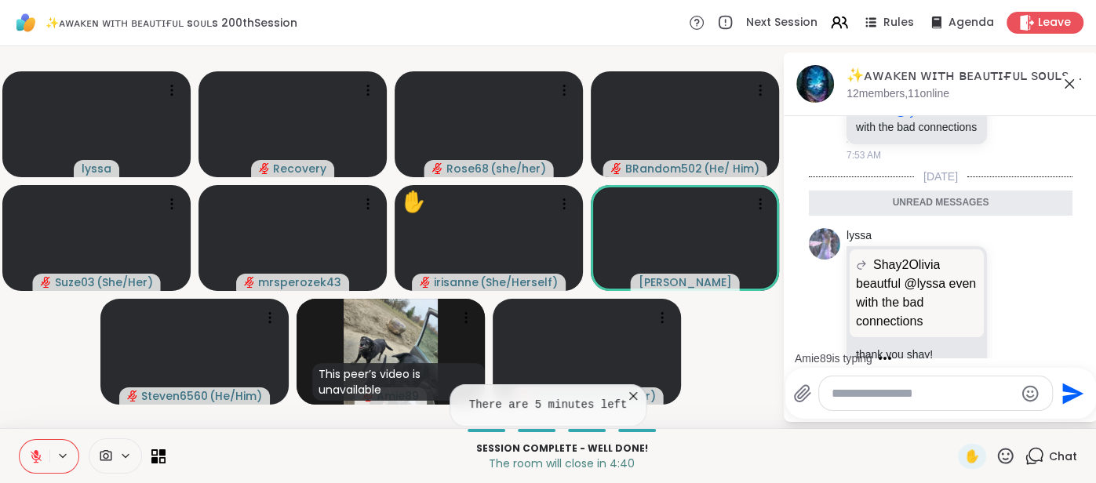
click at [1062, 88] on icon at bounding box center [1069, 84] width 19 height 19
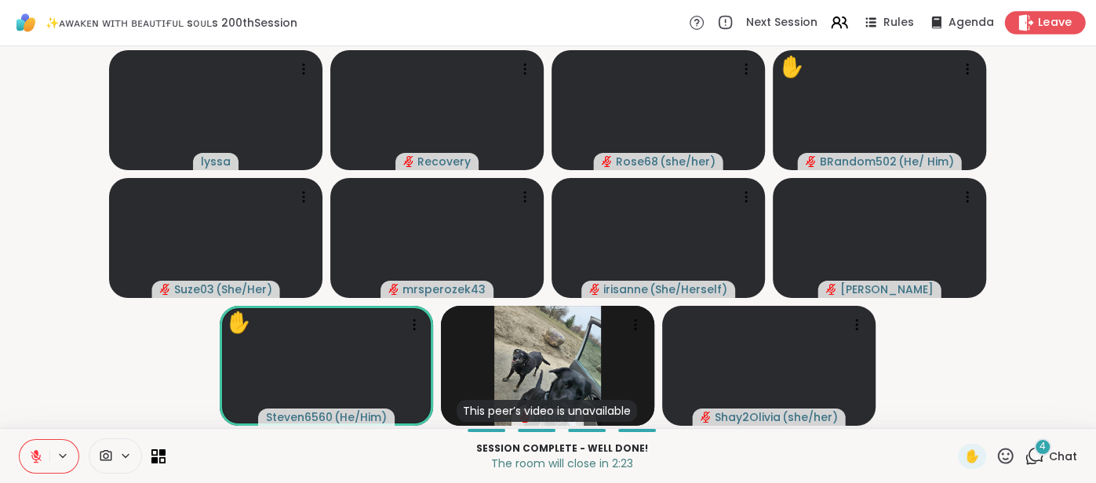
click at [1047, 27] on span "Leave" at bounding box center [1055, 23] width 35 height 16
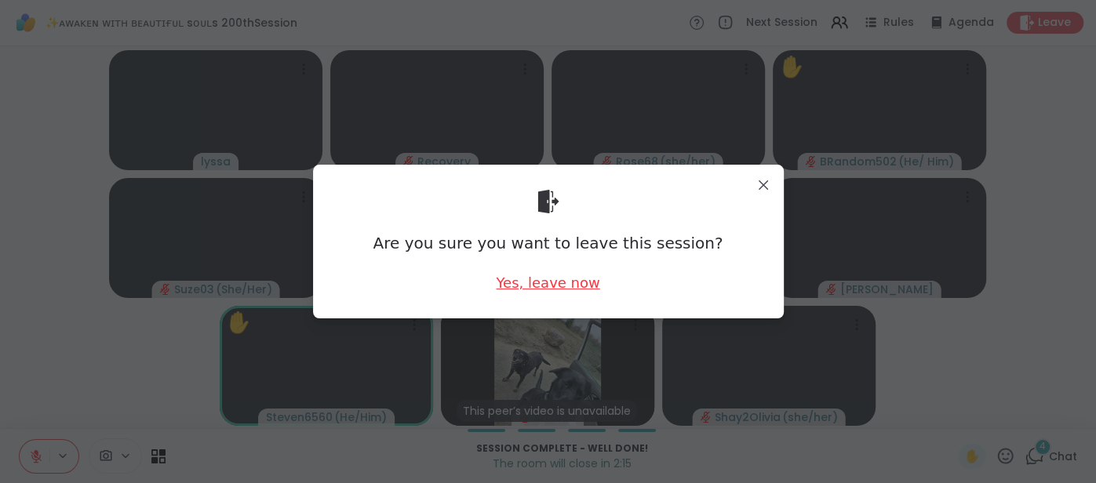
click at [536, 291] on div "Yes, leave now" at bounding box center [548, 283] width 104 height 20
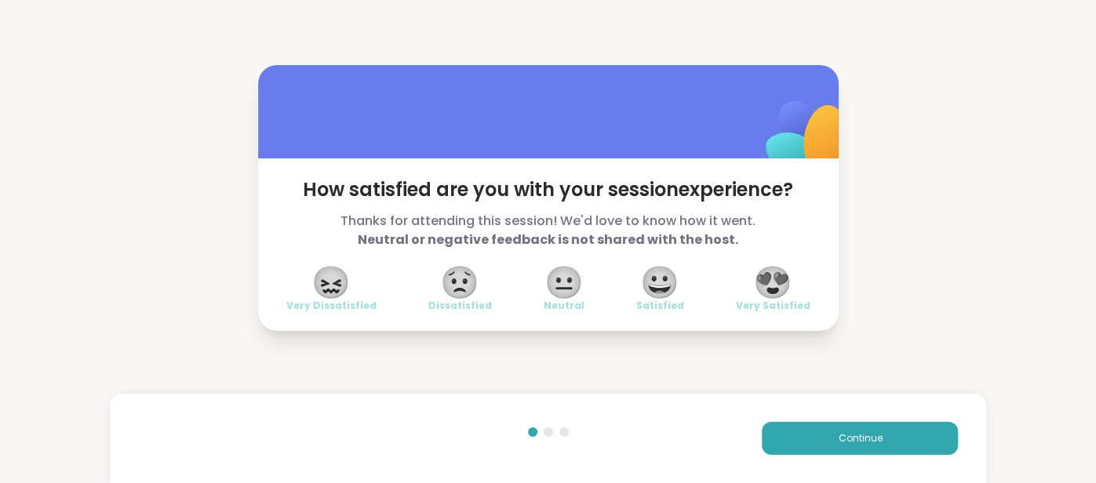
click at [780, 278] on span "😍" at bounding box center [772, 282] width 39 height 28
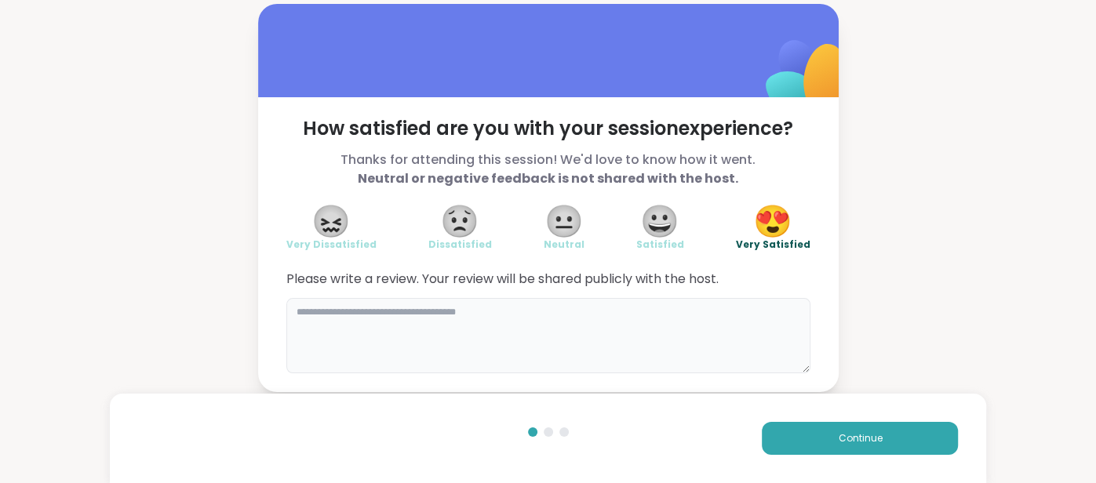
click at [662, 305] on textarea at bounding box center [548, 335] width 524 height 75
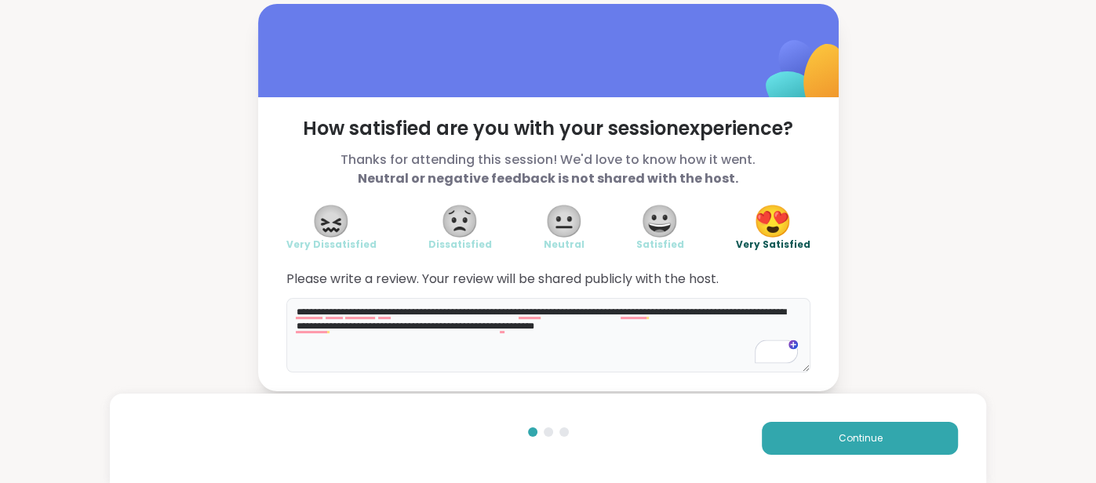
click at [662, 305] on textarea "**********" at bounding box center [548, 335] width 524 height 75
click at [677, 328] on textarea "**********" at bounding box center [548, 335] width 524 height 75
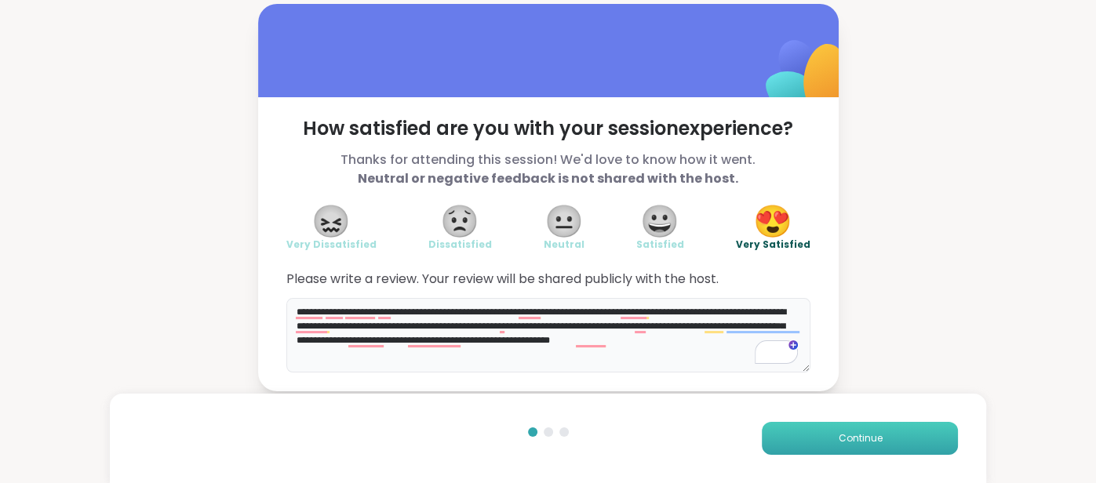
type textarea "**********"
click at [776, 433] on button "Continue" at bounding box center [860, 438] width 196 height 33
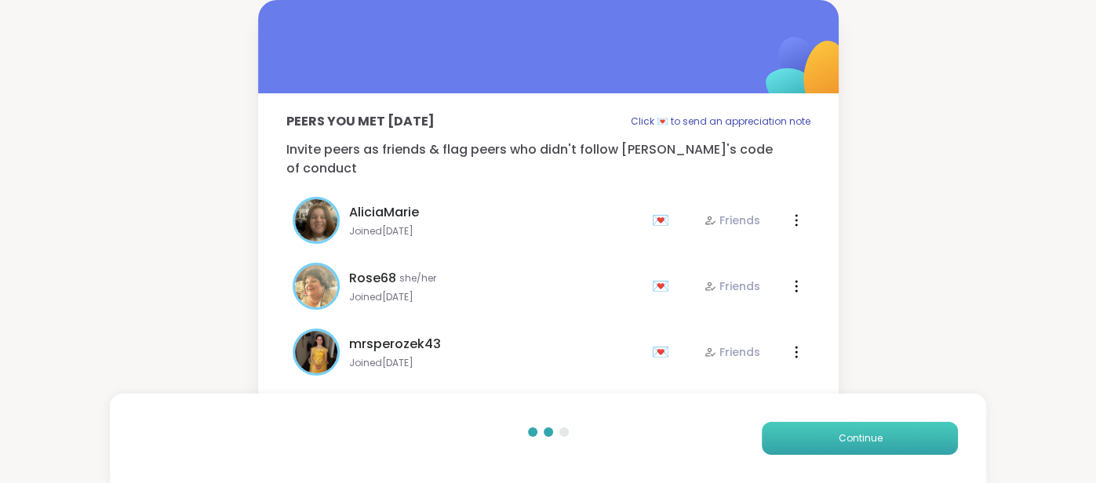
click at [776, 433] on button "Continue" at bounding box center [860, 438] width 196 height 33
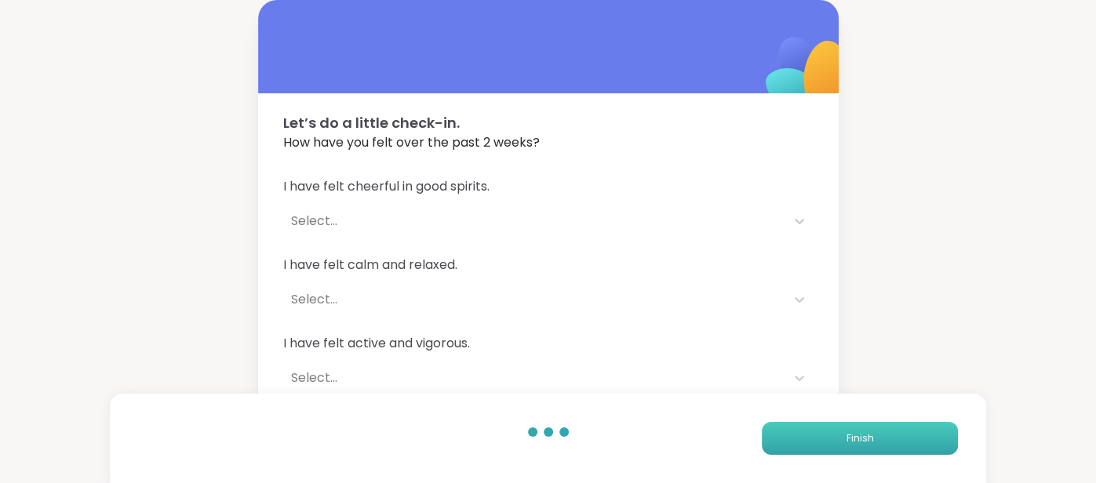
click at [776, 433] on button "Finish" at bounding box center [860, 438] width 196 height 33
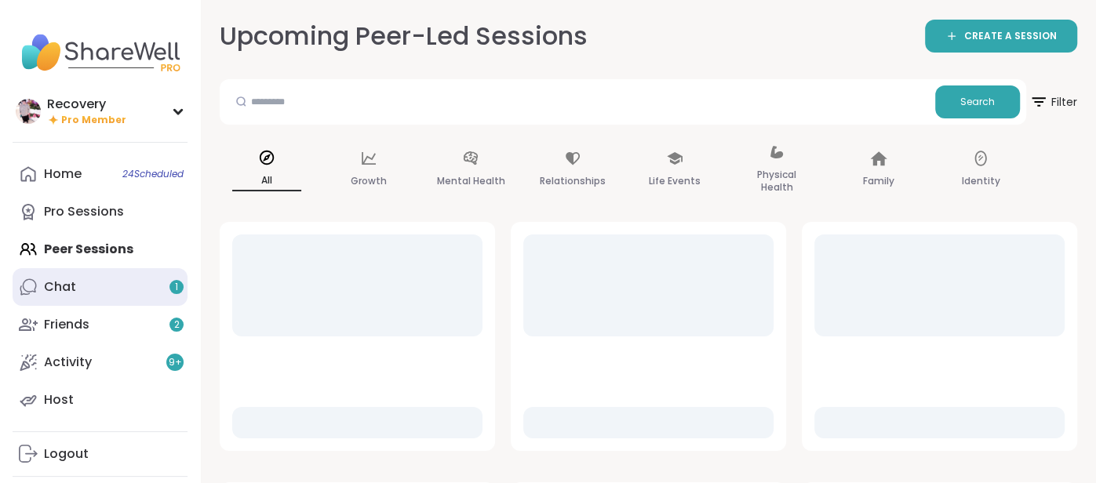
click at [42, 284] on link "Chat 1" at bounding box center [100, 287] width 175 height 38
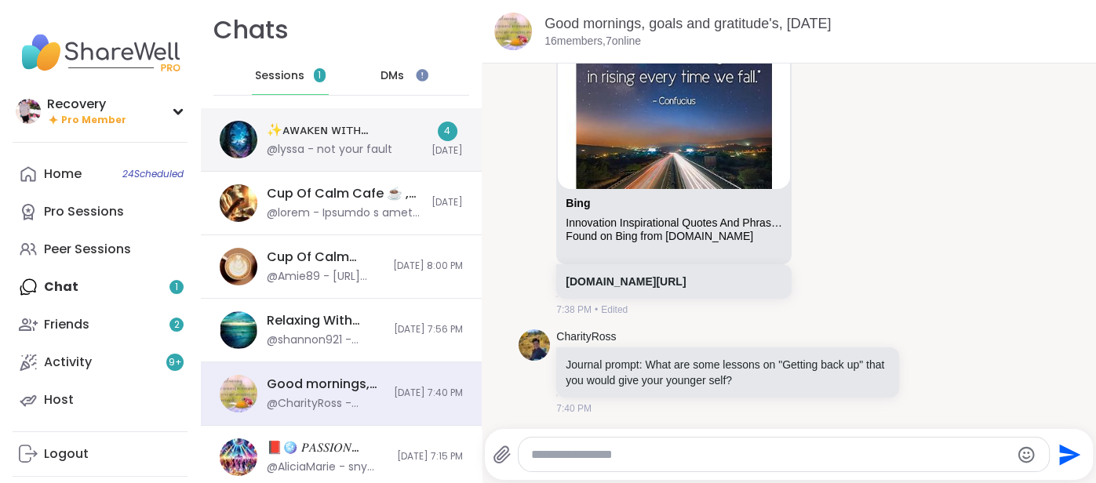
click at [293, 158] on div "✨ᴀᴡᴀᴋᴇɴ ᴡɪᴛʜ ʙᴇᴀᴜᴛɪғᴜʟ sᴏᴜʟs 200thSession, Sep 09 @lyssa - not your fault 4 Tod…" at bounding box center [341, 140] width 281 height 64
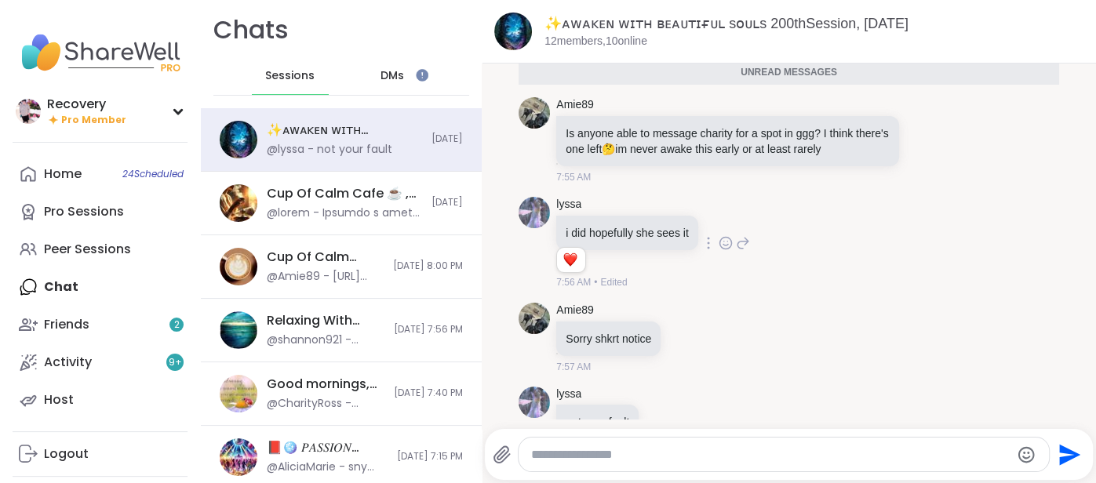
scroll to position [7879, 0]
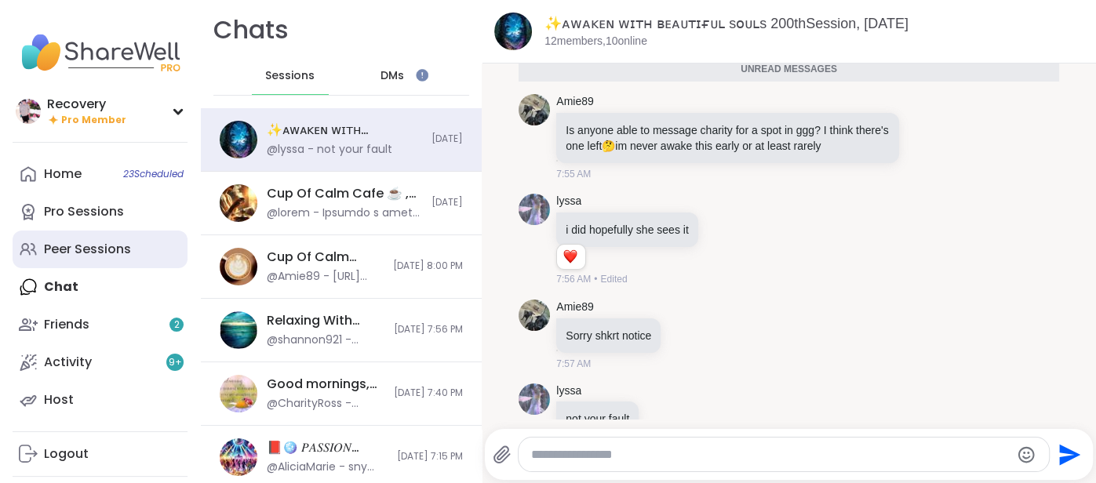
click at [135, 248] on link "Peer Sessions" at bounding box center [100, 250] width 175 height 38
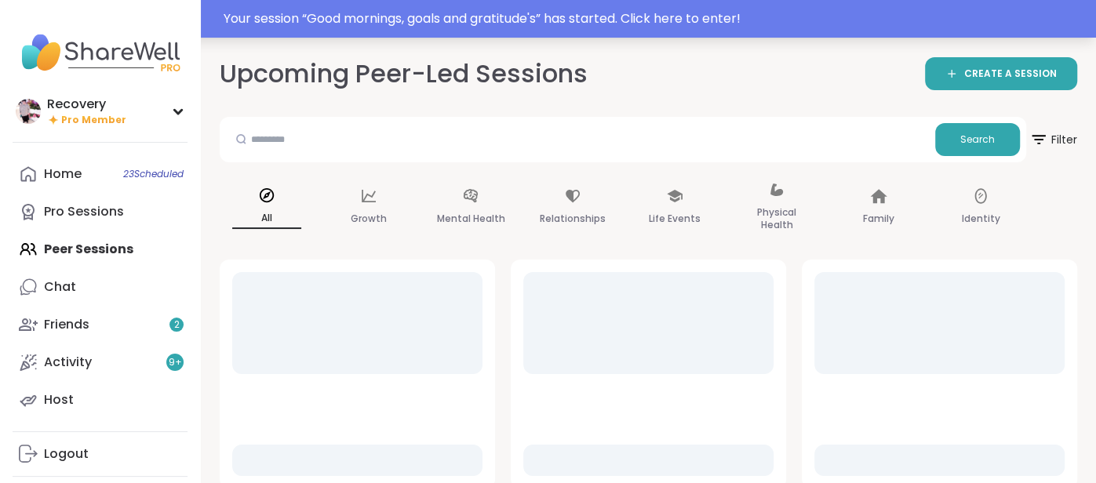
click at [364, 31] on div "Your session “ Good mornings, goals and gratitude's ” has started. Click here t…" at bounding box center [548, 19] width 1096 height 38
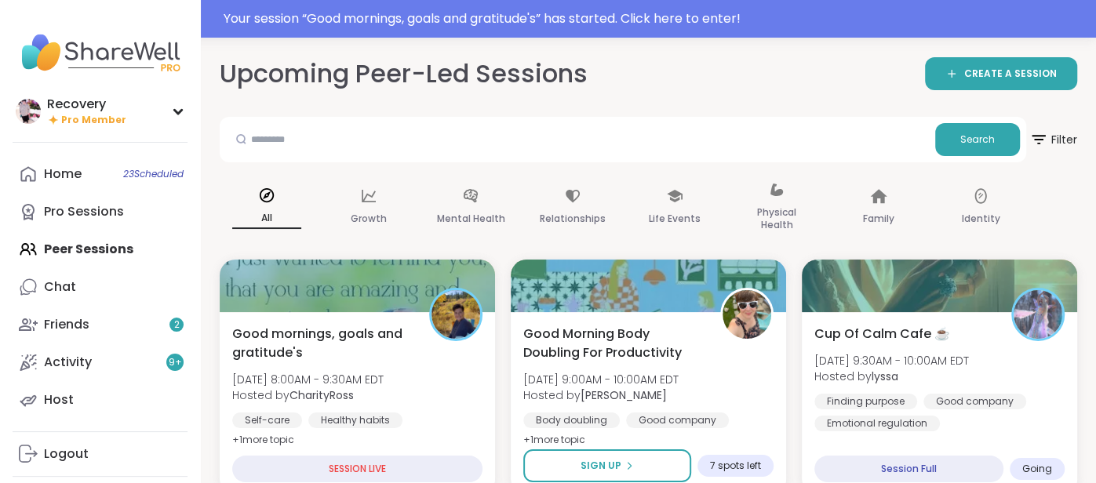
click at [363, 37] on div "Your session “ Good mornings, goals and gratitude's ” has started. Click here t…" at bounding box center [548, 19] width 1096 height 38
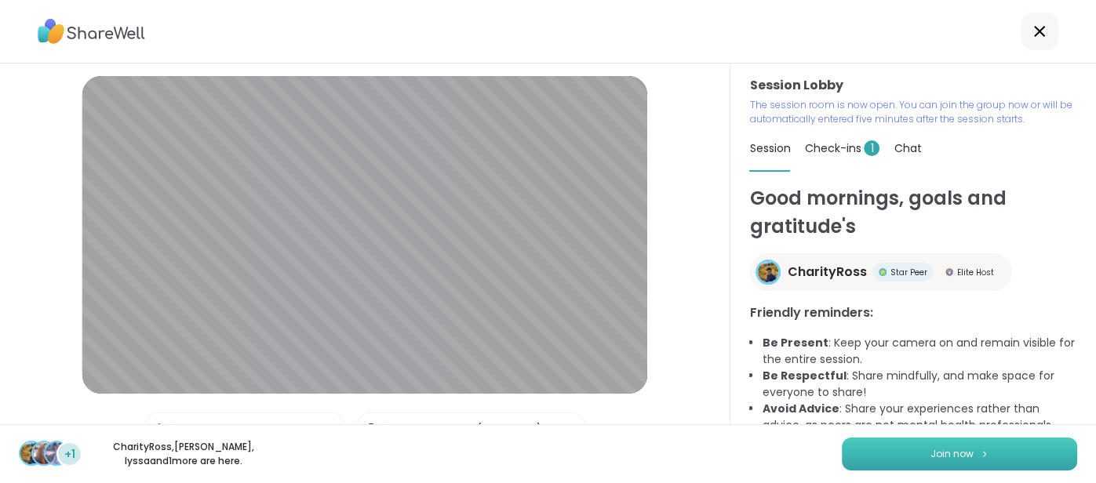
click at [878, 462] on button "Join now" at bounding box center [959, 454] width 235 height 33
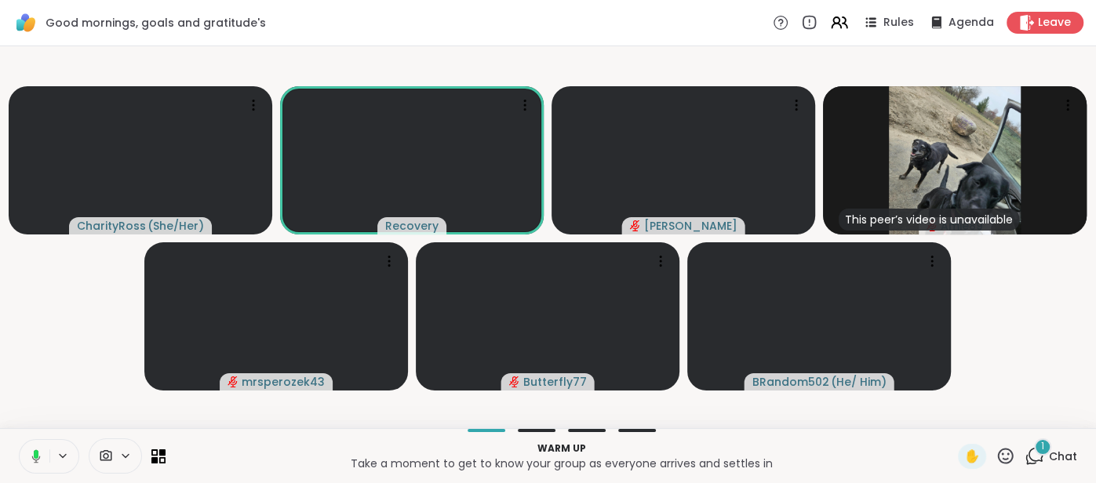
click at [1058, 452] on span "Chat" at bounding box center [1063, 457] width 28 height 16
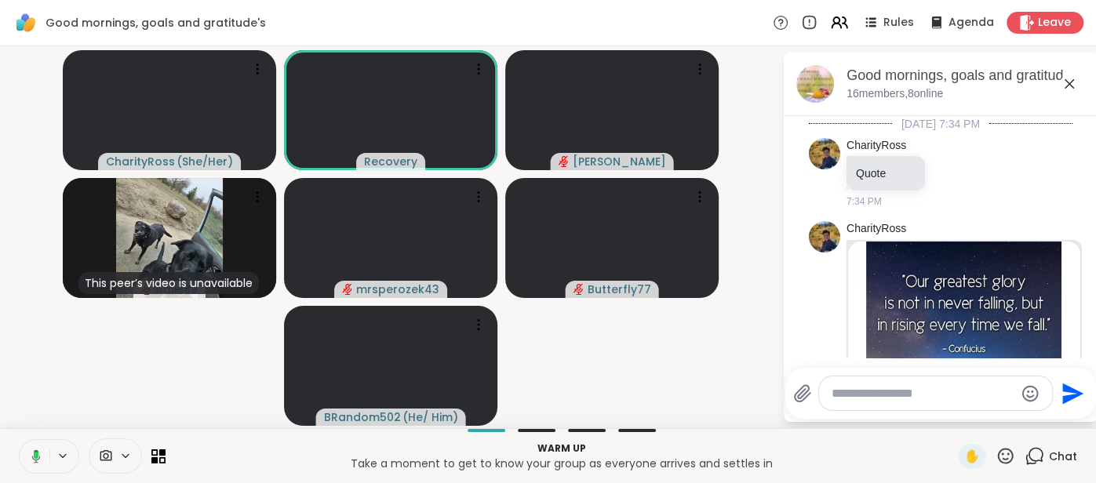
scroll to position [491, 0]
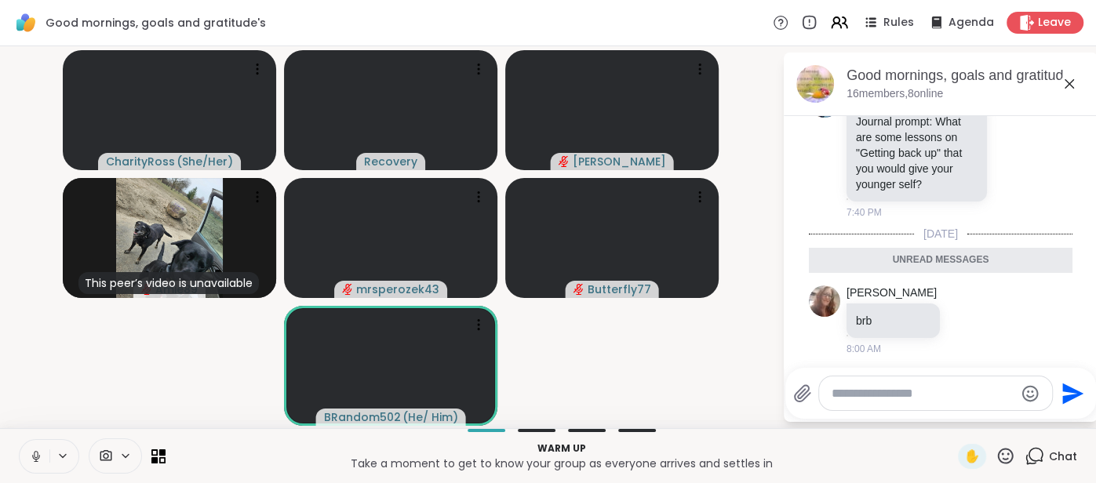
click at [1071, 85] on icon at bounding box center [1068, 83] width 9 height 9
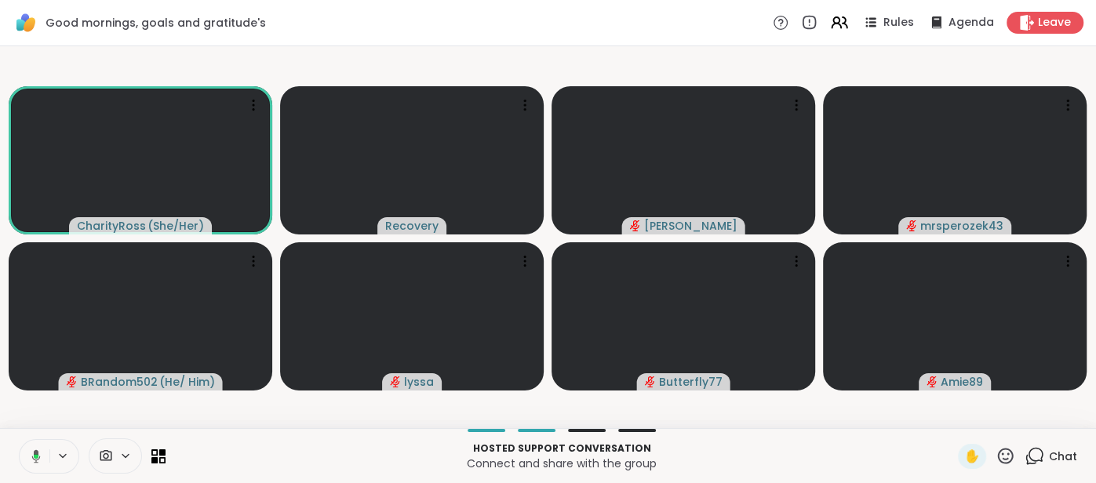
click at [1072, 466] on div "Chat" at bounding box center [1050, 456] width 53 height 25
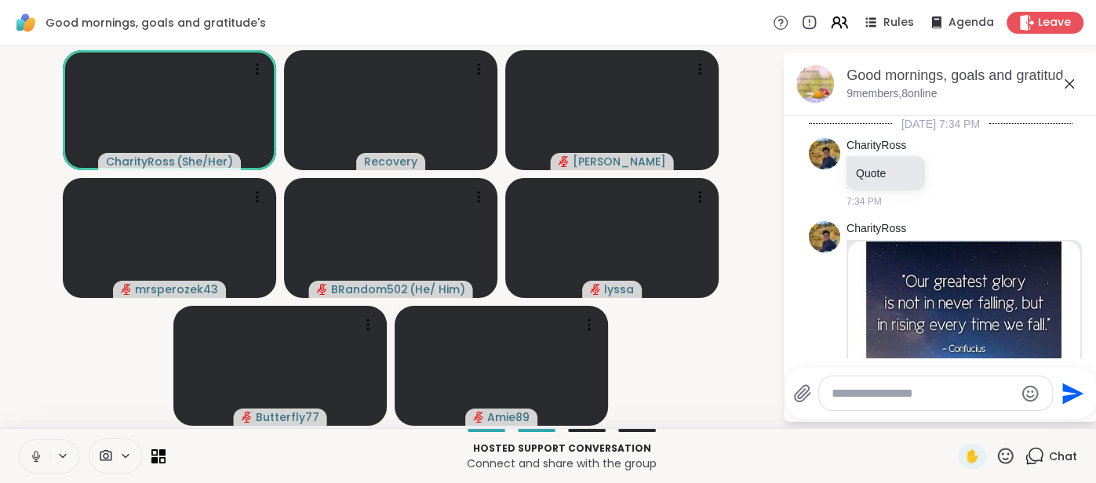
scroll to position [454, 0]
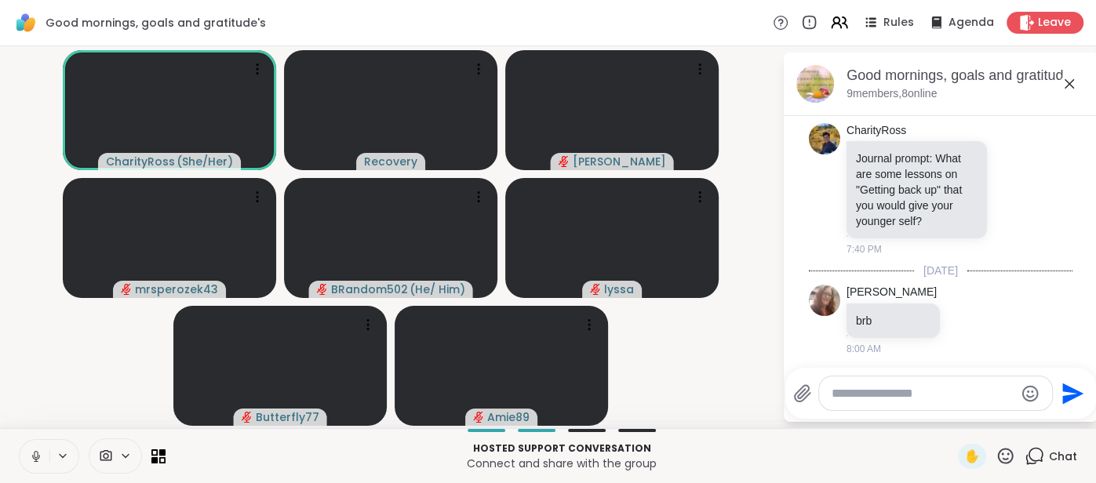
click at [1072, 82] on icon at bounding box center [1069, 84] width 19 height 19
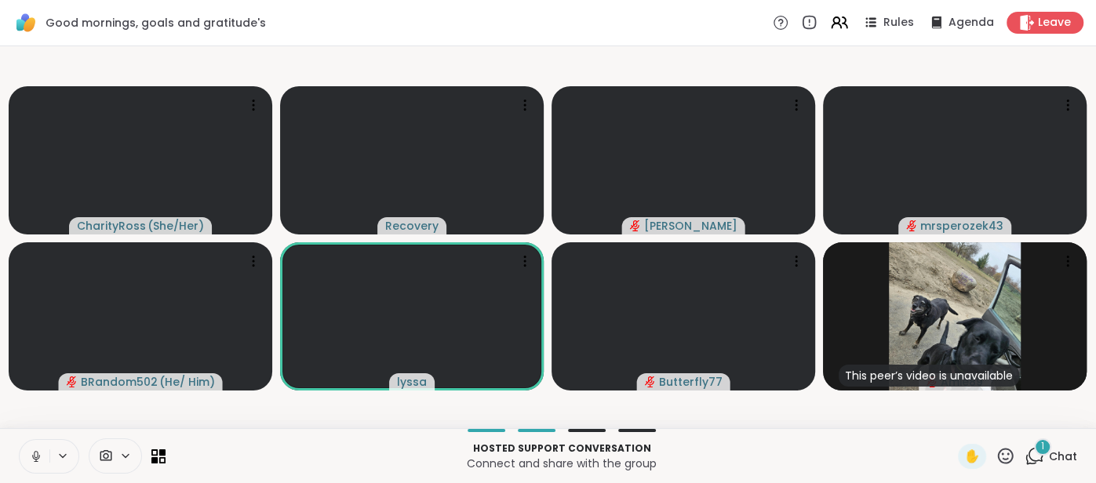
click at [1060, 453] on span "Chat" at bounding box center [1063, 457] width 28 height 16
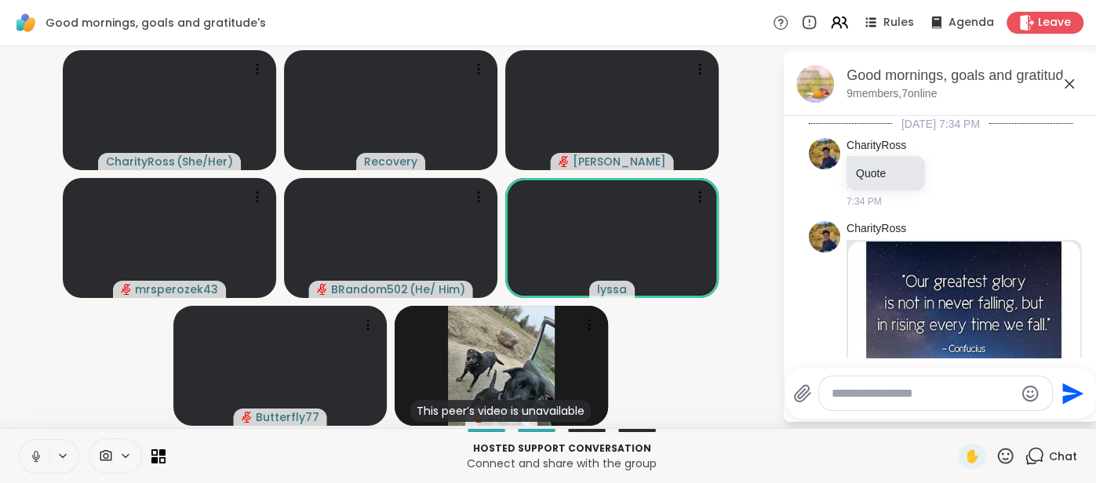
scroll to position [628, 0]
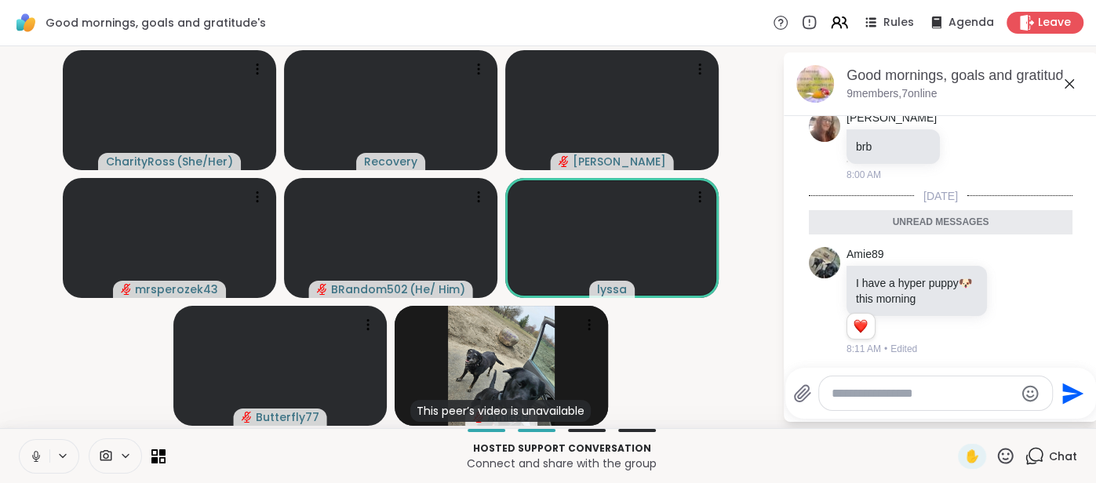
click at [1074, 86] on icon at bounding box center [1069, 84] width 19 height 19
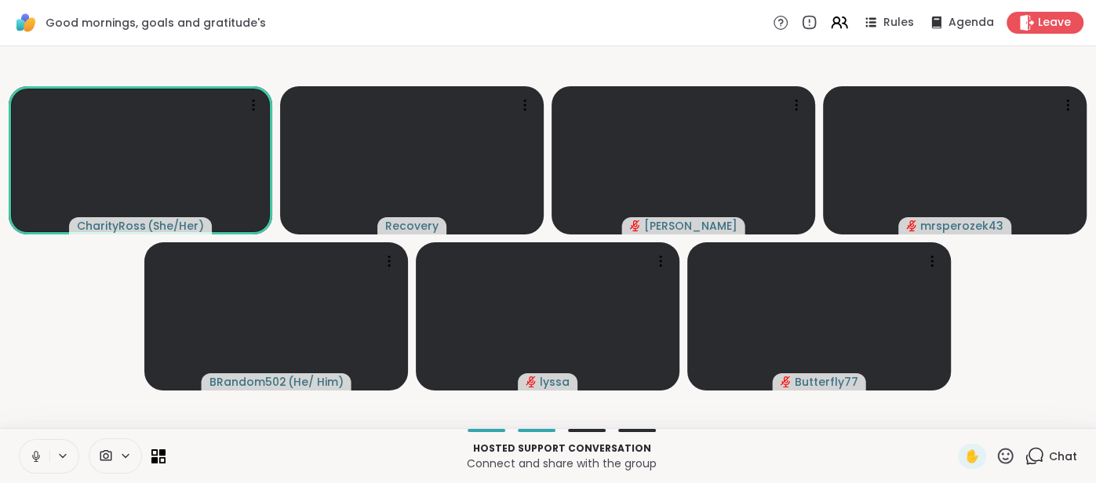
click at [25, 468] on button at bounding box center [35, 456] width 30 height 33
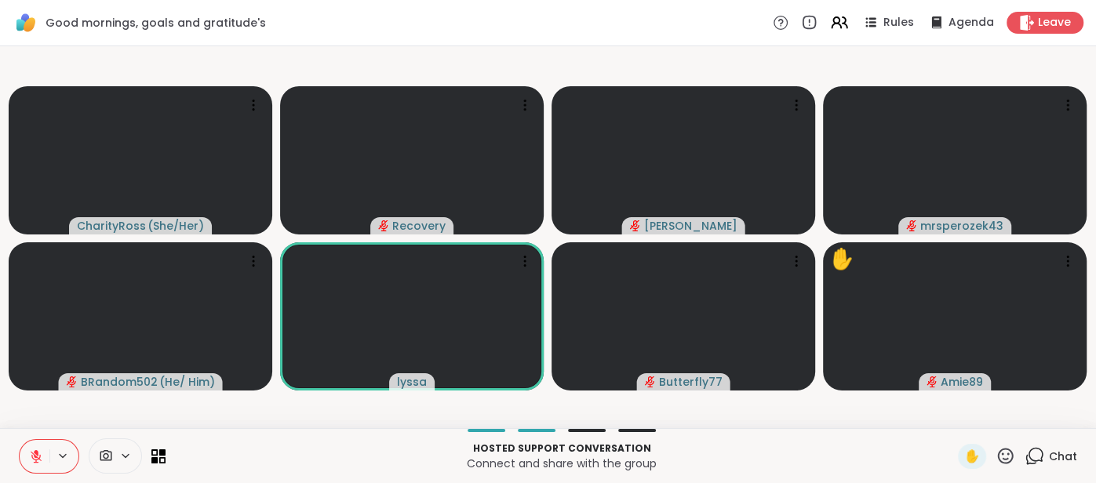
click at [27, 460] on button at bounding box center [35, 456] width 30 height 33
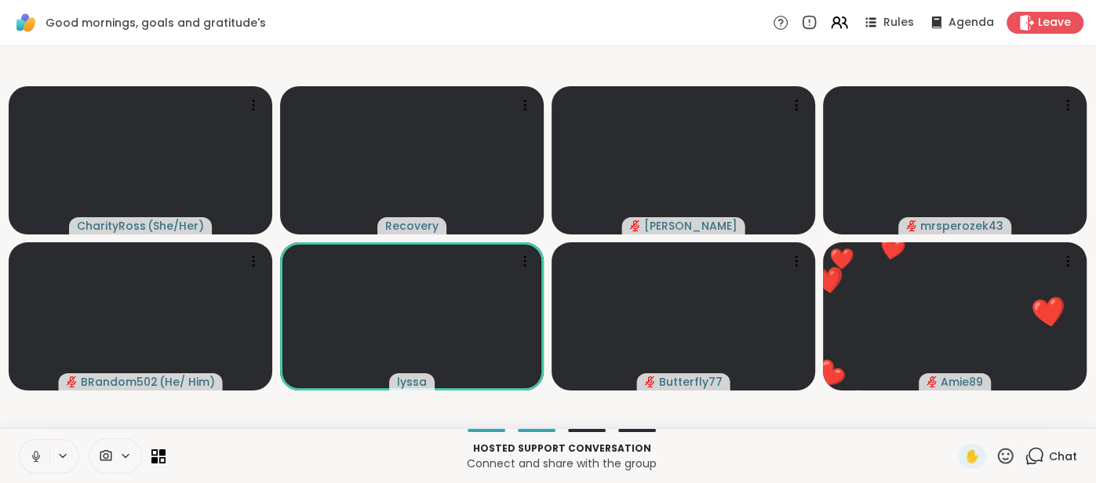
click at [29, 456] on icon at bounding box center [36, 456] width 14 height 14
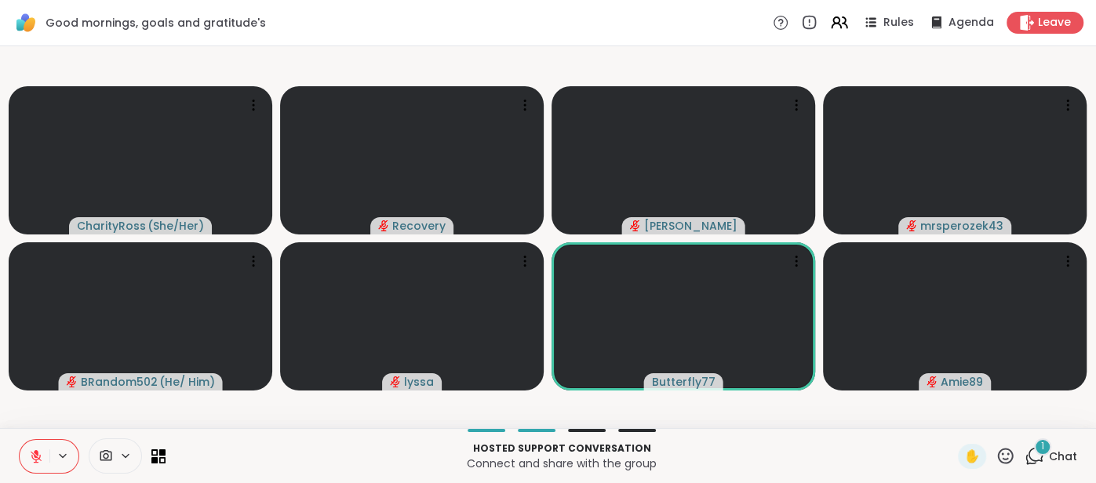
click at [1057, 447] on div "1 Chat" at bounding box center [1050, 456] width 53 height 25
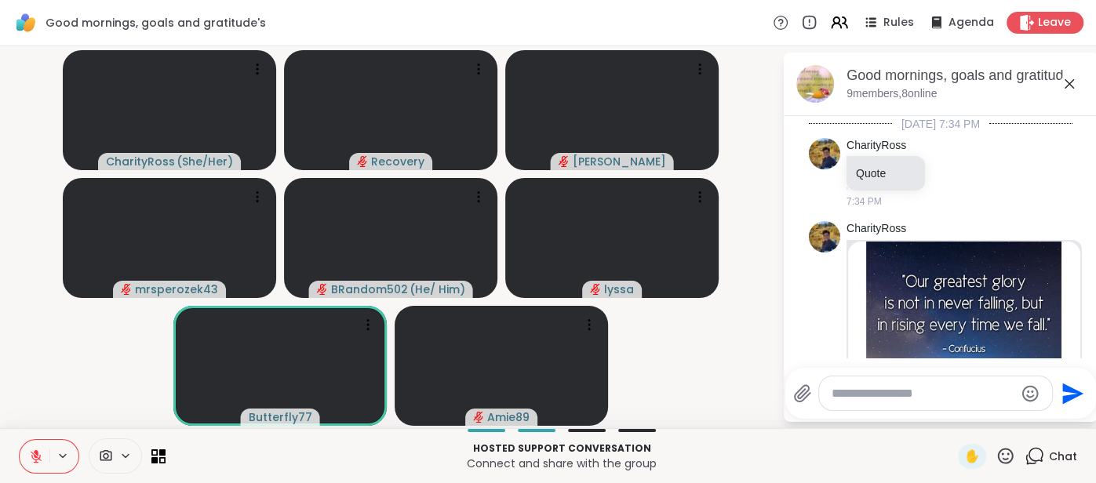
scroll to position [743, 0]
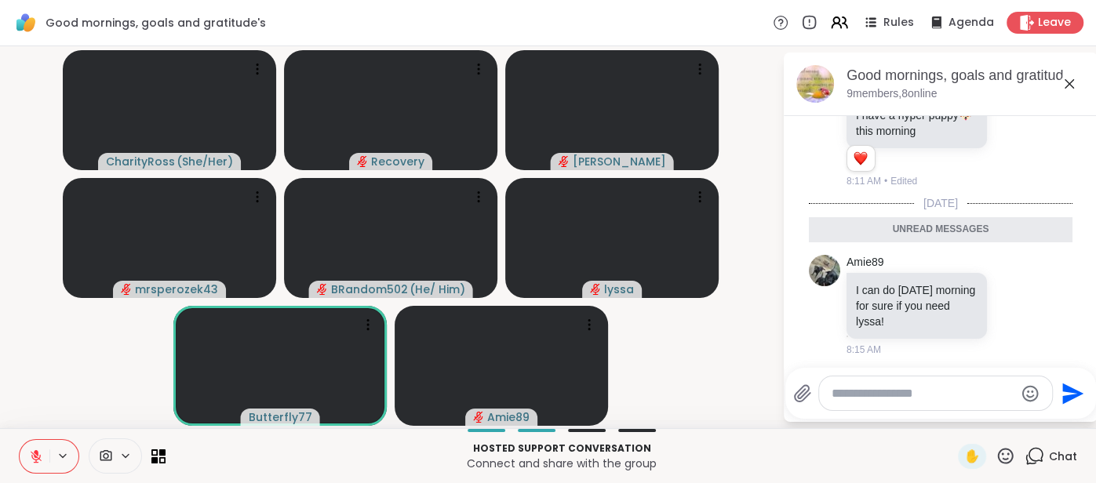
click at [1067, 85] on icon at bounding box center [1068, 83] width 9 height 9
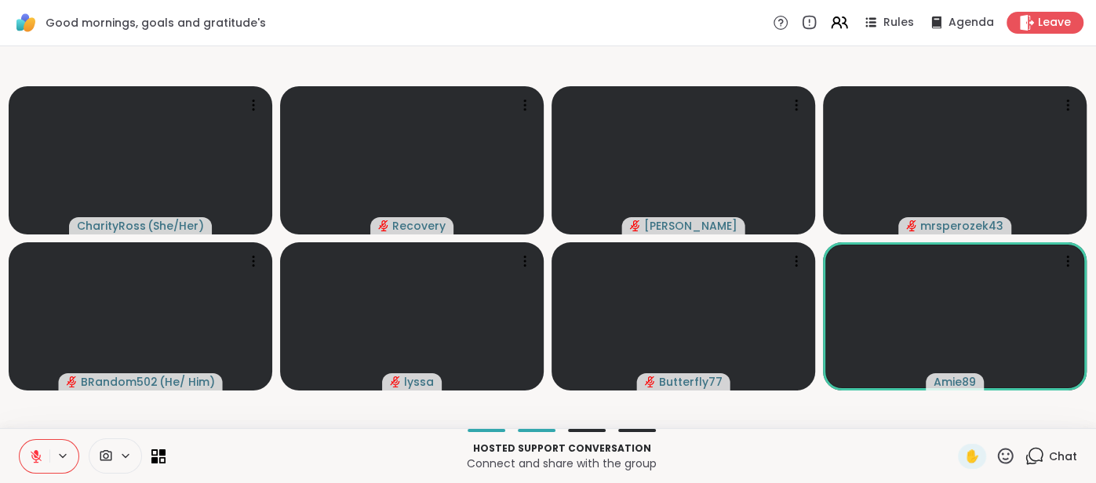
click at [31, 450] on icon at bounding box center [36, 456] width 14 height 14
click at [27, 456] on button at bounding box center [35, 456] width 30 height 33
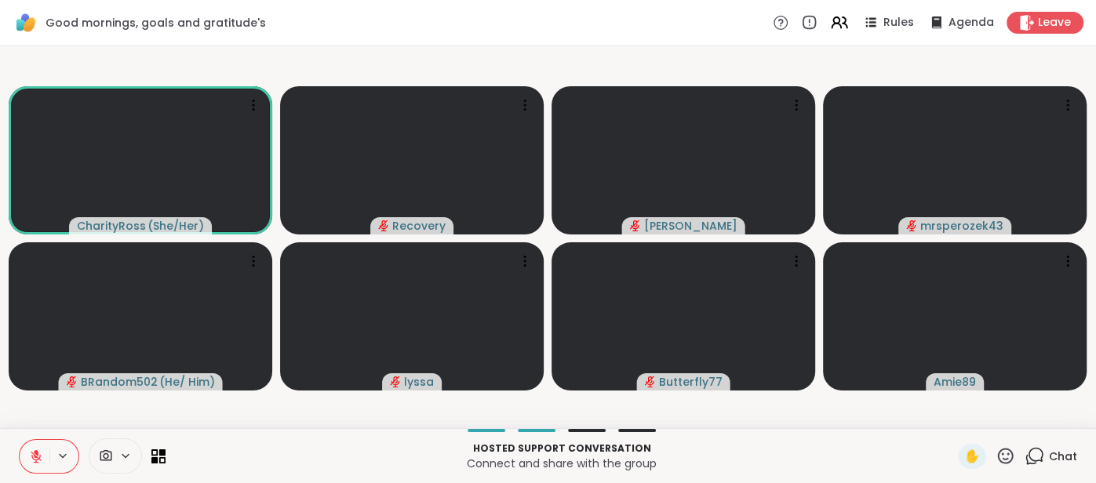
click at [34, 454] on icon at bounding box center [36, 456] width 11 height 11
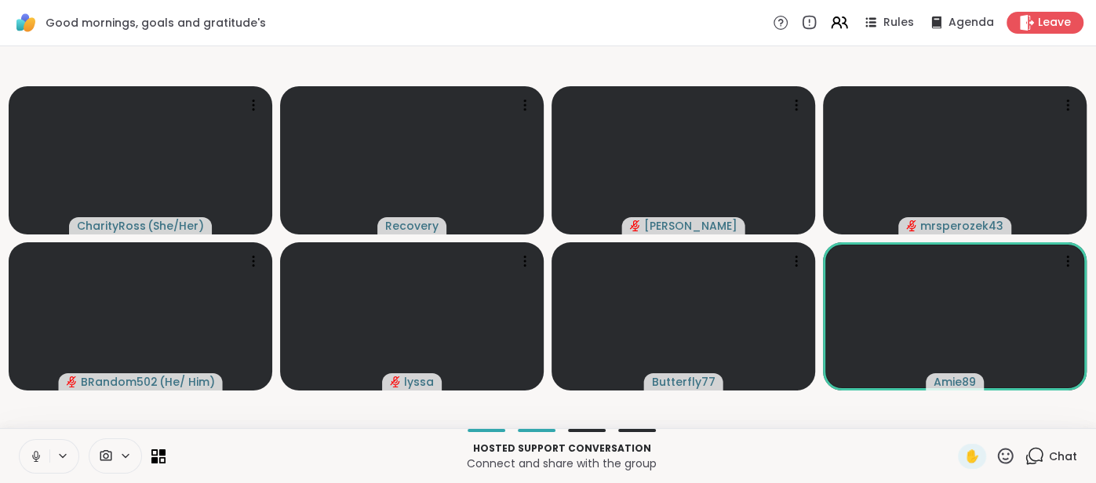
click at [29, 458] on icon at bounding box center [36, 456] width 14 height 14
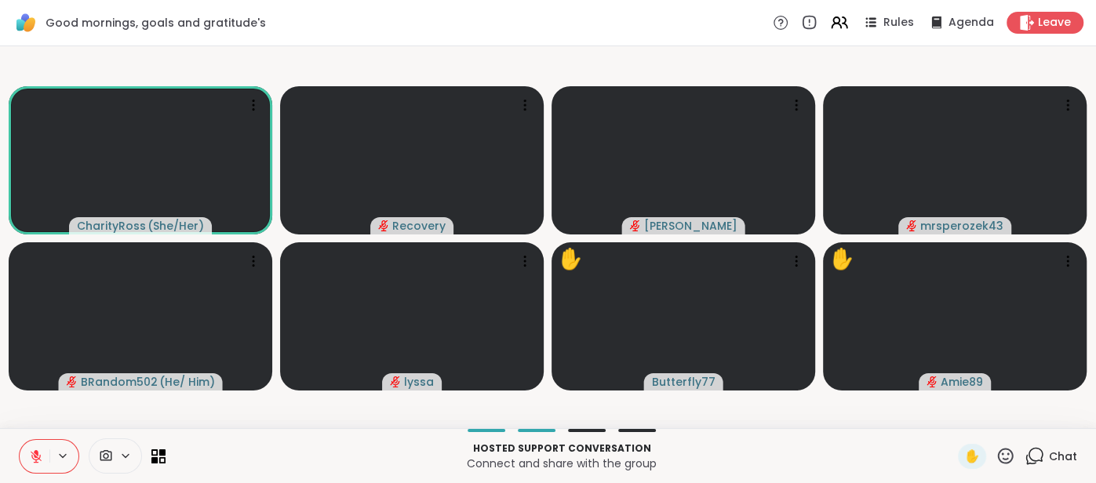
drag, startPoint x: 30, startPoint y: 458, endPoint x: 10, endPoint y: 436, distance: 29.4
click at [10, 436] on div "Hosted support conversation Connect and share with the group ✋ Chat" at bounding box center [548, 455] width 1096 height 55
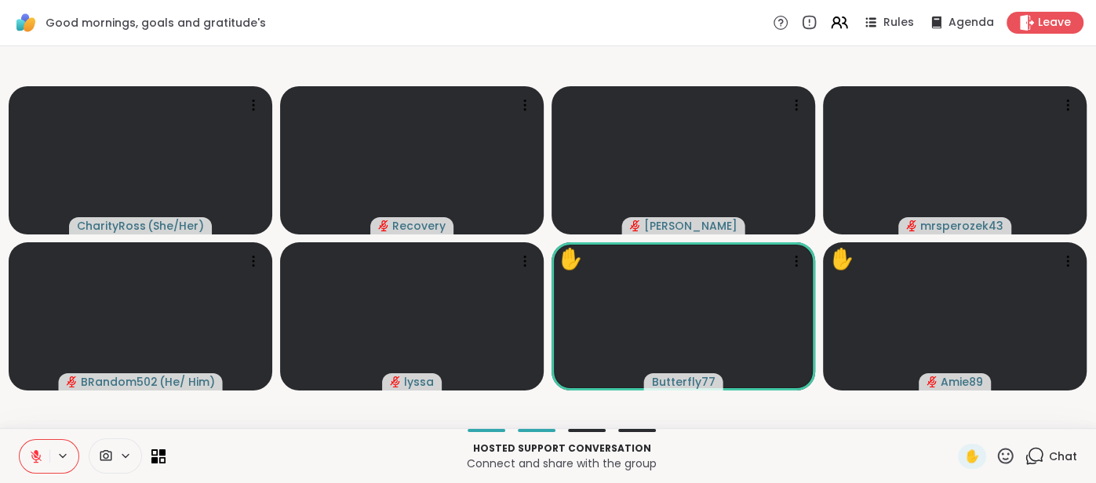
click at [35, 455] on icon at bounding box center [36, 456] width 11 height 11
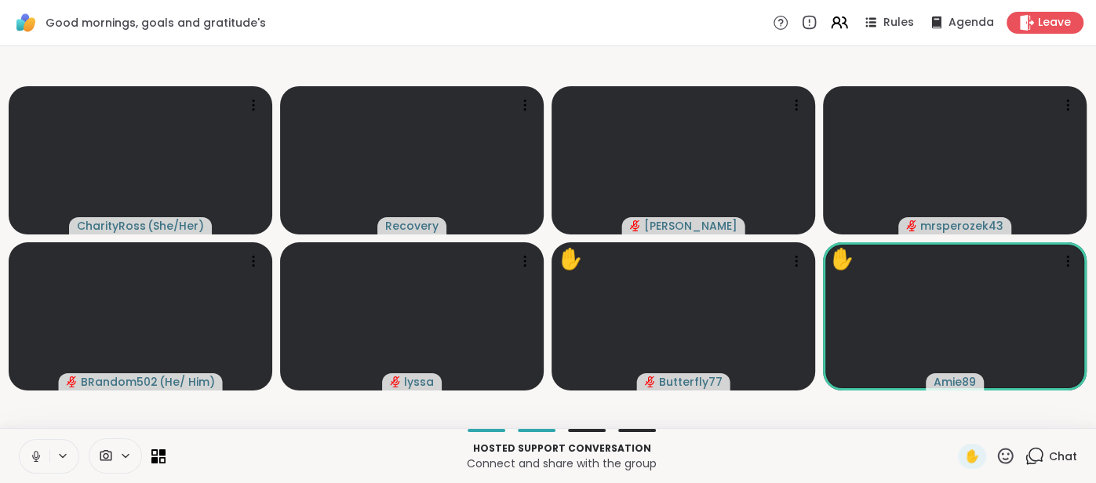
click at [27, 456] on button at bounding box center [35, 456] width 30 height 33
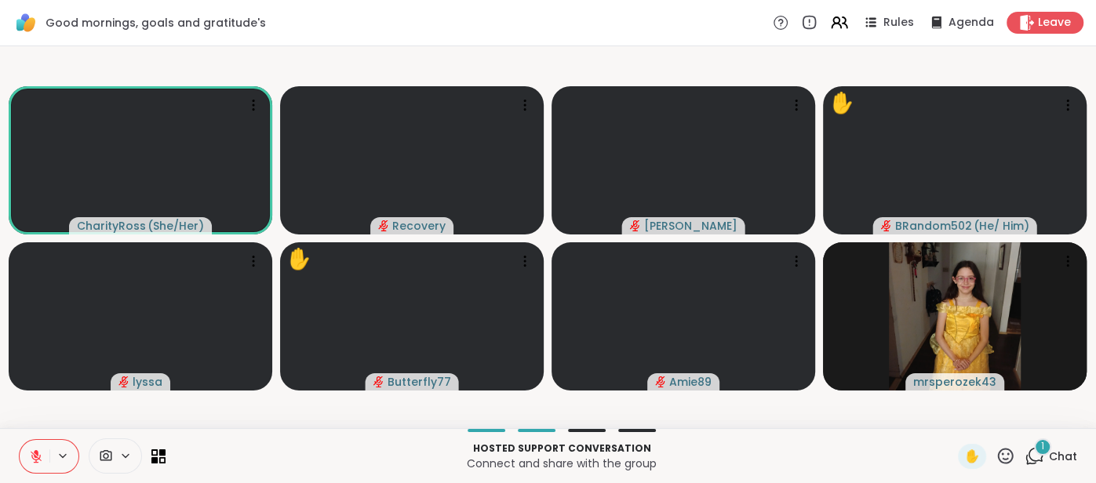
click at [33, 453] on icon at bounding box center [36, 456] width 14 height 14
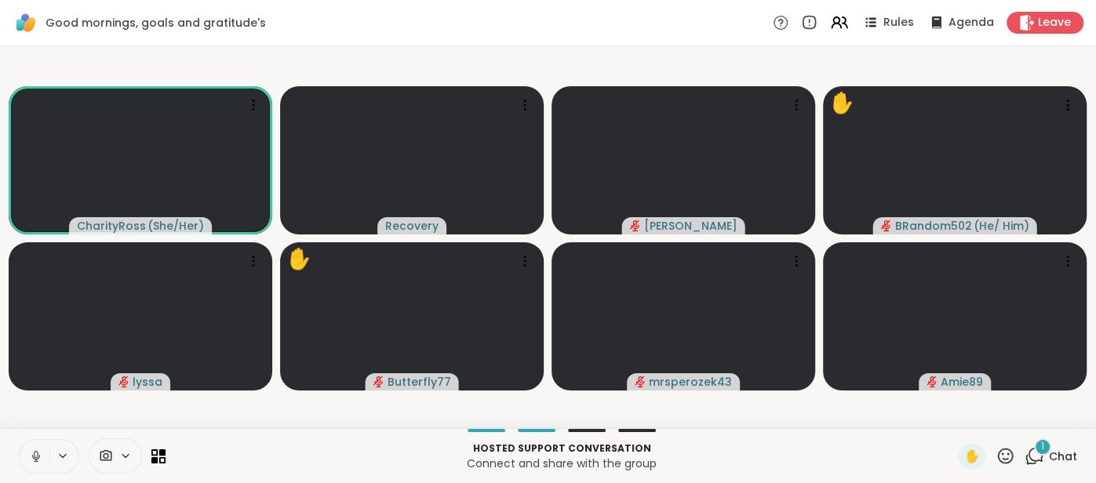
click at [25, 458] on button at bounding box center [35, 456] width 30 height 33
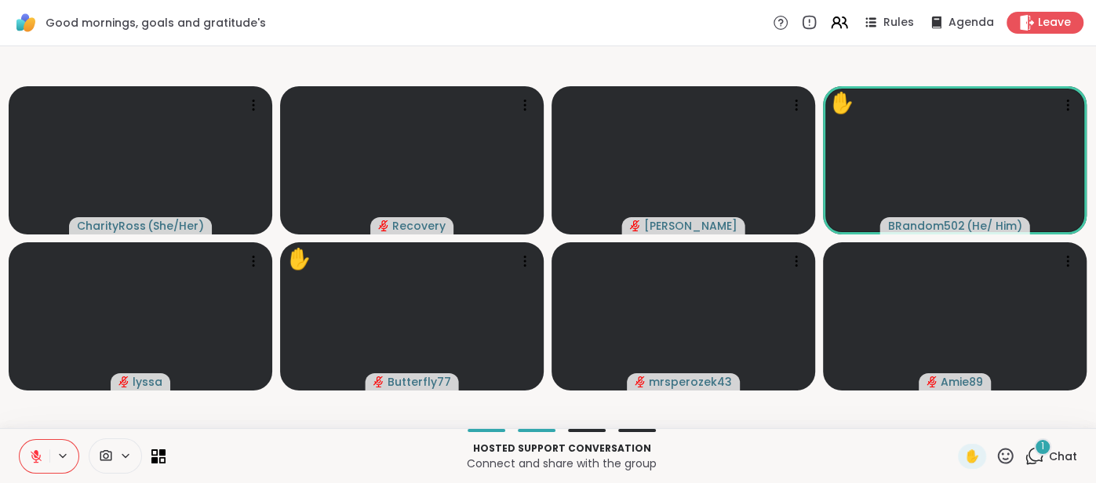
click at [1055, 452] on span "Chat" at bounding box center [1063, 457] width 28 height 16
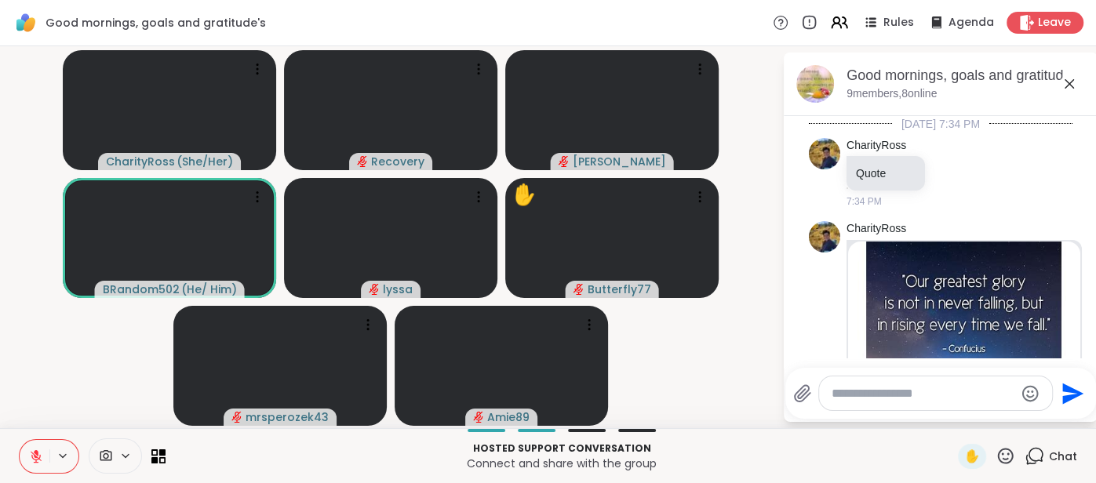
scroll to position [902, 0]
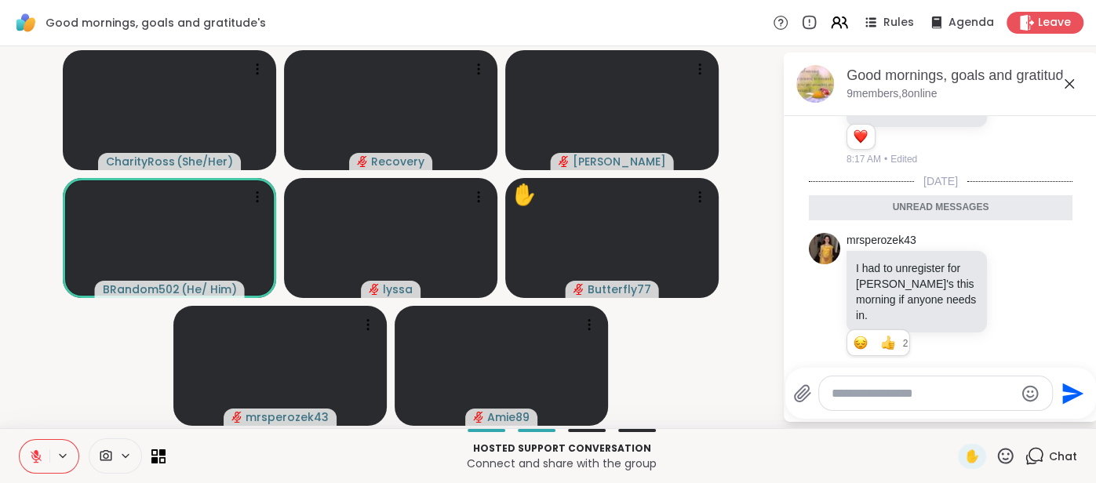
click at [1067, 83] on icon at bounding box center [1068, 83] width 9 height 9
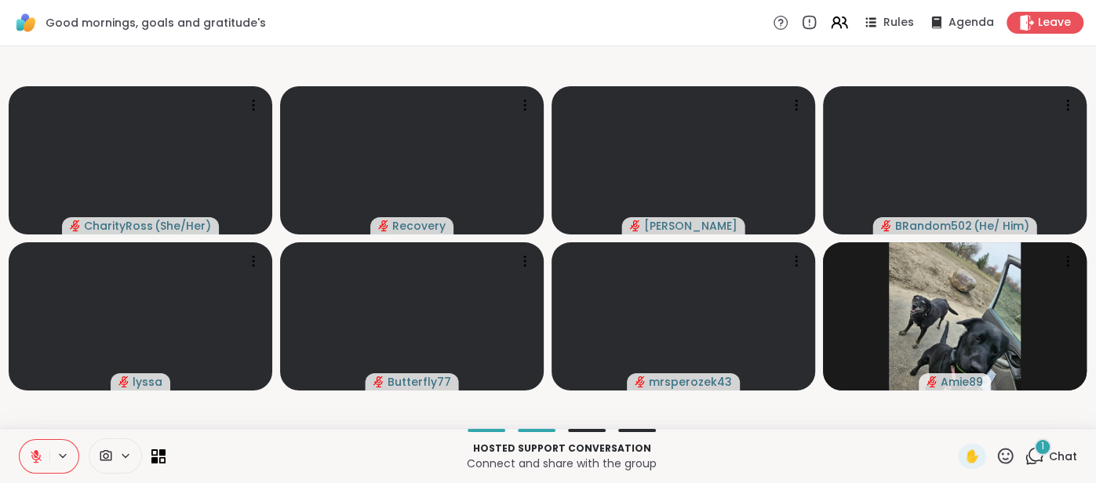
click at [24, 457] on button at bounding box center [35, 456] width 30 height 33
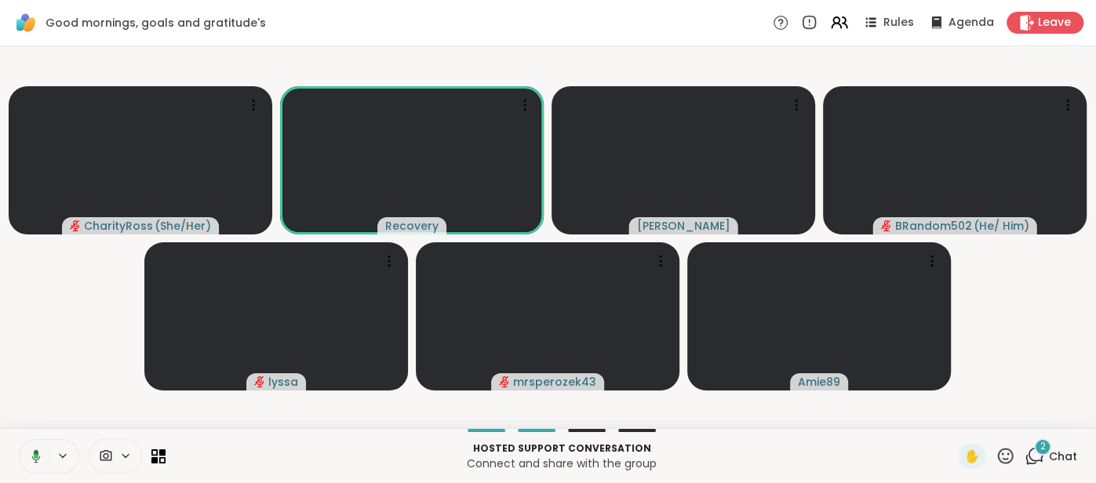
click at [1058, 453] on span "Chat" at bounding box center [1063, 457] width 28 height 16
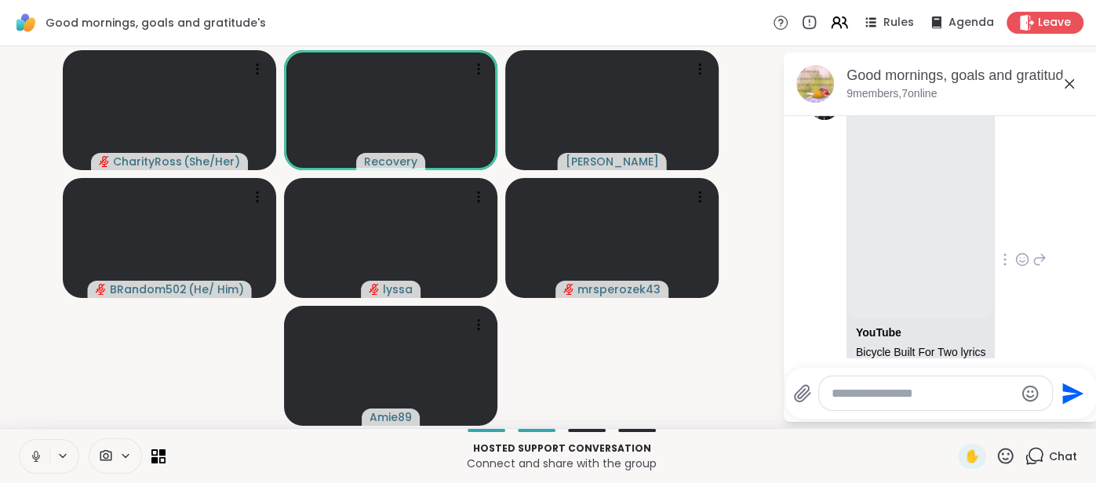
scroll to position [1285, 0]
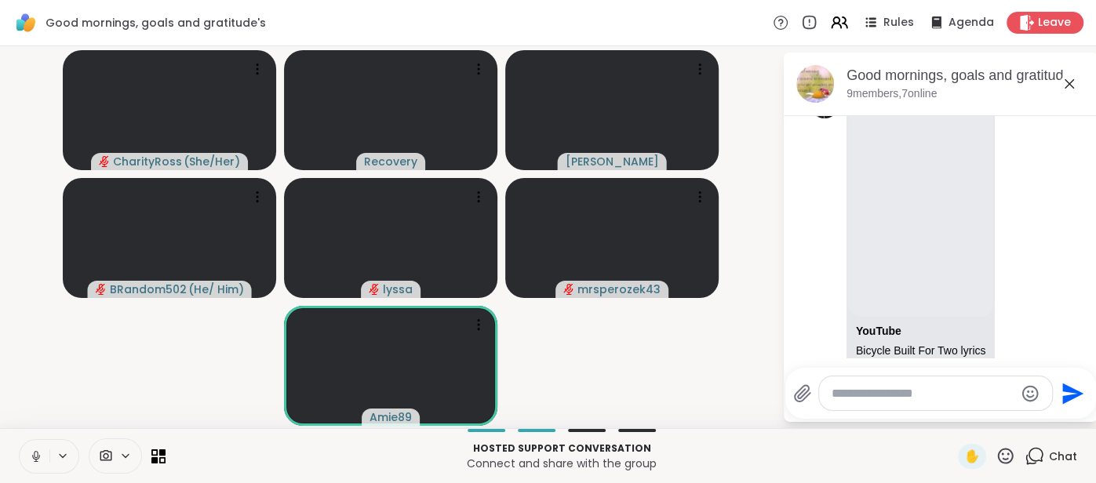
click at [1067, 89] on icon at bounding box center [1069, 84] width 19 height 19
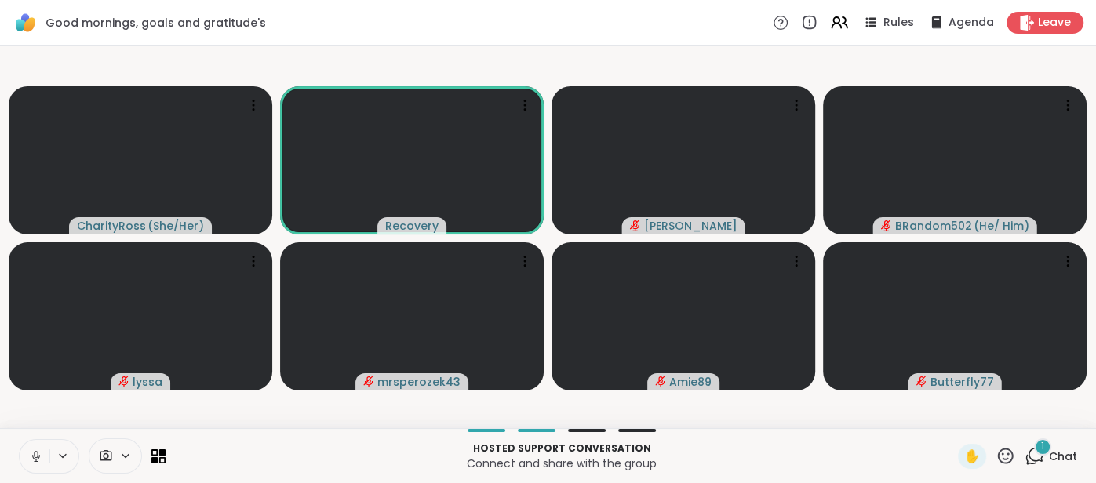
click at [29, 453] on icon at bounding box center [36, 456] width 14 height 14
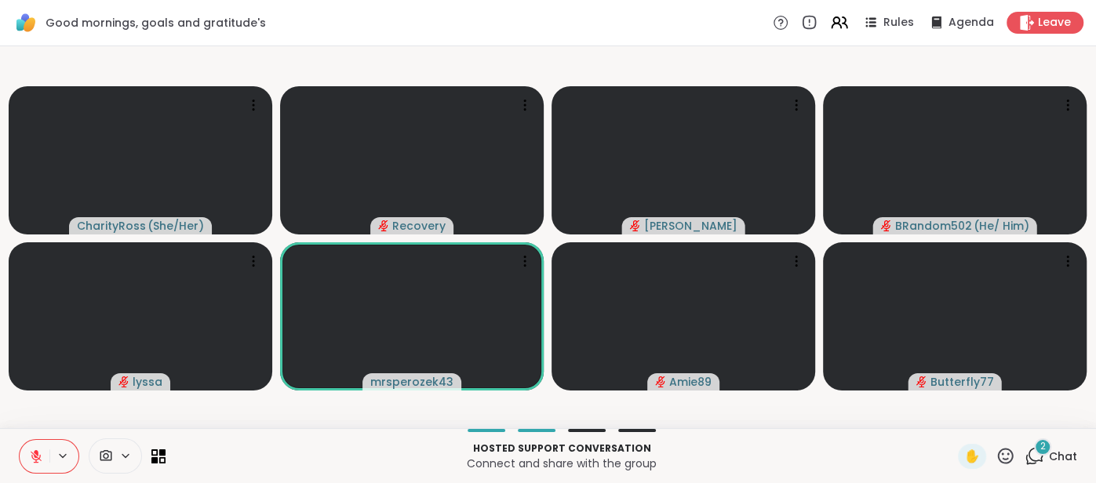
click at [1000, 455] on icon at bounding box center [1005, 456] width 20 height 20
click at [947, 416] on div "❤️" at bounding box center [959, 414] width 28 height 25
click at [1056, 451] on span "Chat" at bounding box center [1063, 457] width 28 height 16
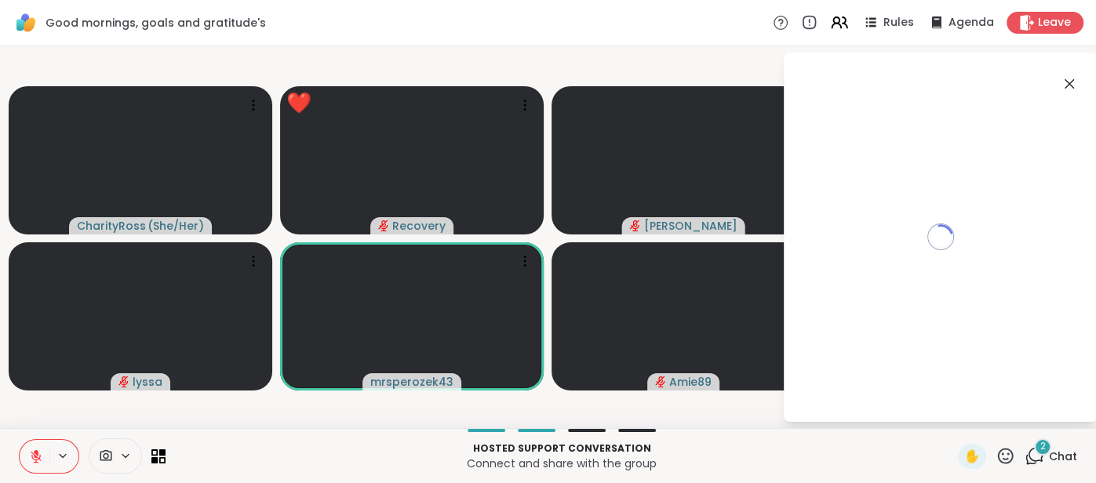
click at [1060, 463] on span "Chat" at bounding box center [1063, 457] width 28 height 16
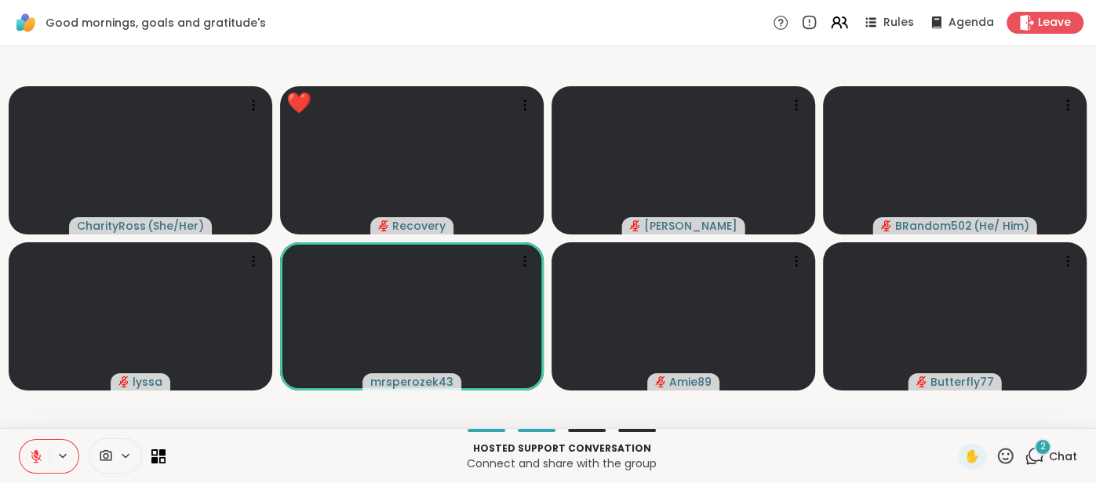
click at [1060, 463] on span "Chat" at bounding box center [1063, 457] width 28 height 16
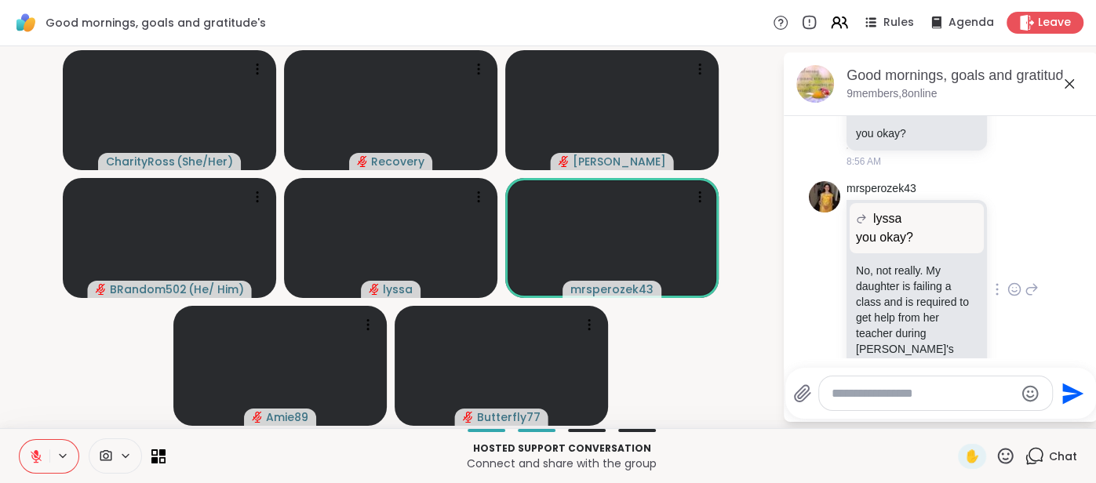
scroll to position [1747, 0]
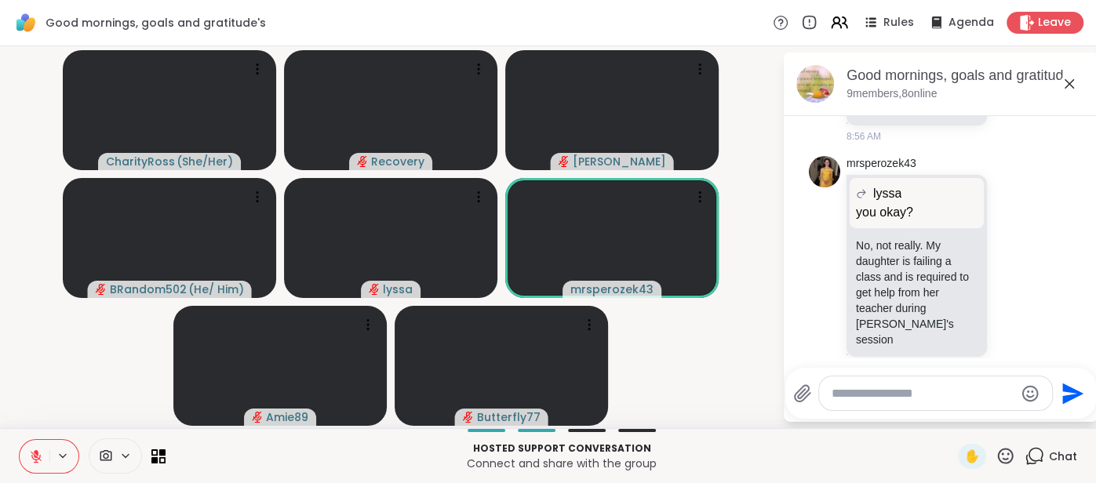
click at [1067, 89] on icon at bounding box center [1069, 84] width 19 height 19
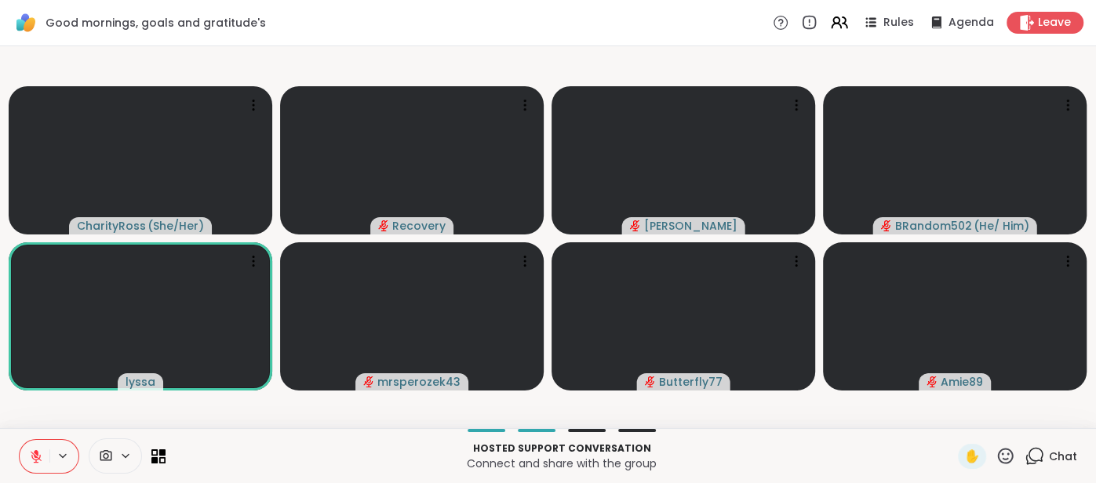
click at [1006, 460] on icon at bounding box center [1006, 456] width 16 height 16
click at [952, 419] on span "❤️" at bounding box center [959, 414] width 16 height 19
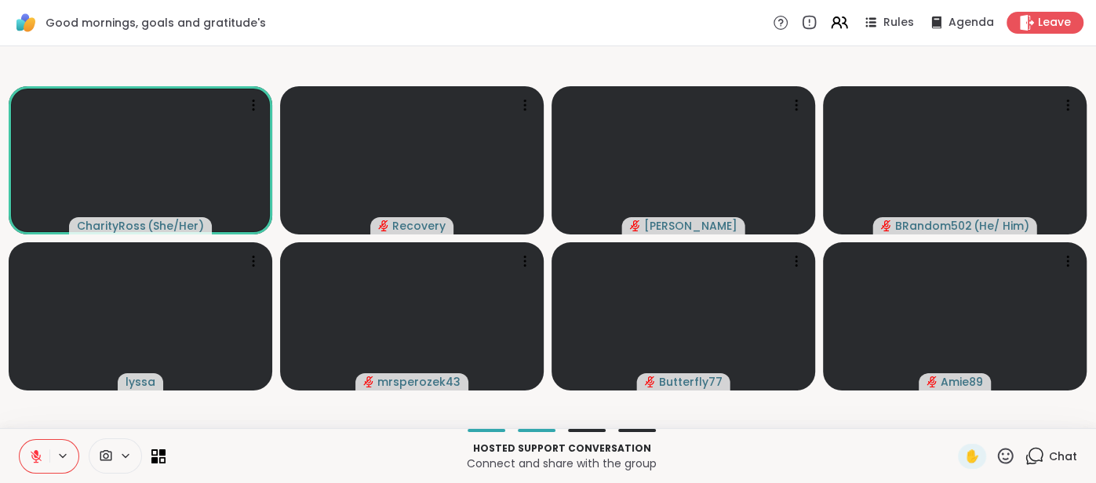
click at [1004, 458] on icon at bounding box center [1005, 456] width 20 height 20
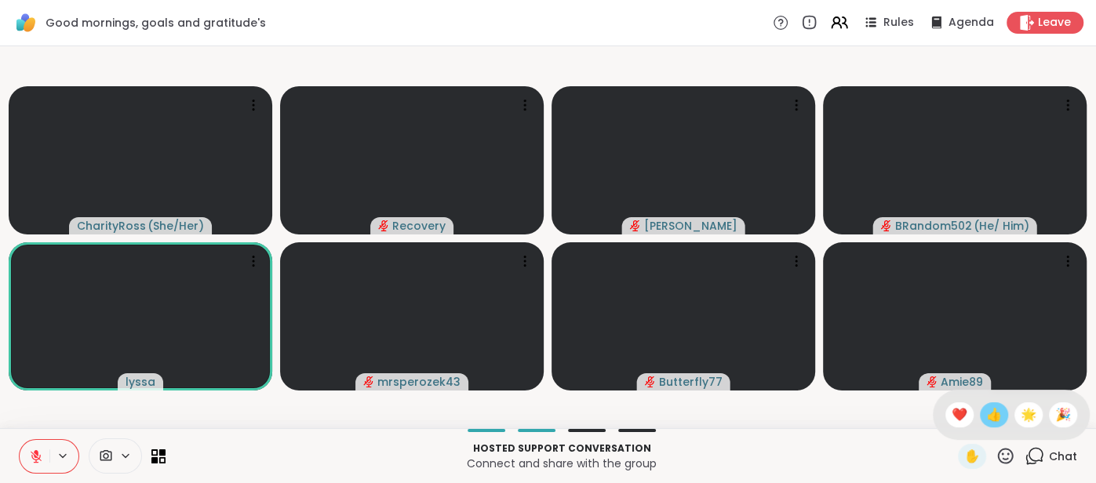
click at [997, 422] on span "👍" at bounding box center [994, 414] width 16 height 19
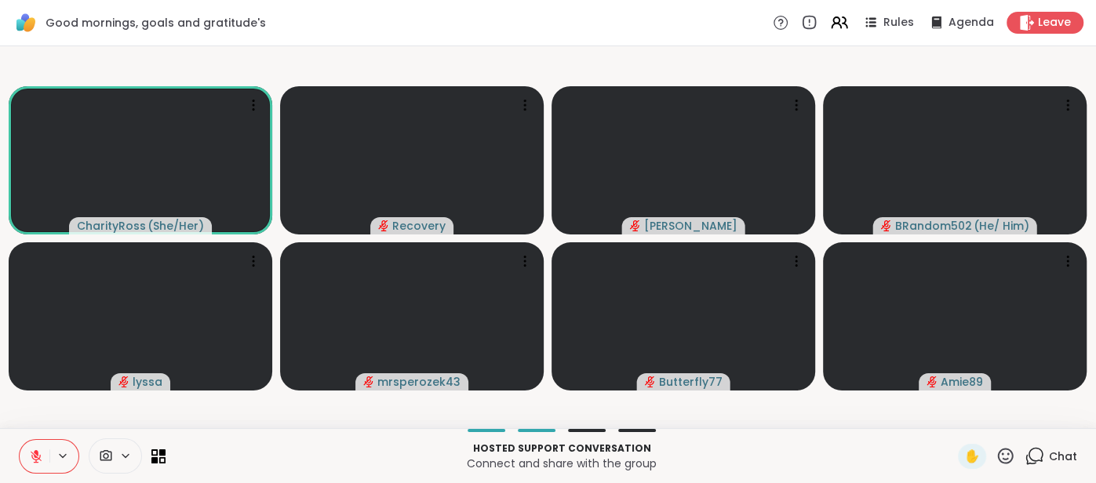
click at [33, 460] on icon at bounding box center [36, 456] width 11 height 11
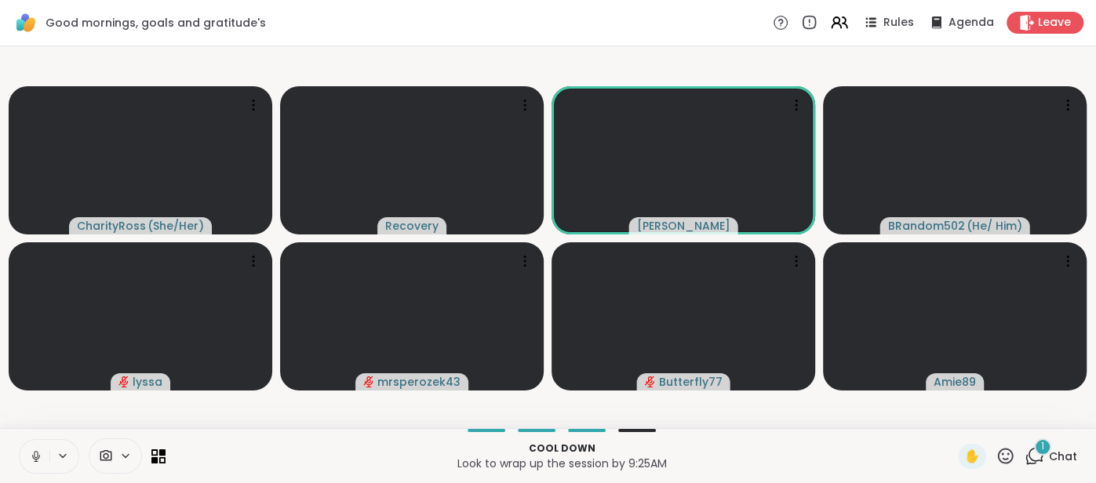
click at [24, 454] on button at bounding box center [35, 456] width 30 height 33
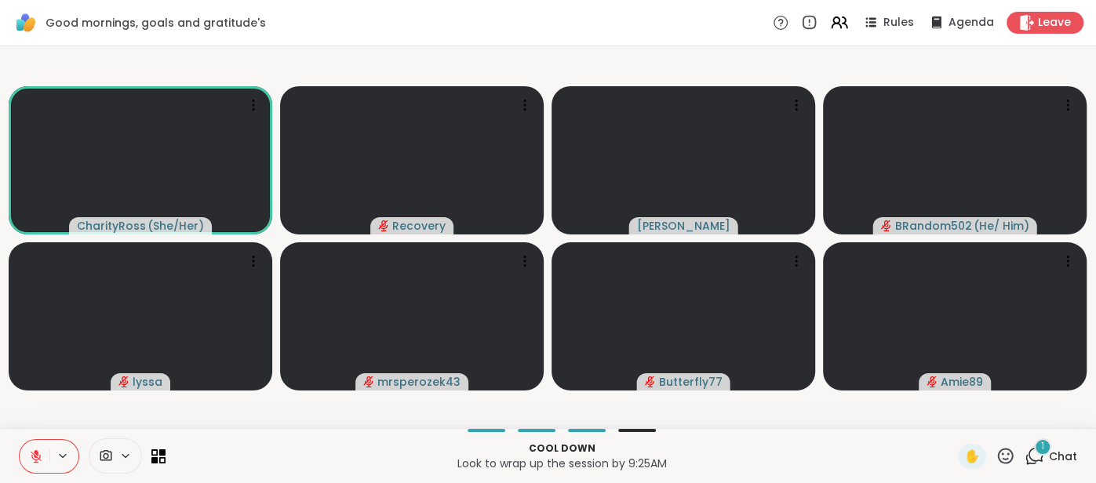
click at [24, 447] on button at bounding box center [35, 456] width 30 height 33
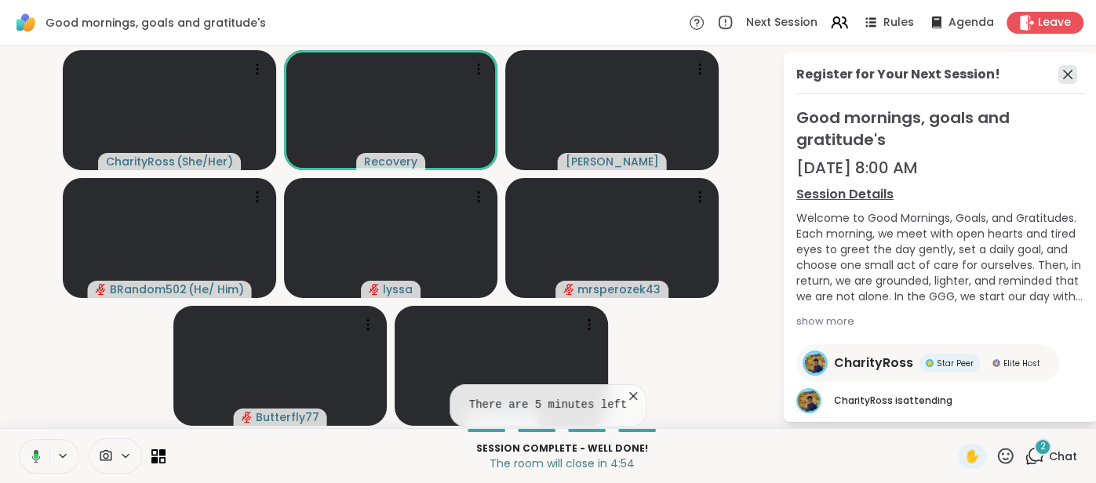
click at [1058, 78] on icon at bounding box center [1067, 74] width 19 height 19
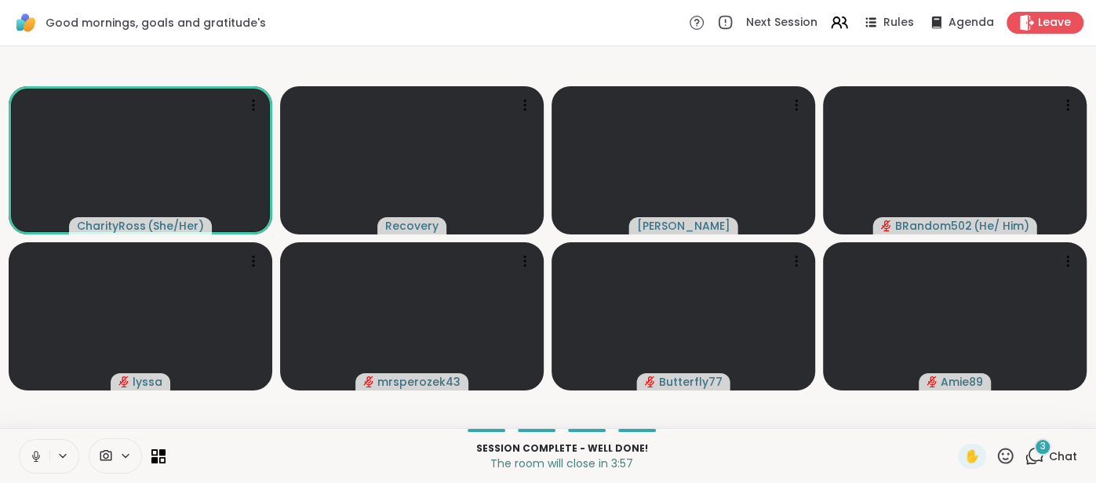
click at [27, 460] on button at bounding box center [35, 456] width 30 height 33
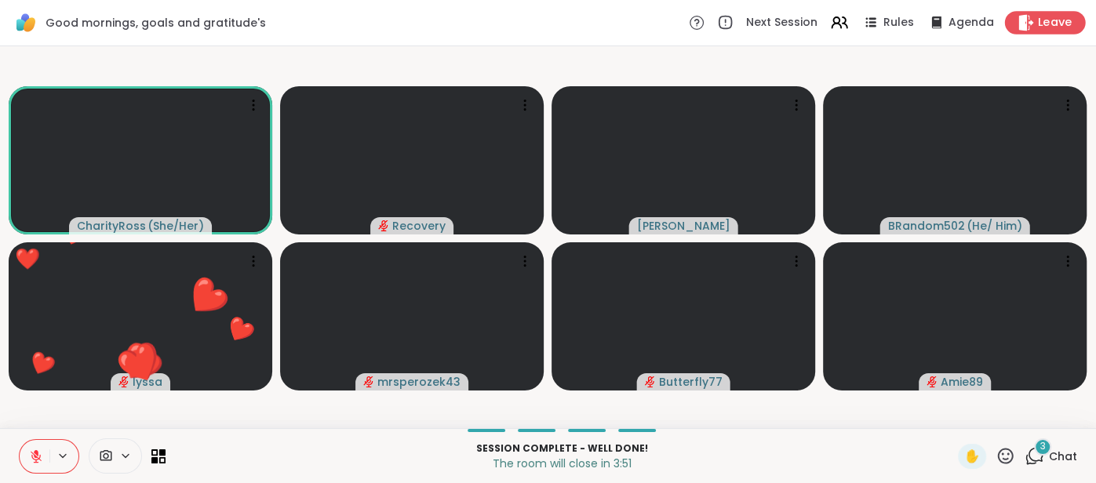
click at [1037, 32] on div "Leave" at bounding box center [1045, 22] width 81 height 23
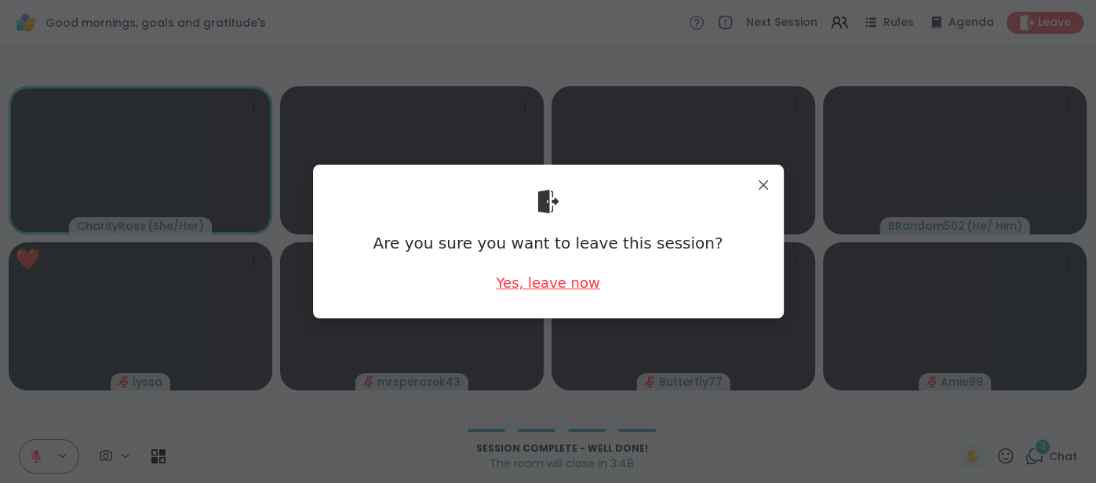
click at [558, 274] on div "Yes, leave now" at bounding box center [548, 283] width 104 height 20
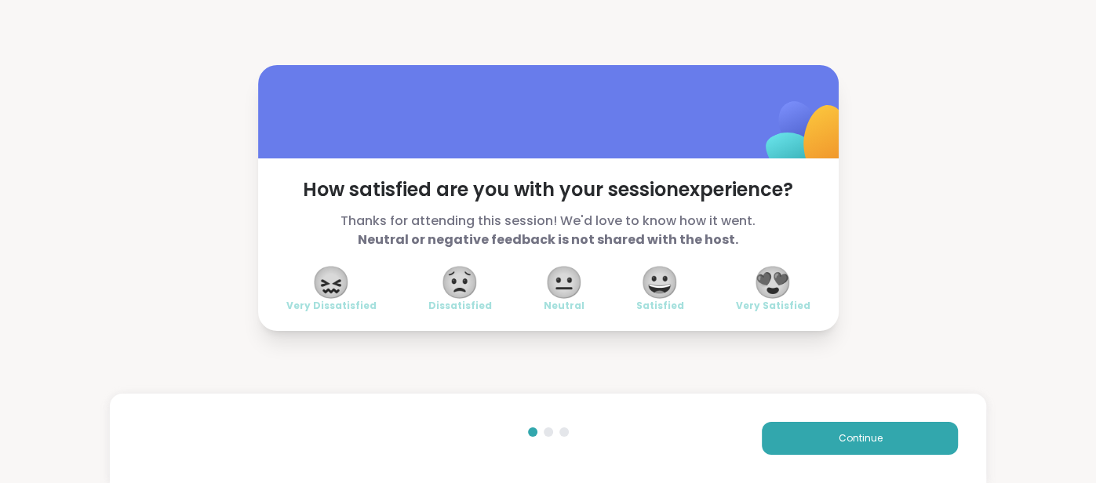
click at [777, 293] on span "😍" at bounding box center [772, 282] width 39 height 28
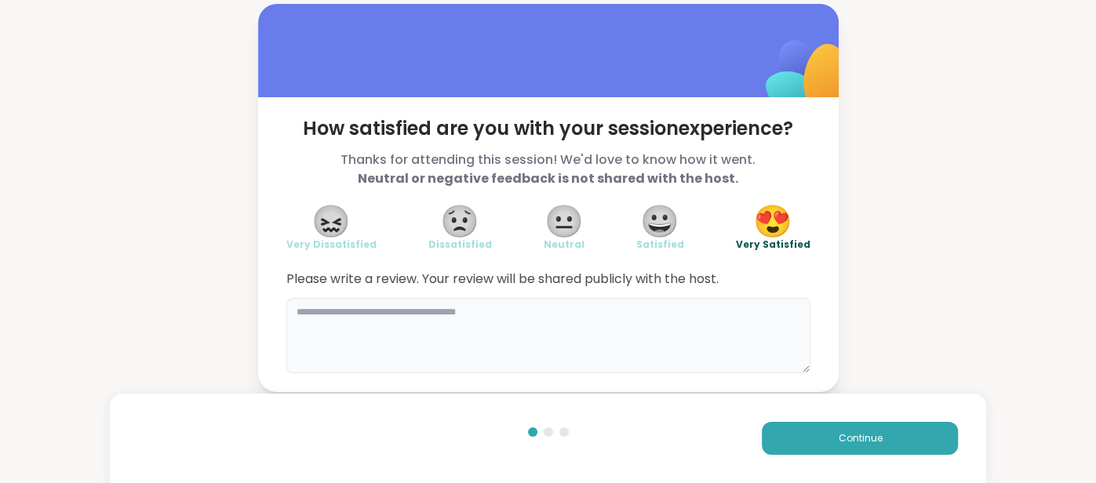
click at [742, 302] on textarea at bounding box center [548, 335] width 524 height 75
type textarea "**********"
click at [809, 420] on div "Continue" at bounding box center [548, 438] width 877 height 89
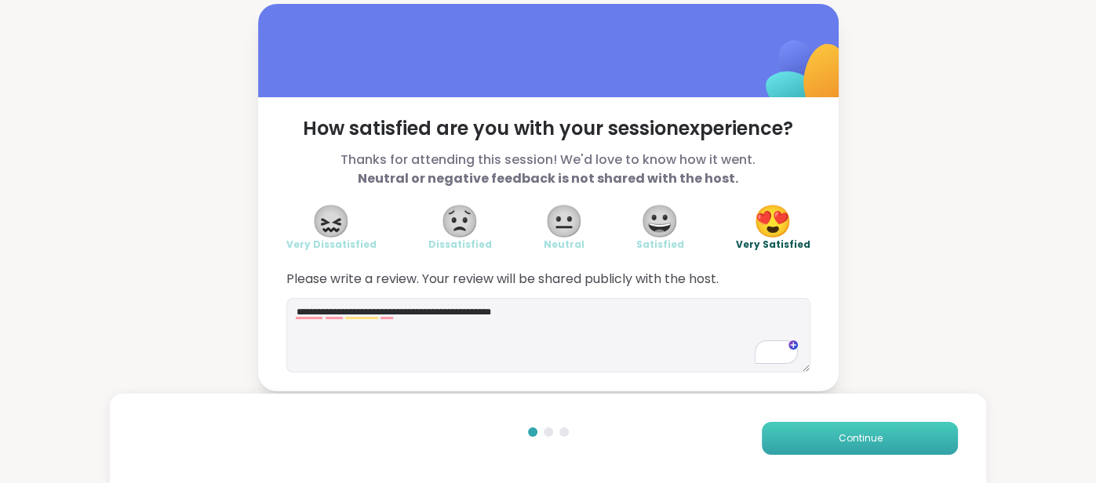
click at [801, 431] on button "Continue" at bounding box center [860, 438] width 196 height 33
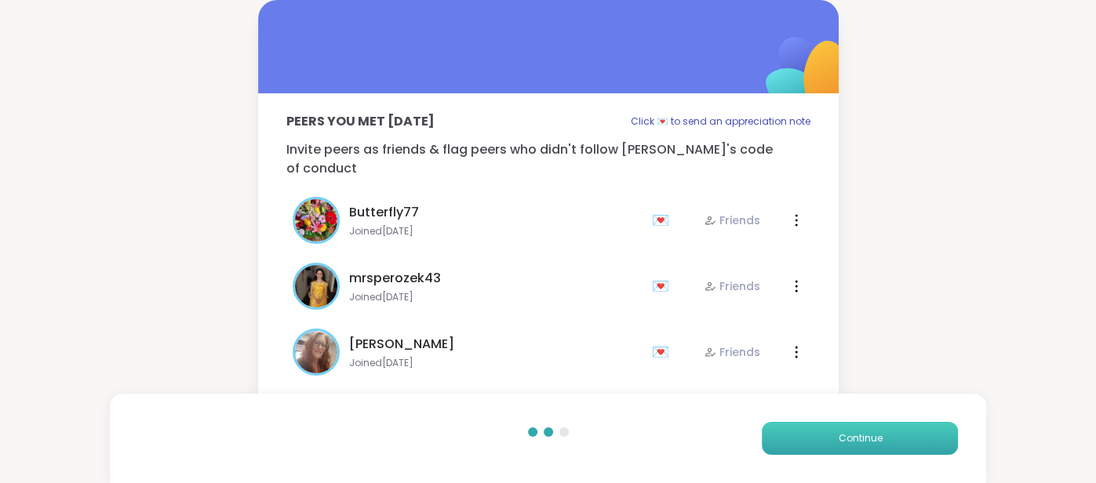
click at [801, 431] on button "Continue" at bounding box center [860, 438] width 196 height 33
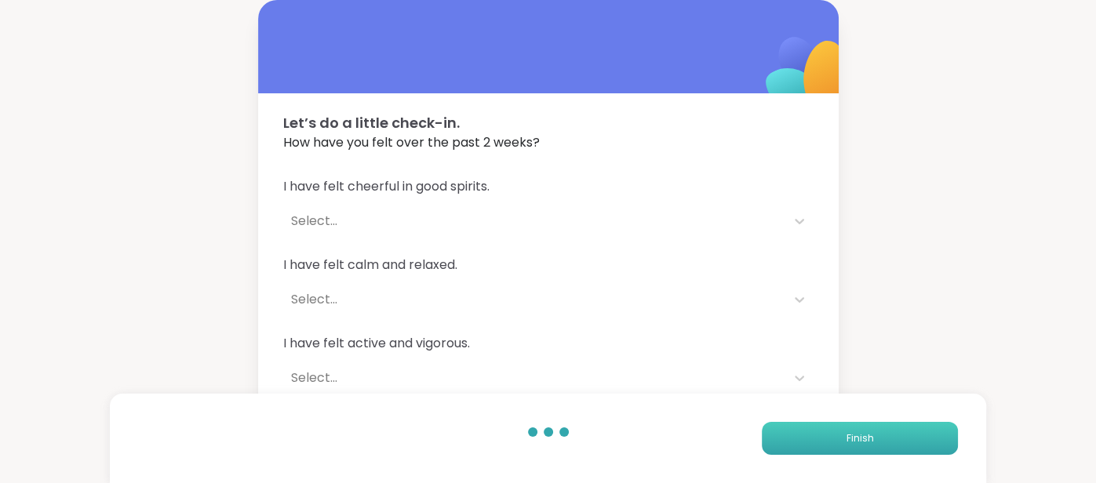
click at [801, 431] on button "Finish" at bounding box center [860, 438] width 196 height 33
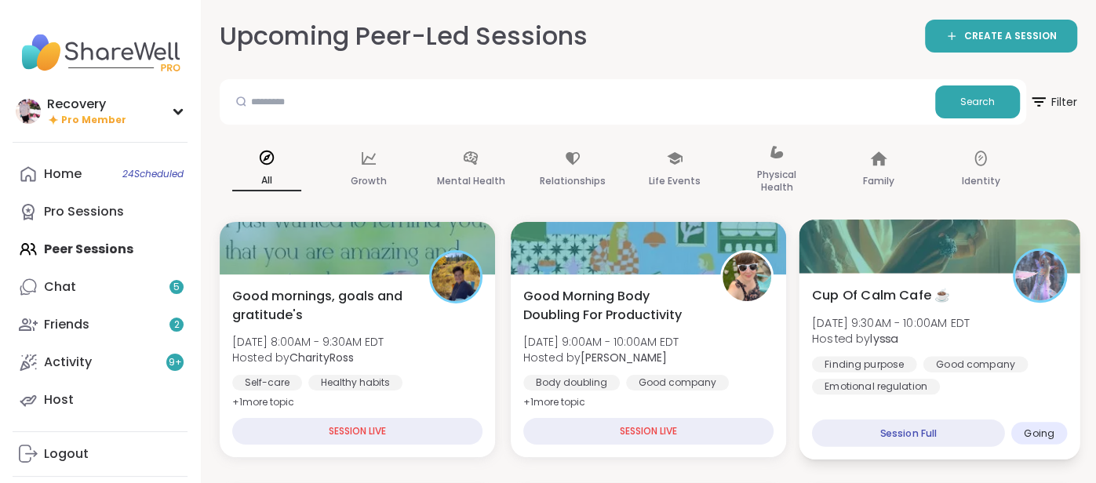
click at [819, 347] on div "Cup Of Calm Cafe ☕️ Tue, Sep 09 | 9:30AM - 10:00AM EDT Hosted by lyssa Finding …" at bounding box center [939, 339] width 255 height 109
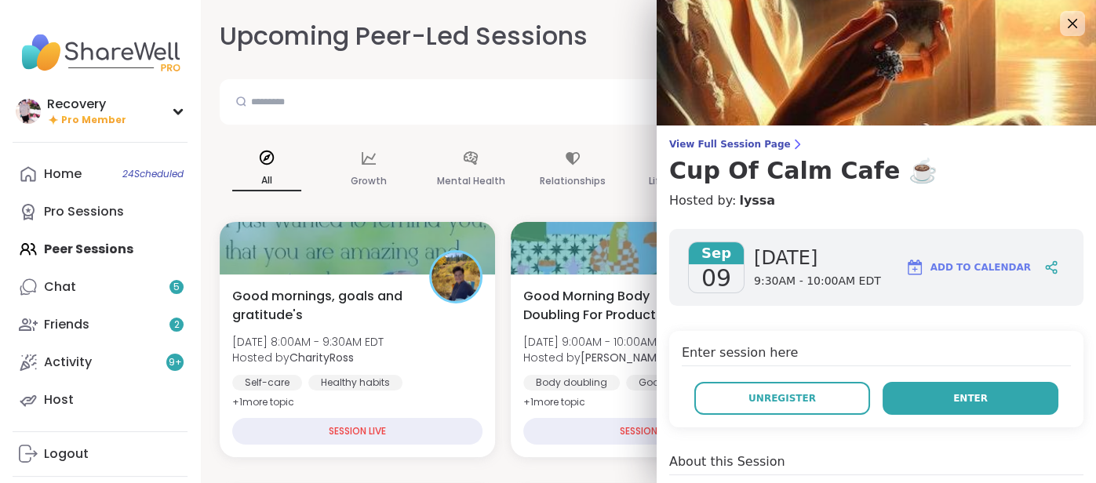
click at [910, 387] on button "Enter" at bounding box center [970, 398] width 176 height 33
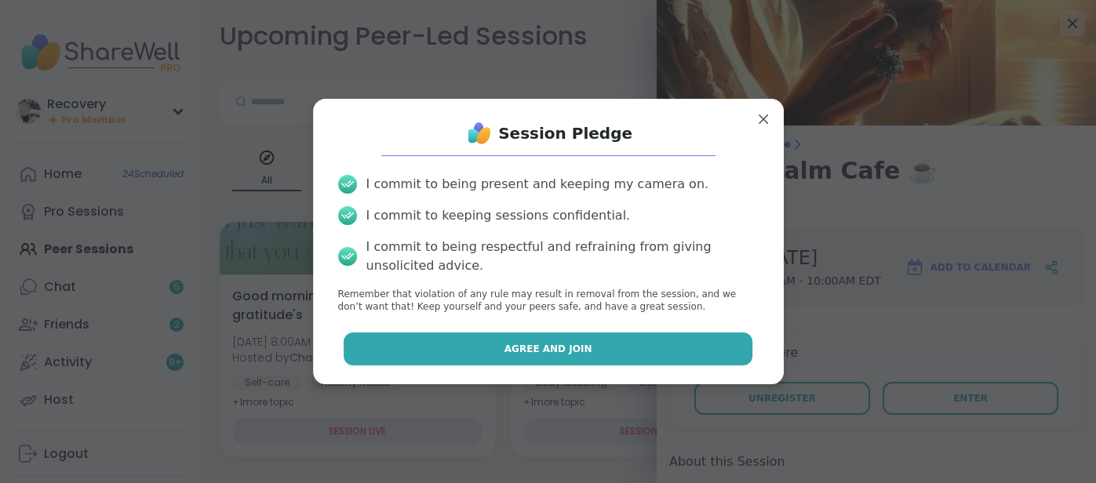
click at [674, 335] on button "Agree and Join" at bounding box center [548, 349] width 409 height 33
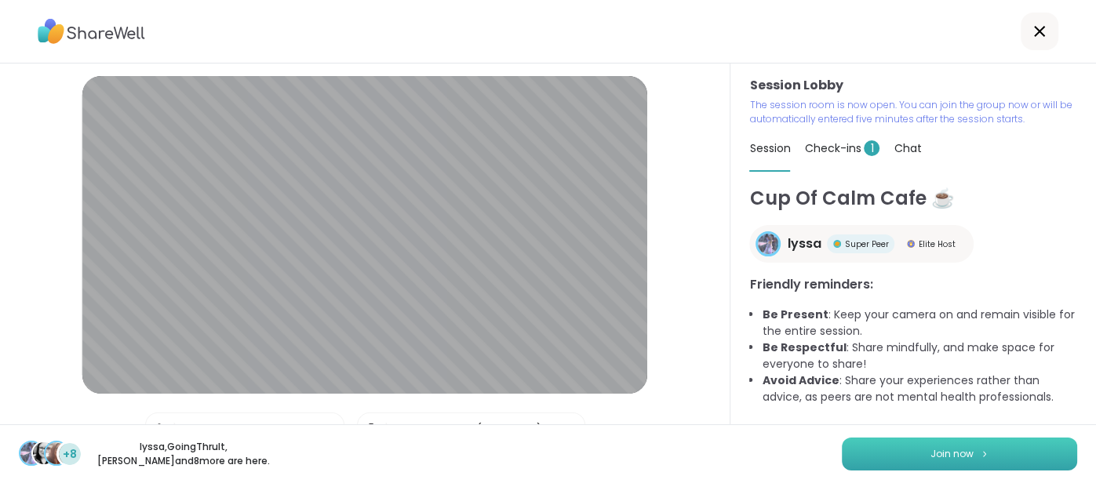
click at [873, 453] on button "Join now" at bounding box center [959, 454] width 235 height 33
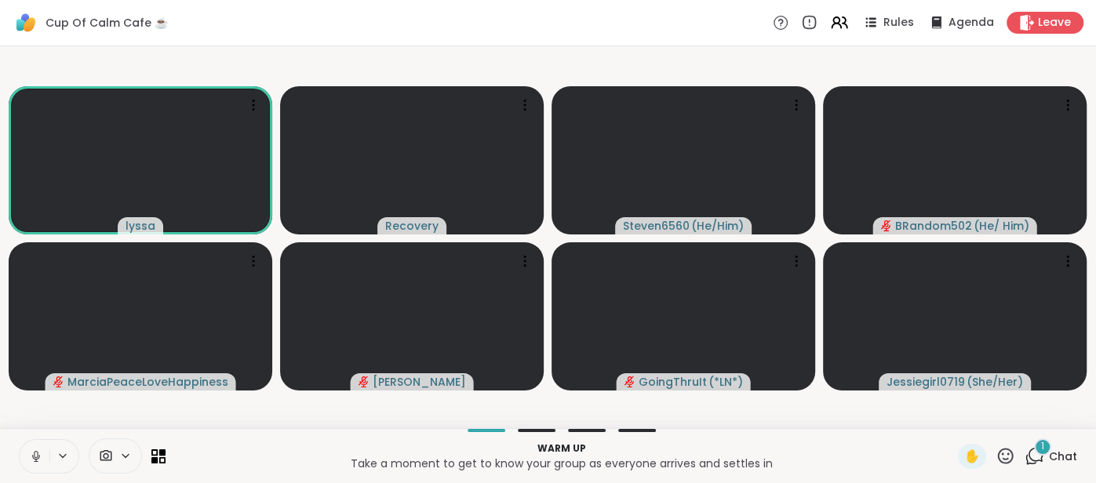
click at [32, 438] on div "Warm up Take a moment to get to know your group as everyone arrives and settles…" at bounding box center [548, 455] width 1096 height 55
click at [31, 449] on icon at bounding box center [36, 456] width 14 height 14
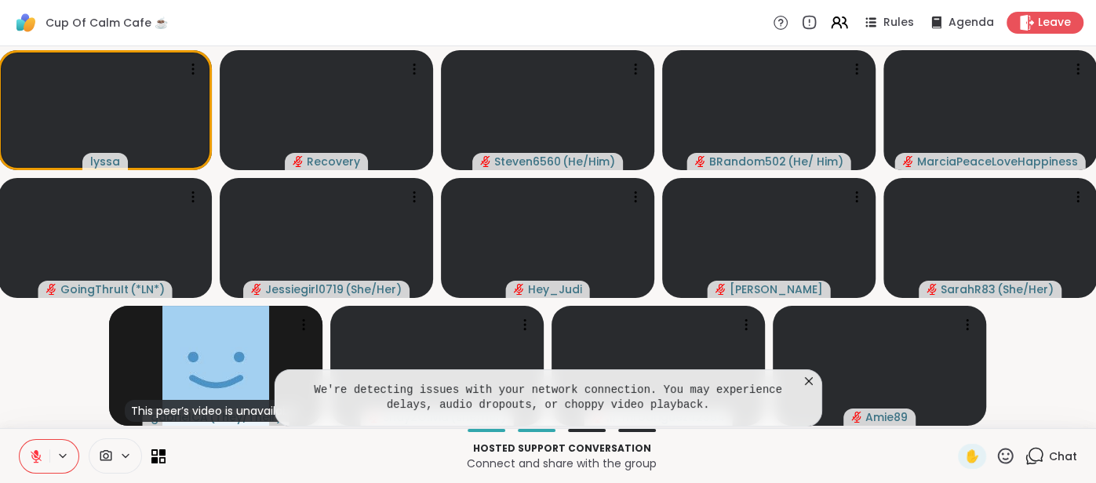
click at [807, 380] on icon at bounding box center [809, 381] width 16 height 16
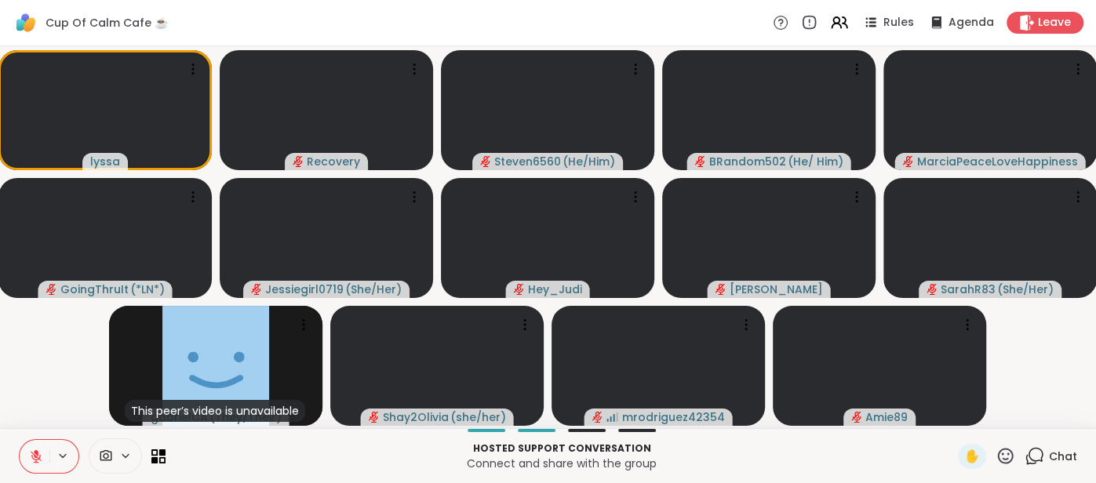
click at [805, 463] on p "Connect and share with the group" at bounding box center [561, 464] width 773 height 16
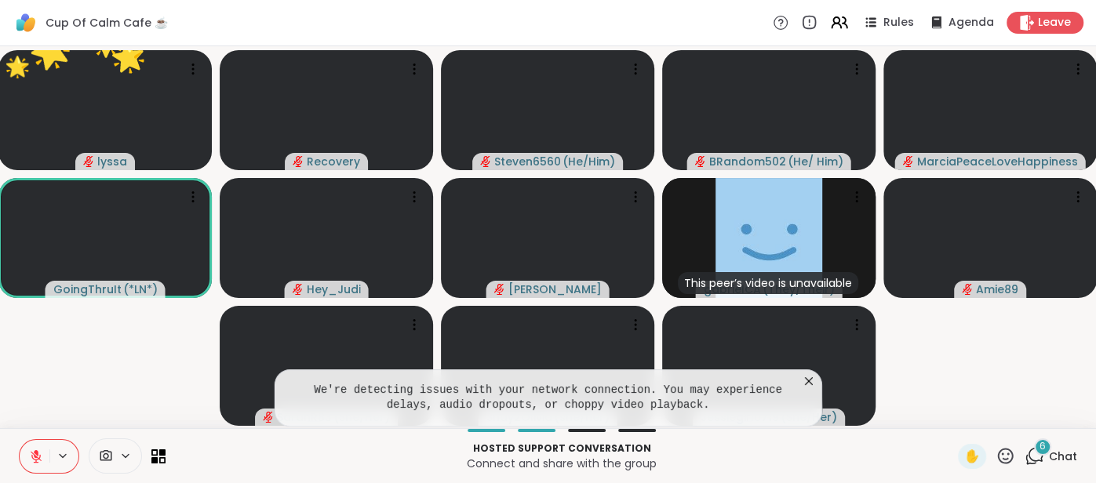
click at [806, 384] on icon at bounding box center [809, 381] width 8 height 8
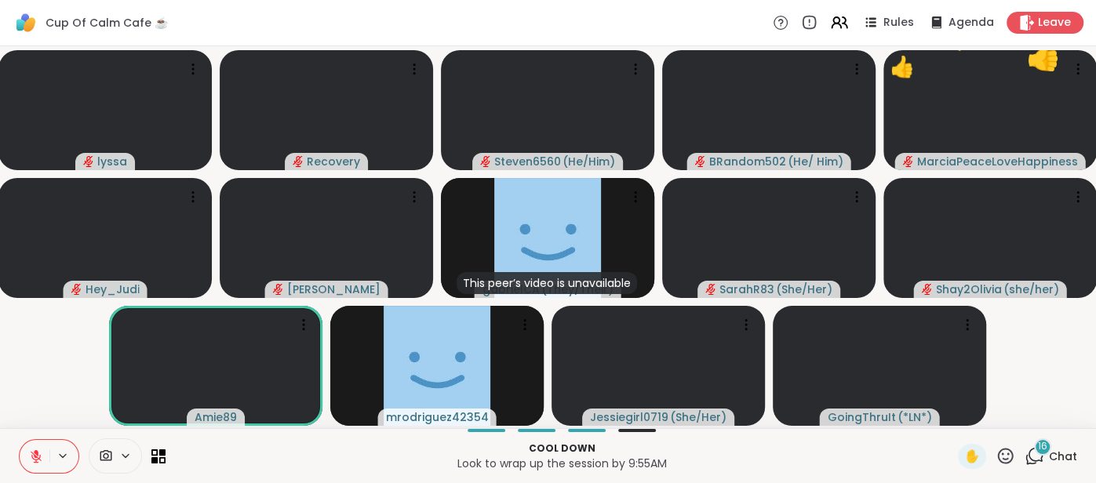
click at [0, 398] on div "lyssa Recovery Steven6560 ( He/Him ) BRandom502 ( He/ Him ) 👍 MarciaPeaceLoveHa…" at bounding box center [548, 237] width 1096 height 382
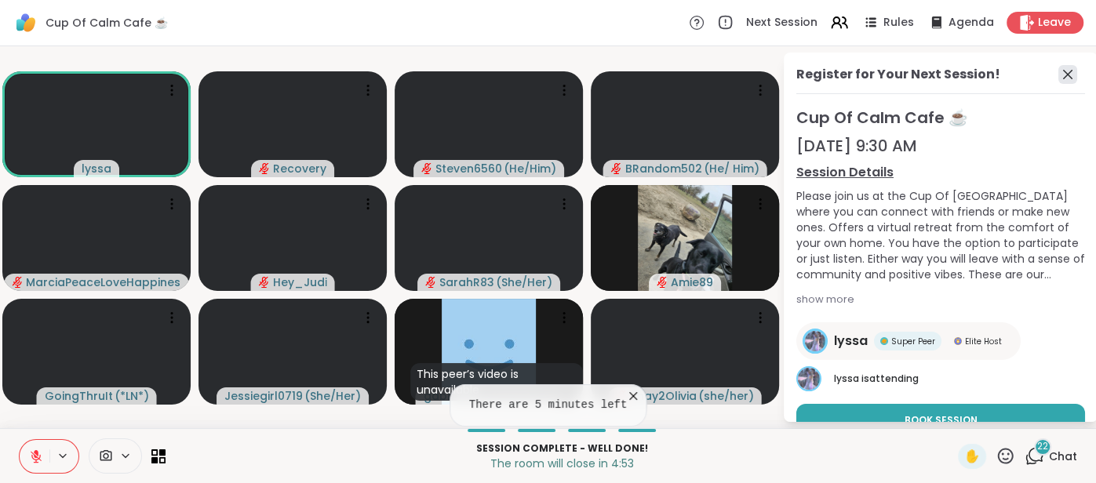
click at [1073, 81] on icon at bounding box center [1067, 74] width 19 height 19
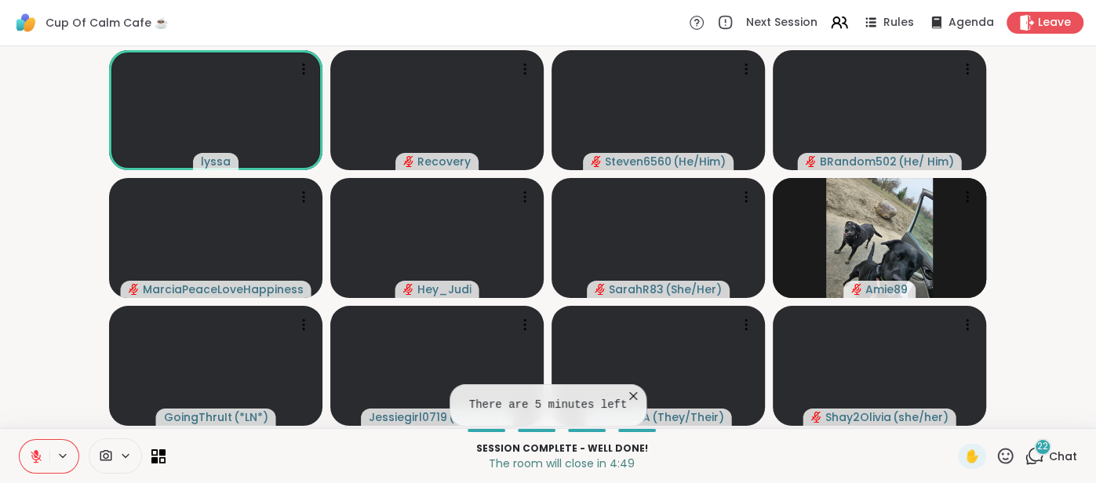
click at [633, 395] on icon at bounding box center [633, 396] width 16 height 16
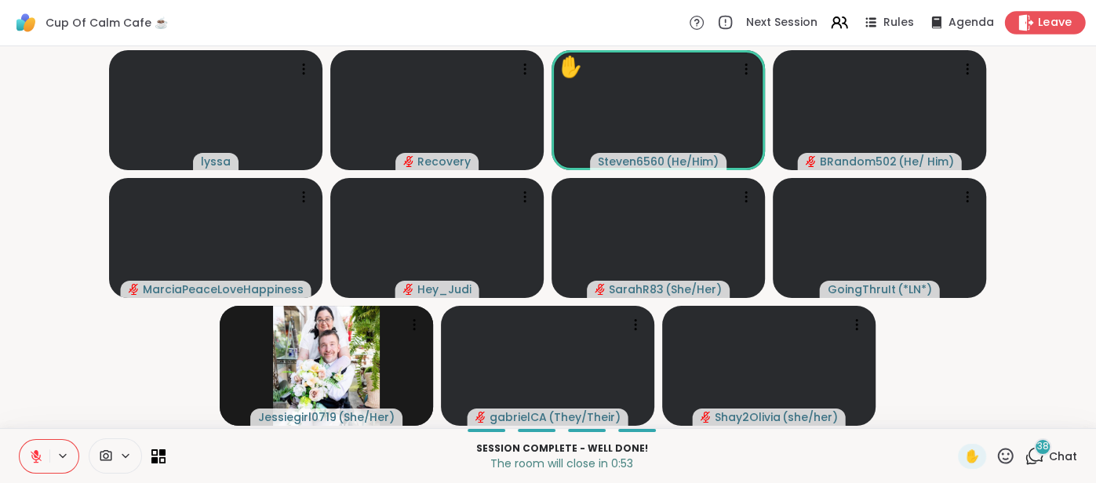
click at [1041, 29] on span "Leave" at bounding box center [1055, 23] width 35 height 16
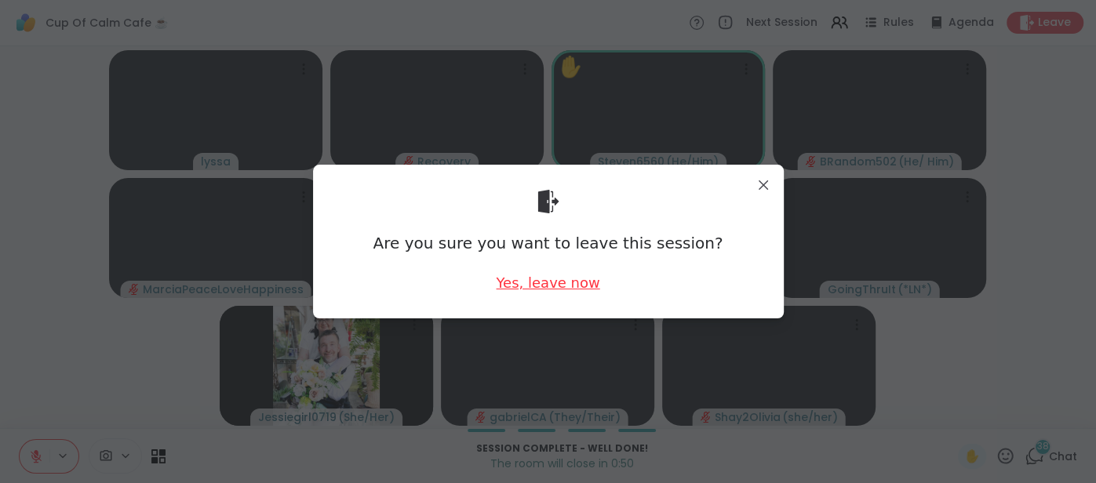
click at [520, 285] on div "Yes, leave now" at bounding box center [548, 283] width 104 height 20
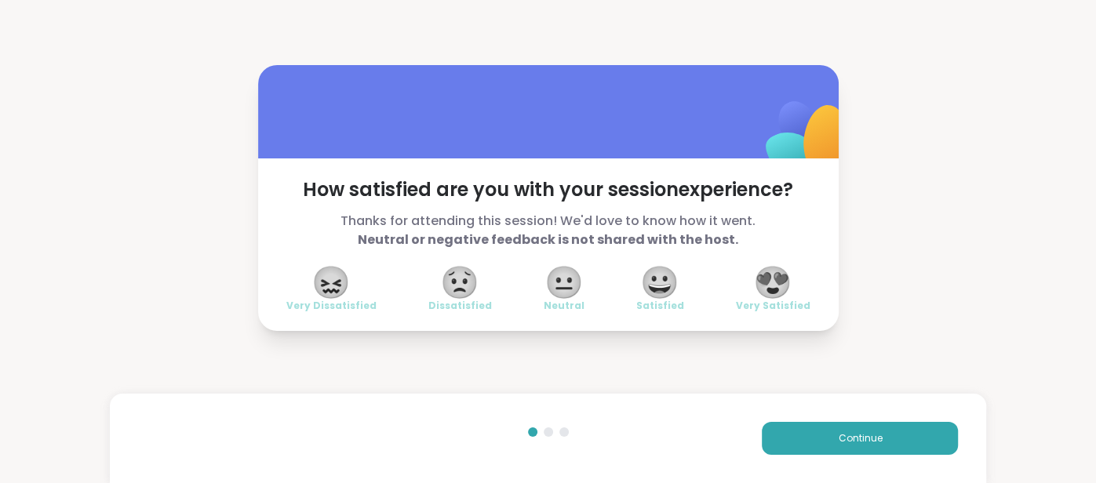
click at [770, 293] on span "😍" at bounding box center [772, 282] width 39 height 28
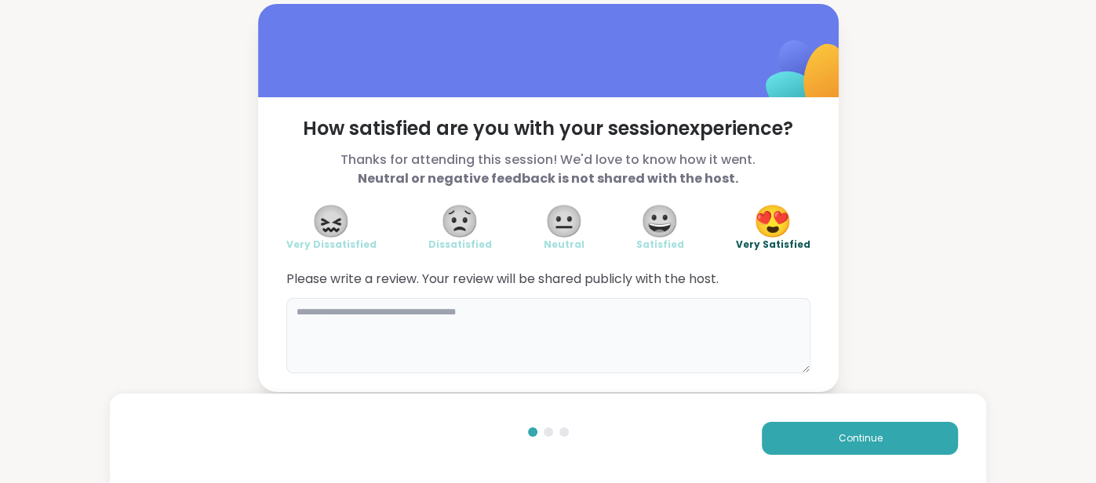
click at [712, 316] on textarea at bounding box center [548, 335] width 524 height 75
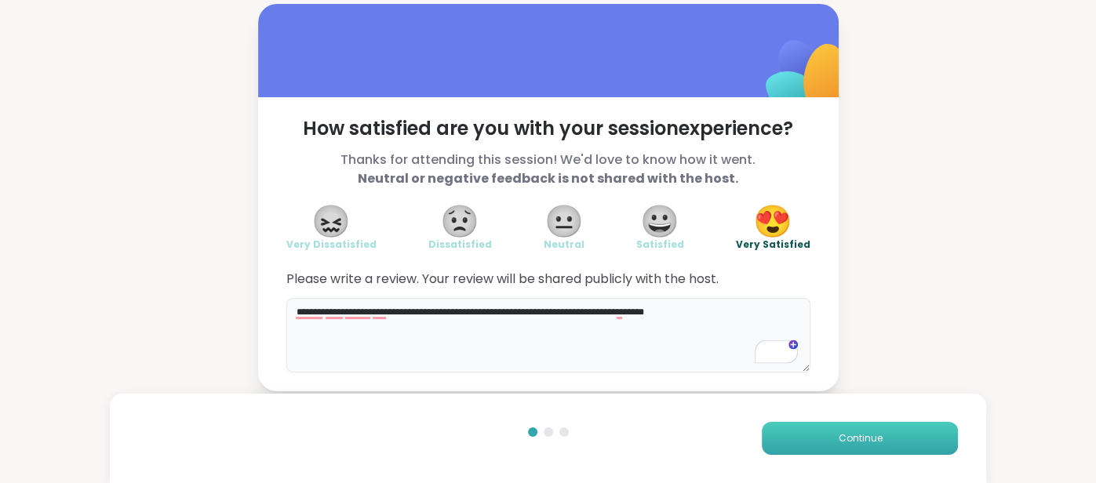
type textarea "**********"
click at [790, 433] on button "Continue" at bounding box center [860, 438] width 196 height 33
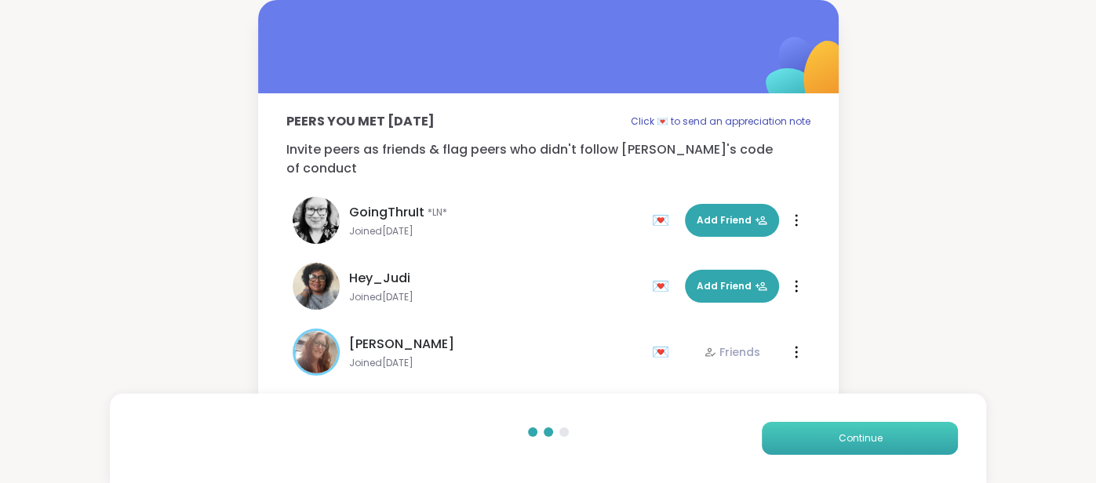
click at [790, 433] on button "Continue" at bounding box center [860, 438] width 196 height 33
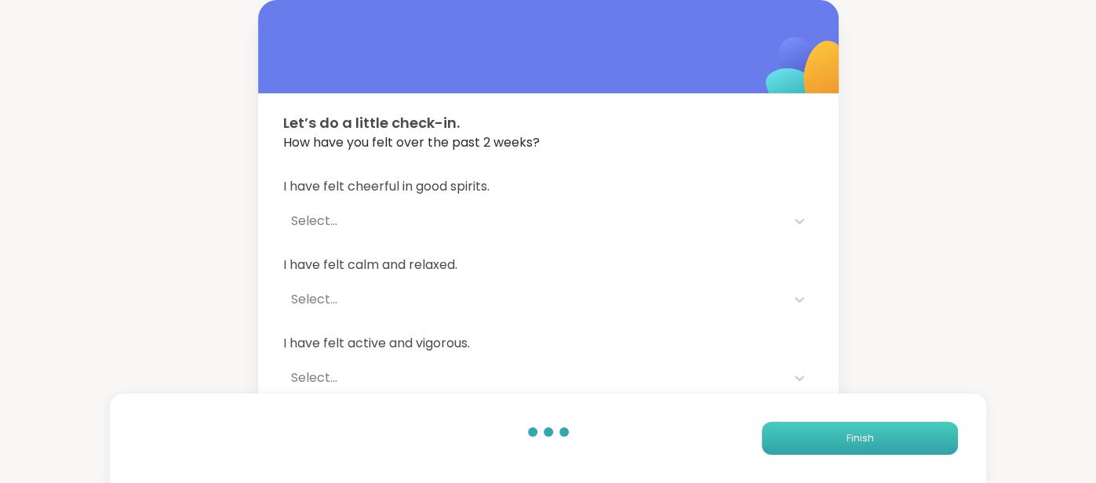
click at [790, 433] on button "Finish" at bounding box center [860, 438] width 196 height 33
